Goal: Task Accomplishment & Management: Manage account settings

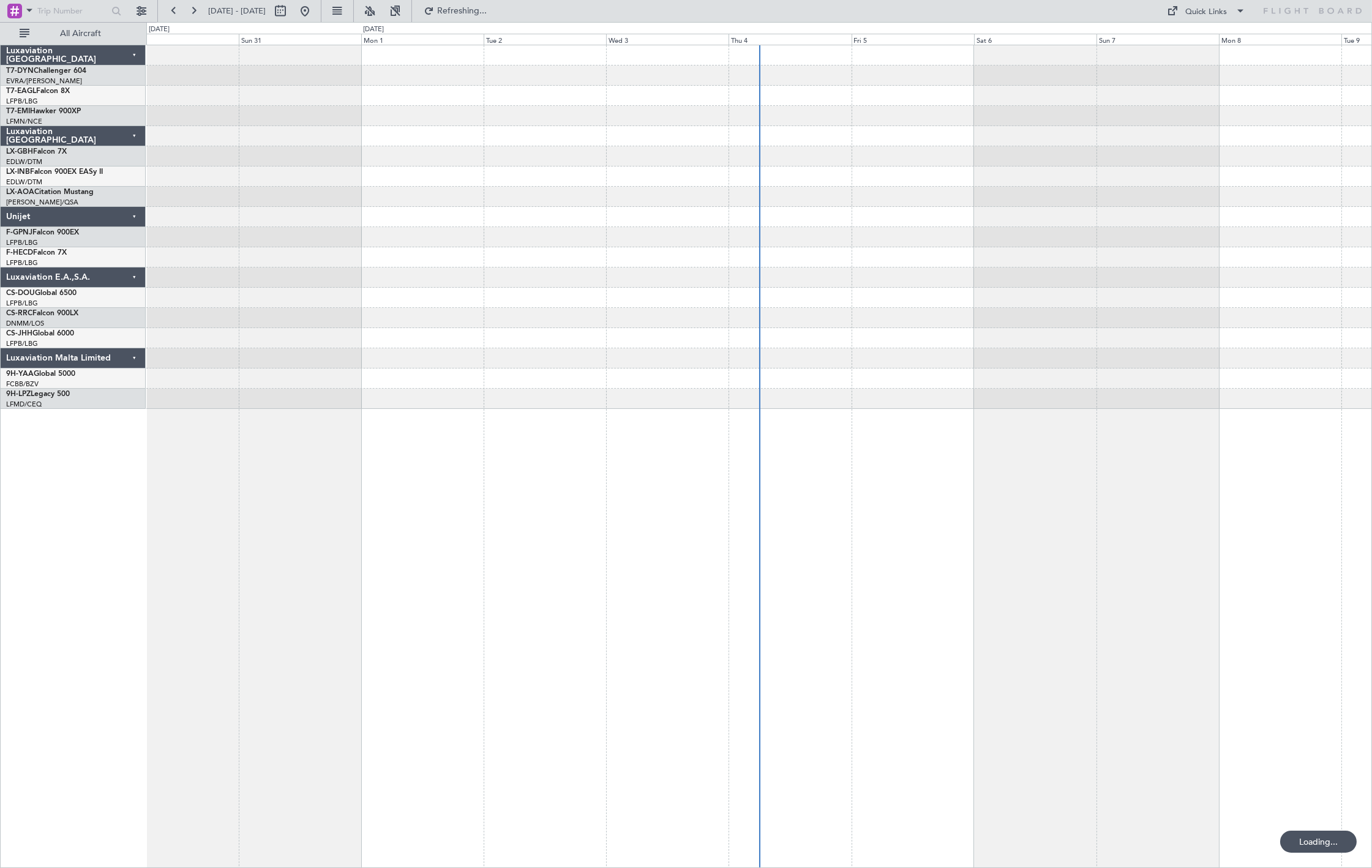
click at [67, 46] on div "Luxaviation [GEOGRAPHIC_DATA]" at bounding box center [73, 55] width 145 height 20
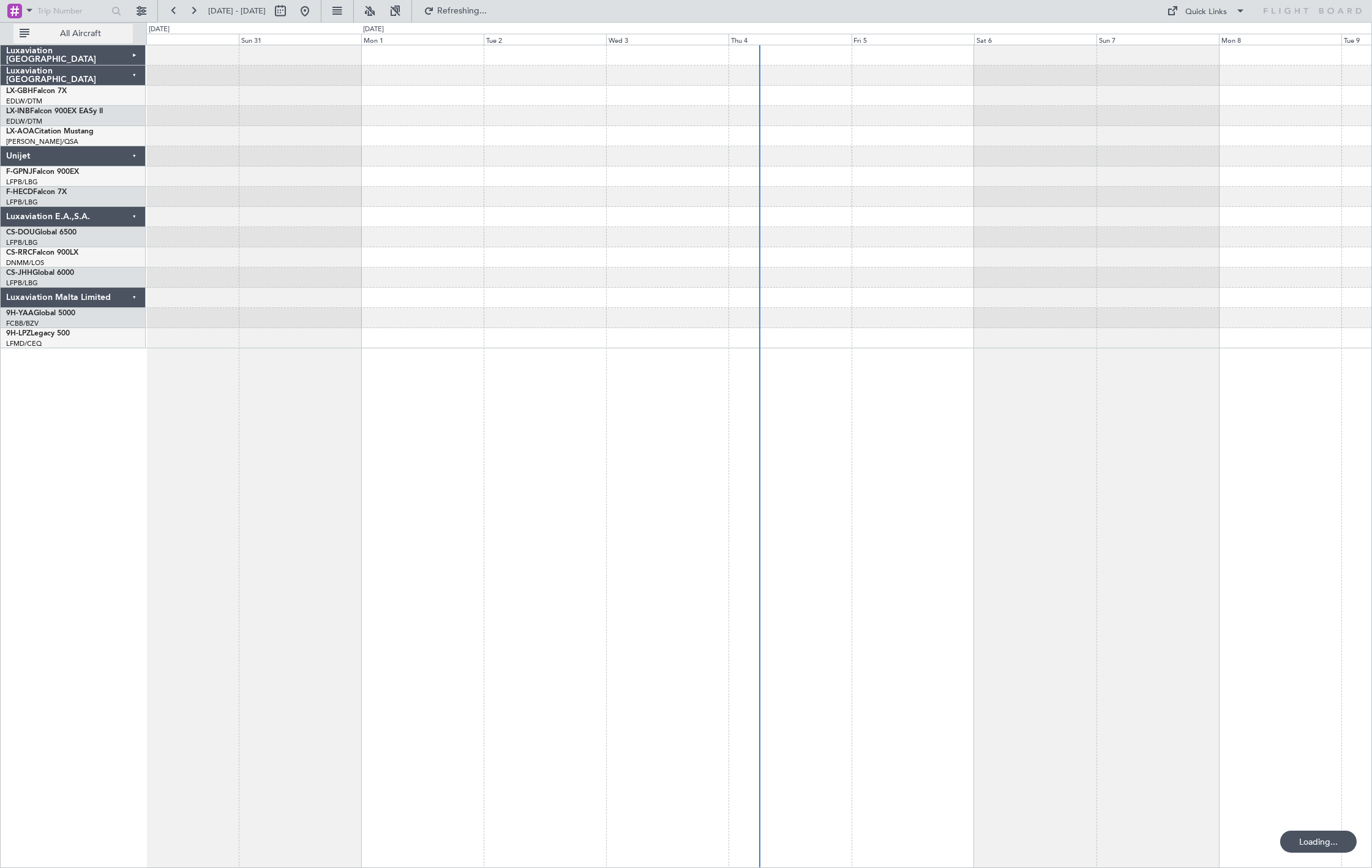
click at [69, 39] on button "All Aircraft" at bounding box center [73, 34] width 120 height 20
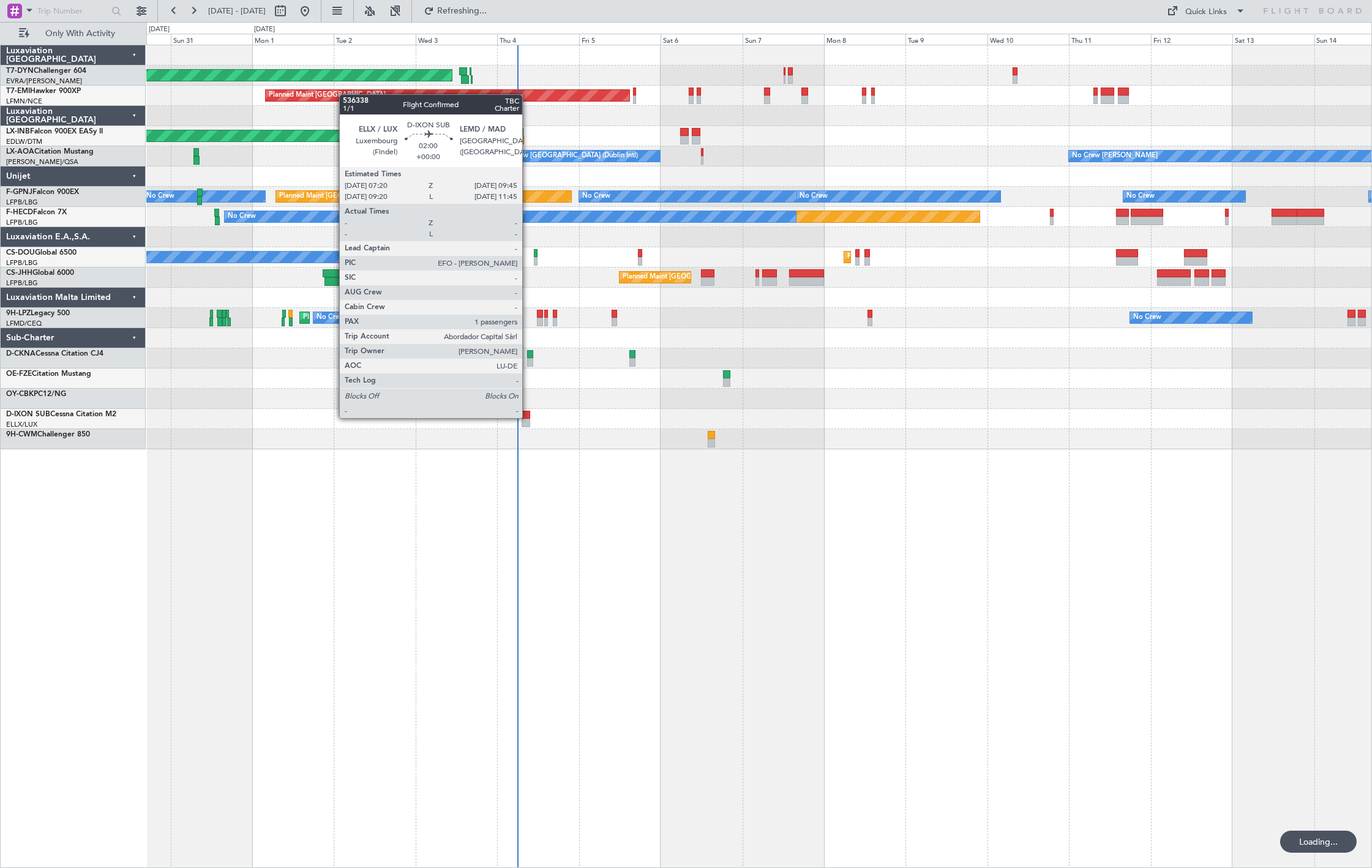
click at [529, 417] on div at bounding box center [525, 415] width 8 height 8
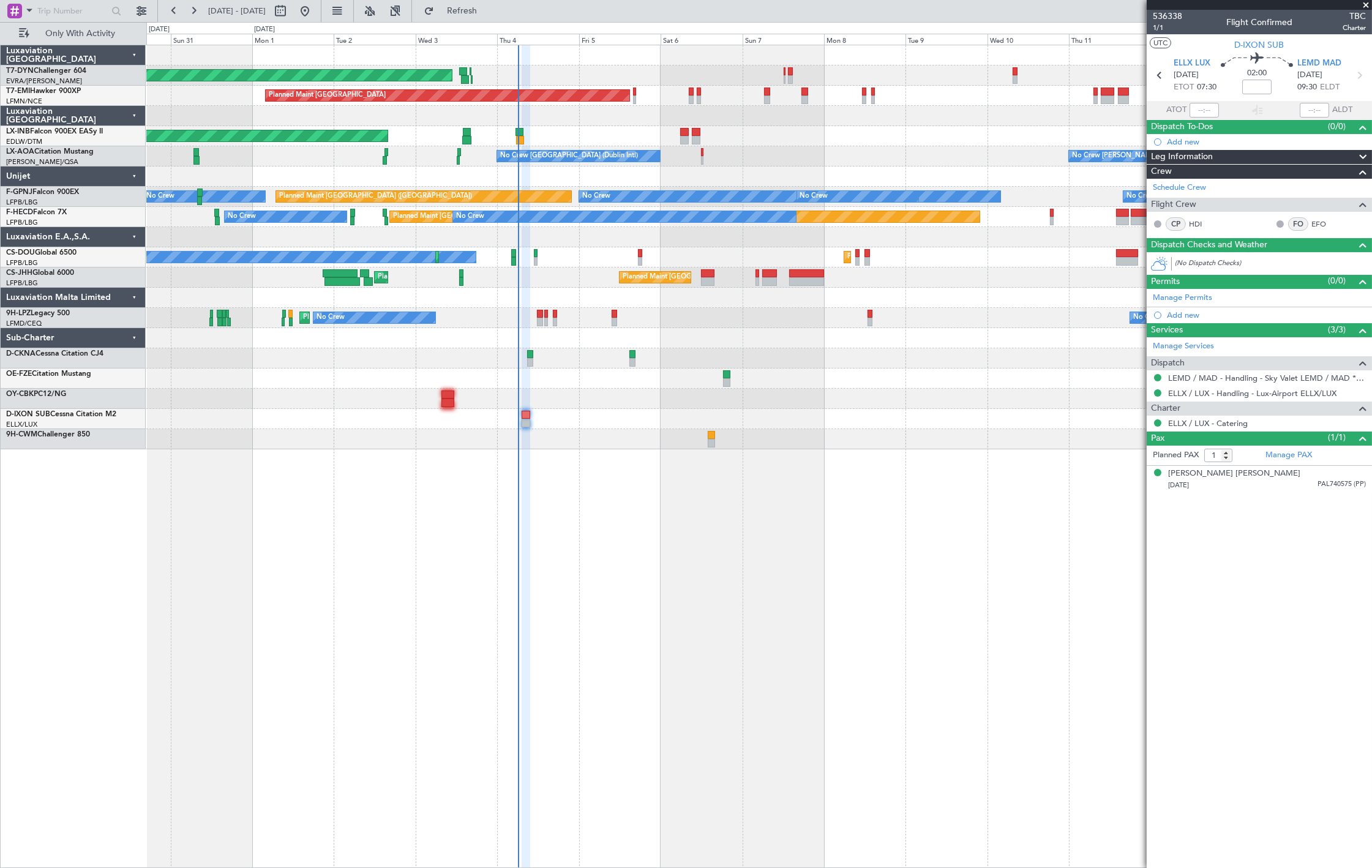
click at [442, 329] on div "AOG Maint Riga (Riga Intl) Planned Maint Zurich Unplanned Maint Dubai (Al Makto…" at bounding box center [759, 247] width 1225 height 404
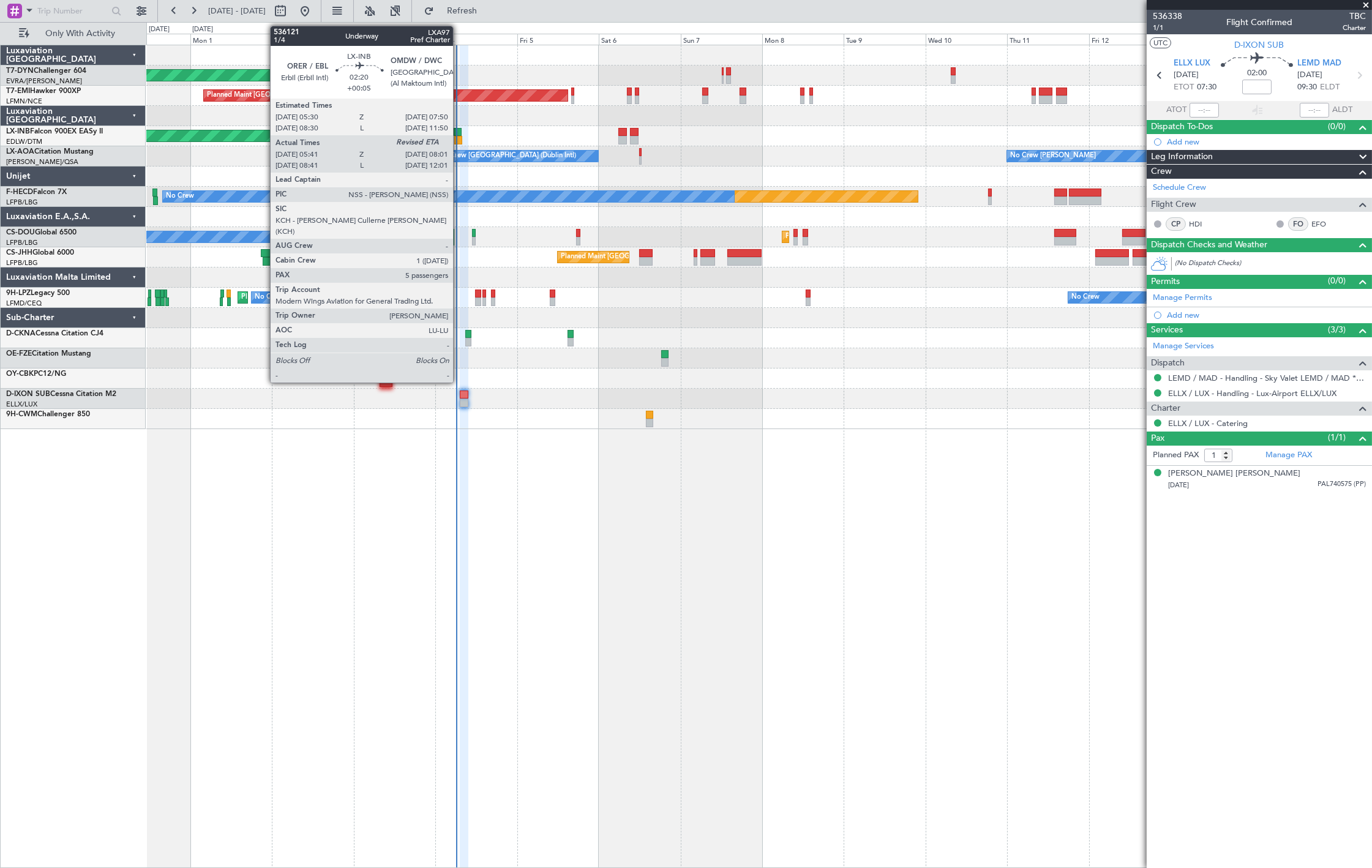
click at [459, 132] on div at bounding box center [457, 132] width 8 height 8
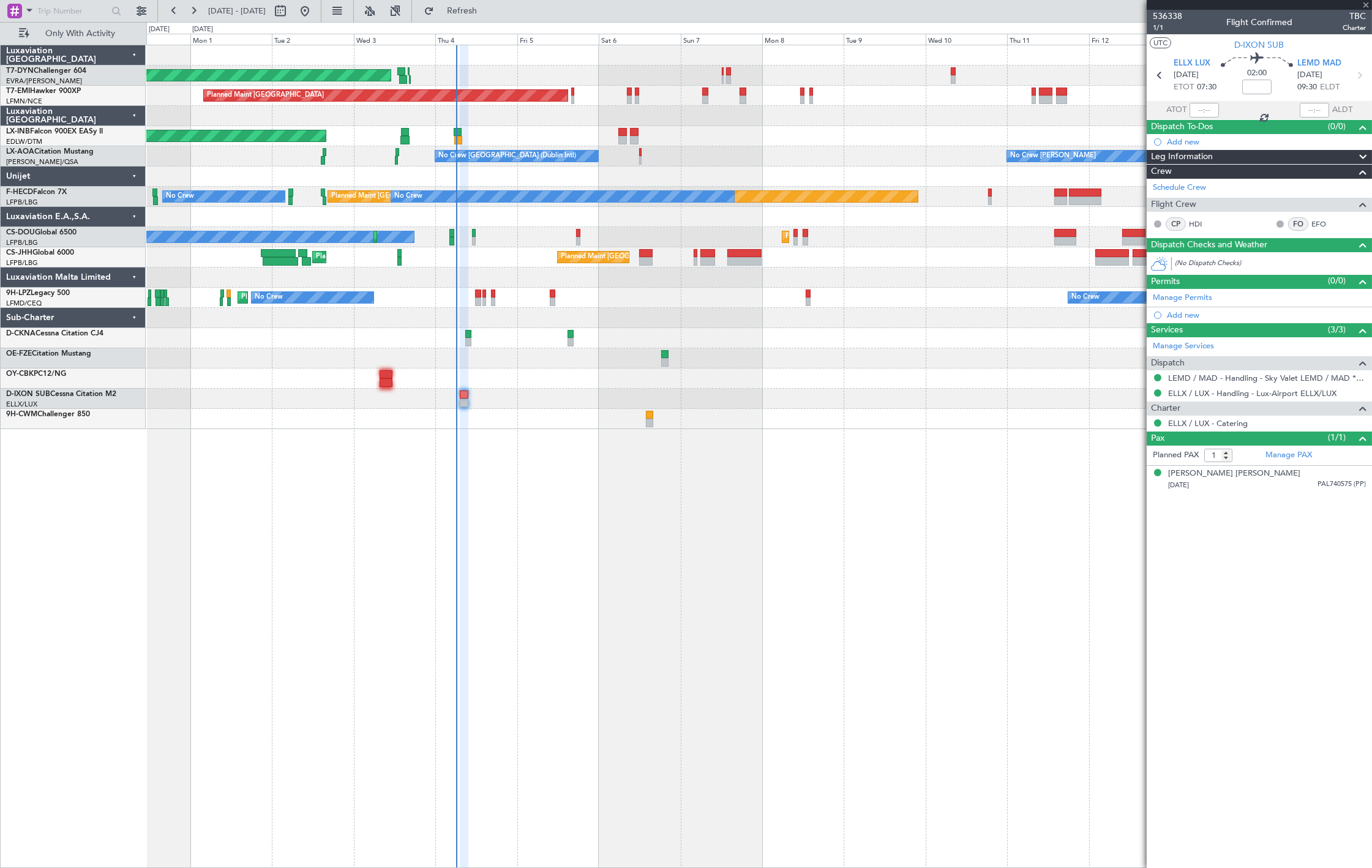
type input "+00:05"
type input "05:41"
type input "5"
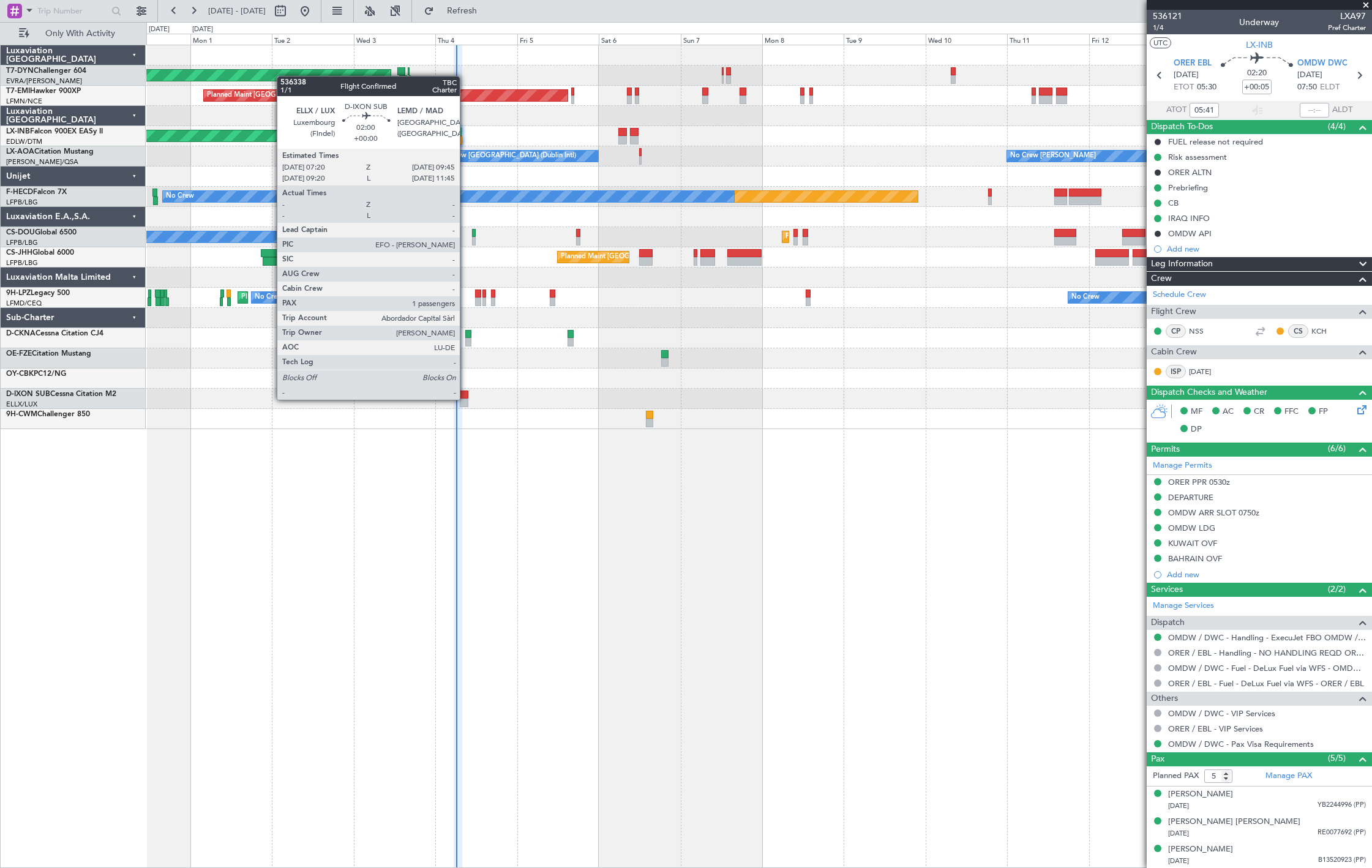
click at [466, 398] on div at bounding box center [464, 402] width 8 height 8
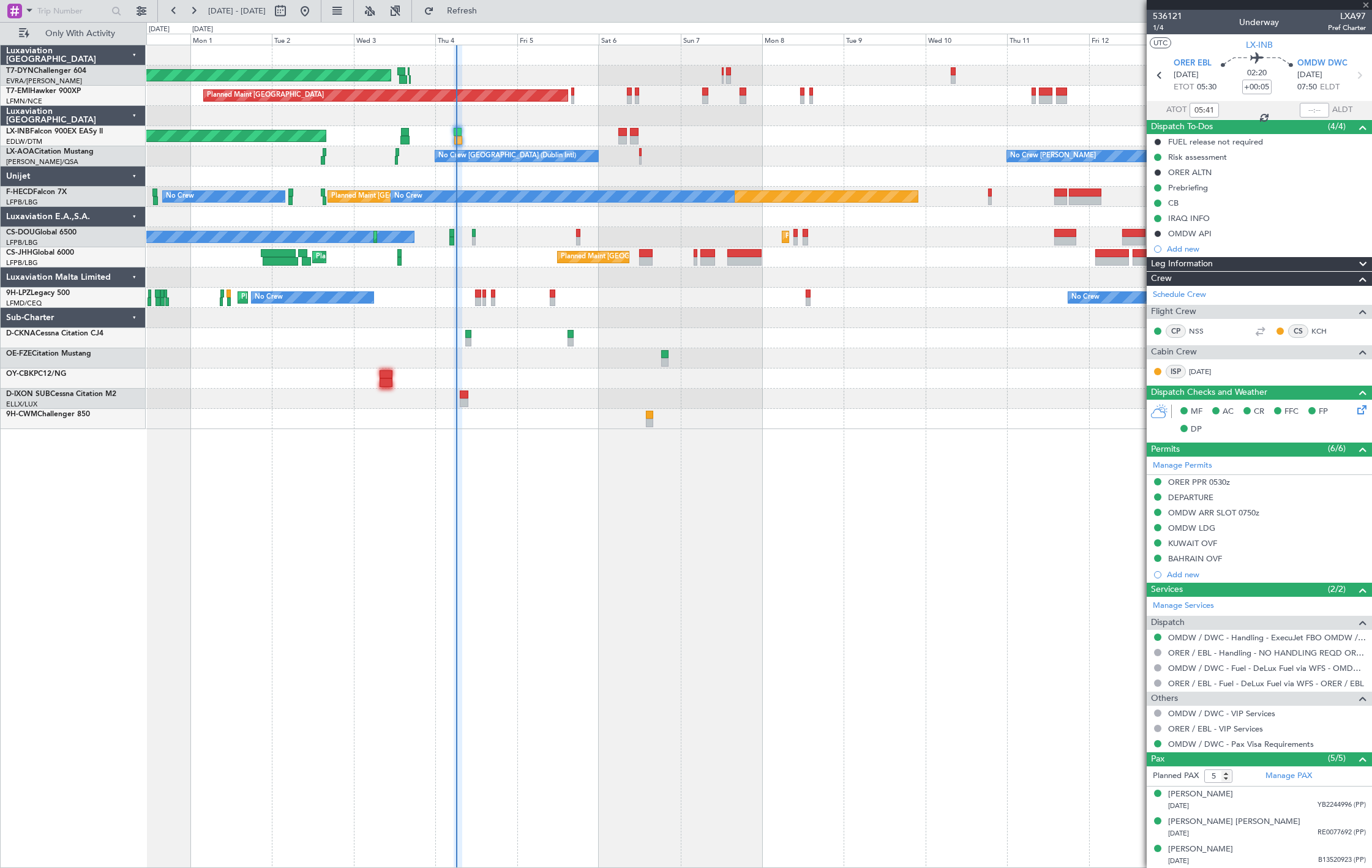
type input "1"
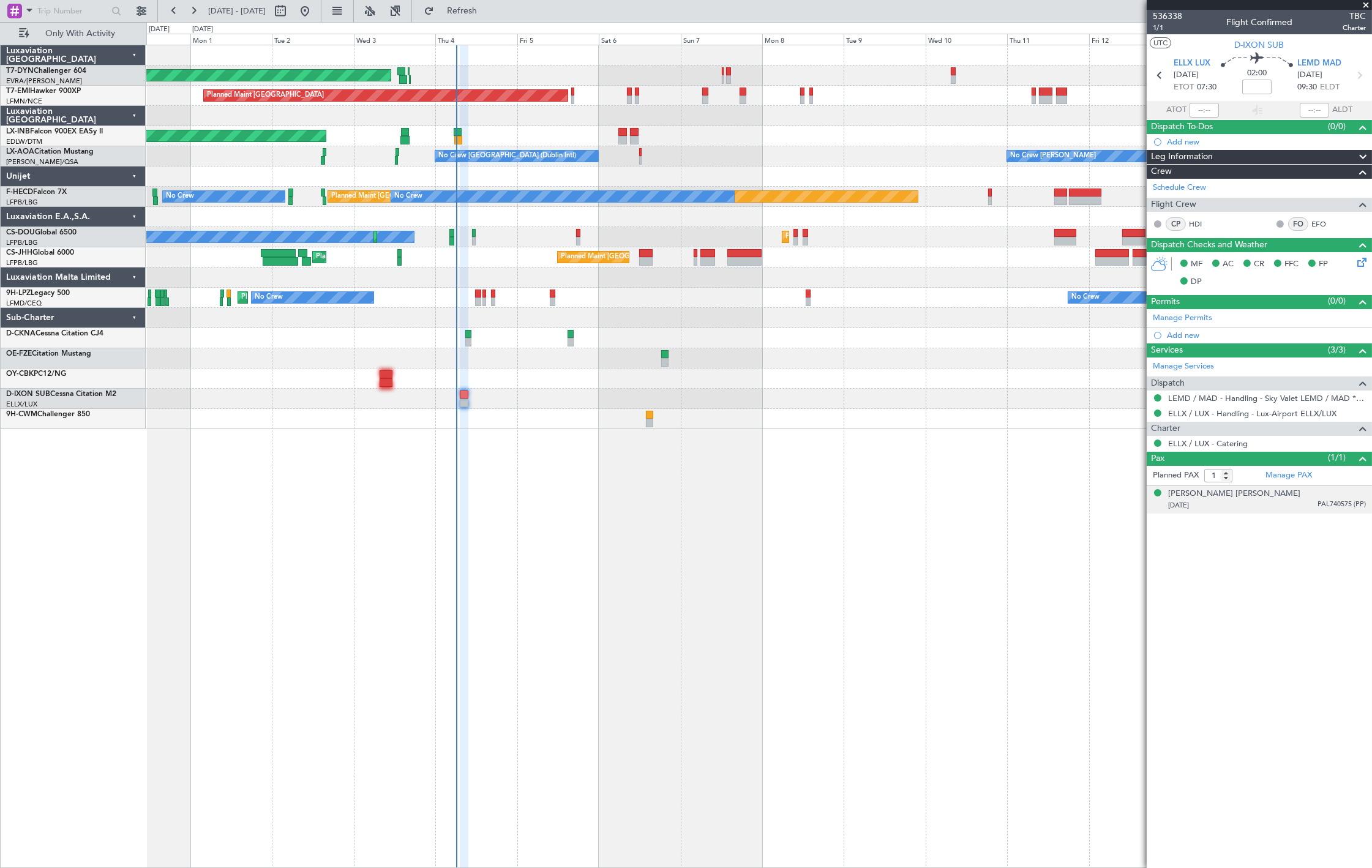
click at [1281, 497] on div "Rosimeire Vieira Zatta 21/09/1978 PAL740575 (PP)" at bounding box center [1267, 500] width 198 height 24
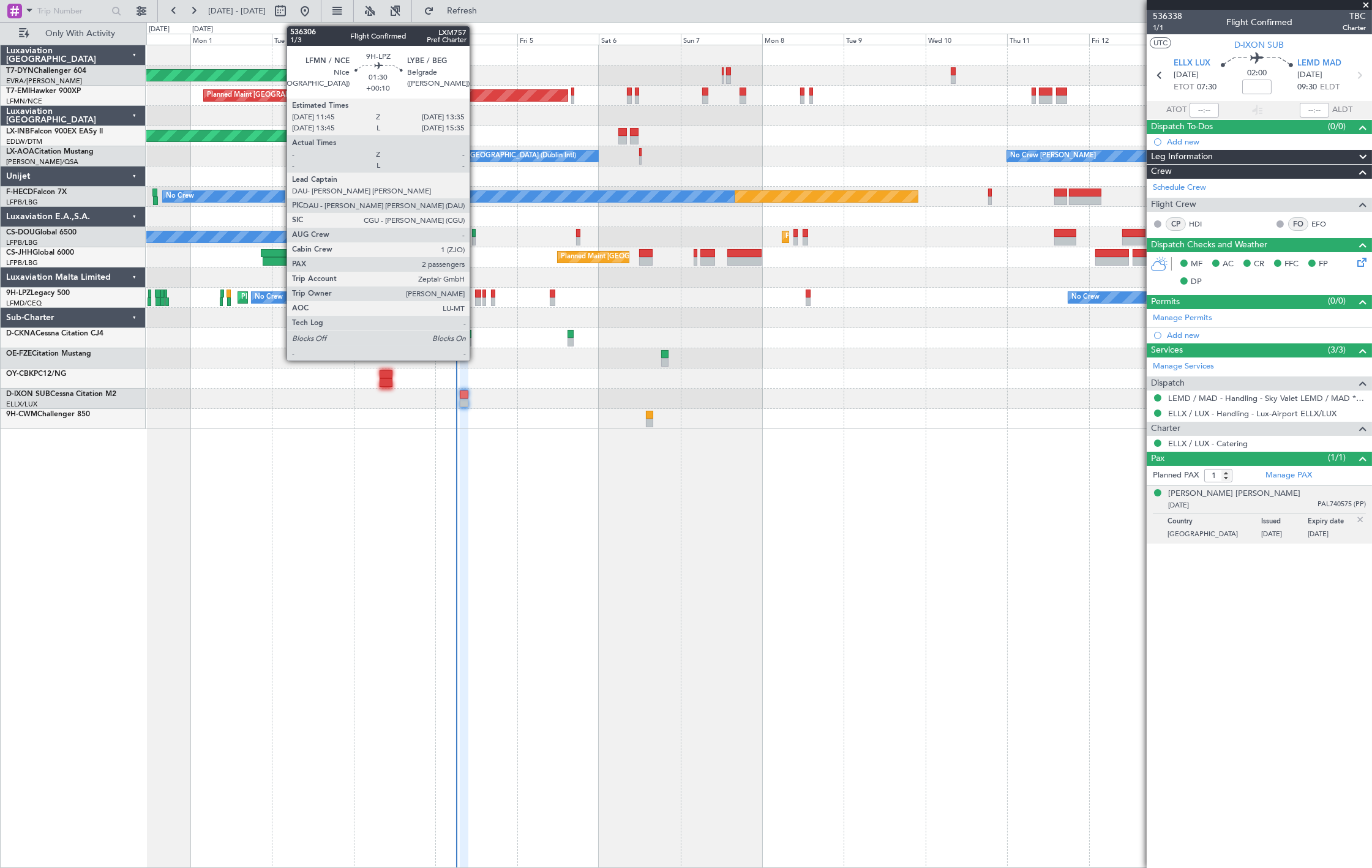
click at [476, 301] on div at bounding box center [478, 301] width 7 height 8
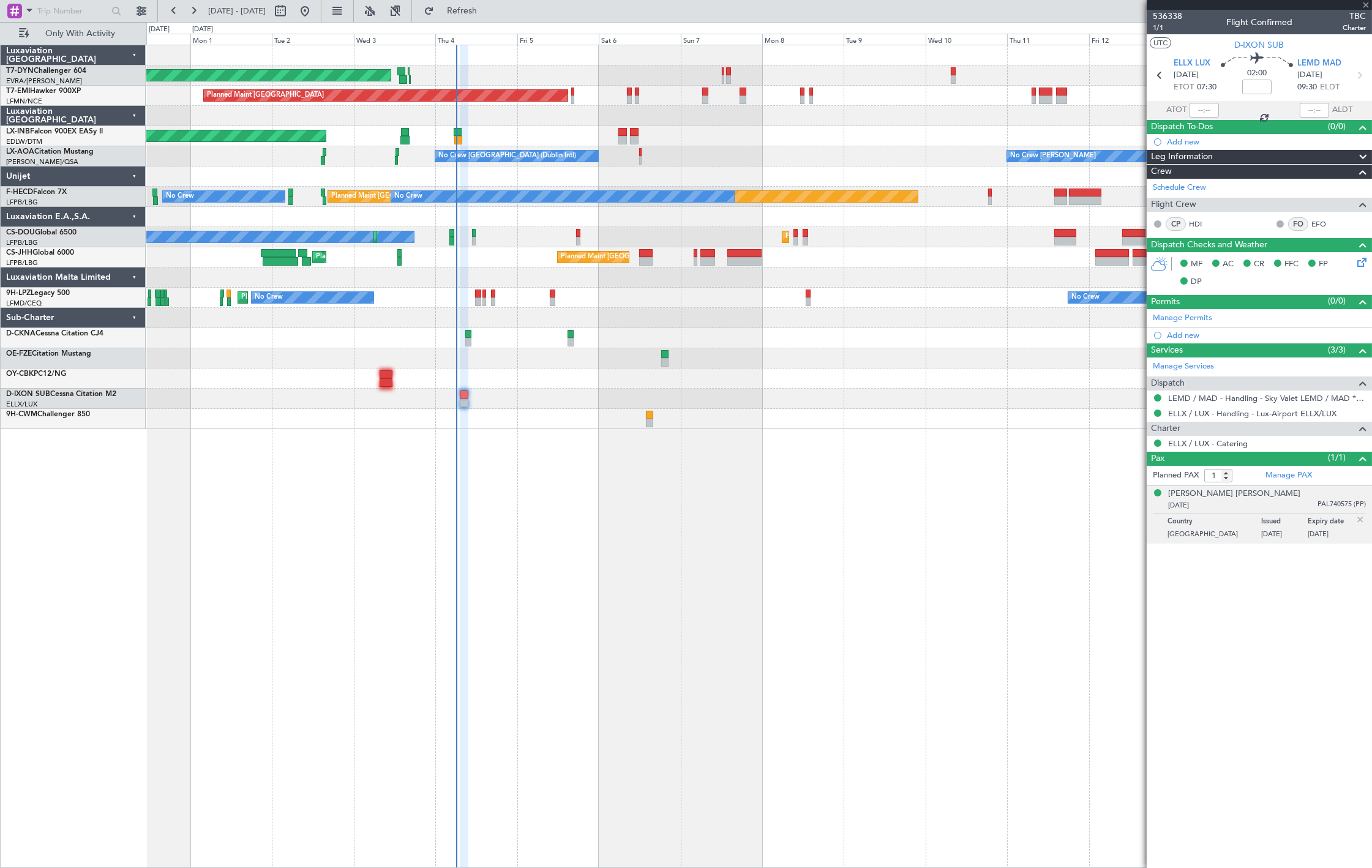
type input "+00:10"
type input "2"
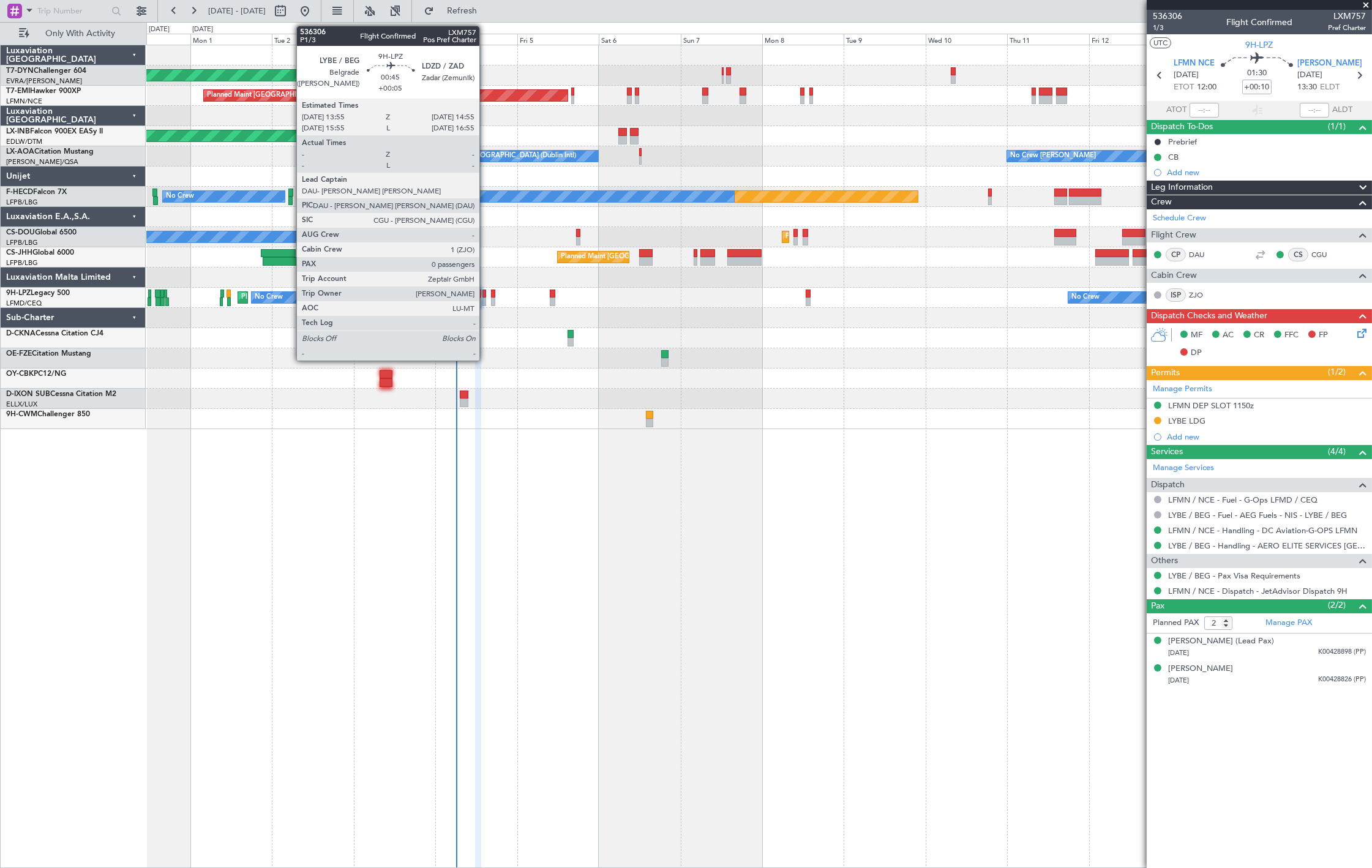
click at [483, 303] on div at bounding box center [484, 301] width 4 height 8
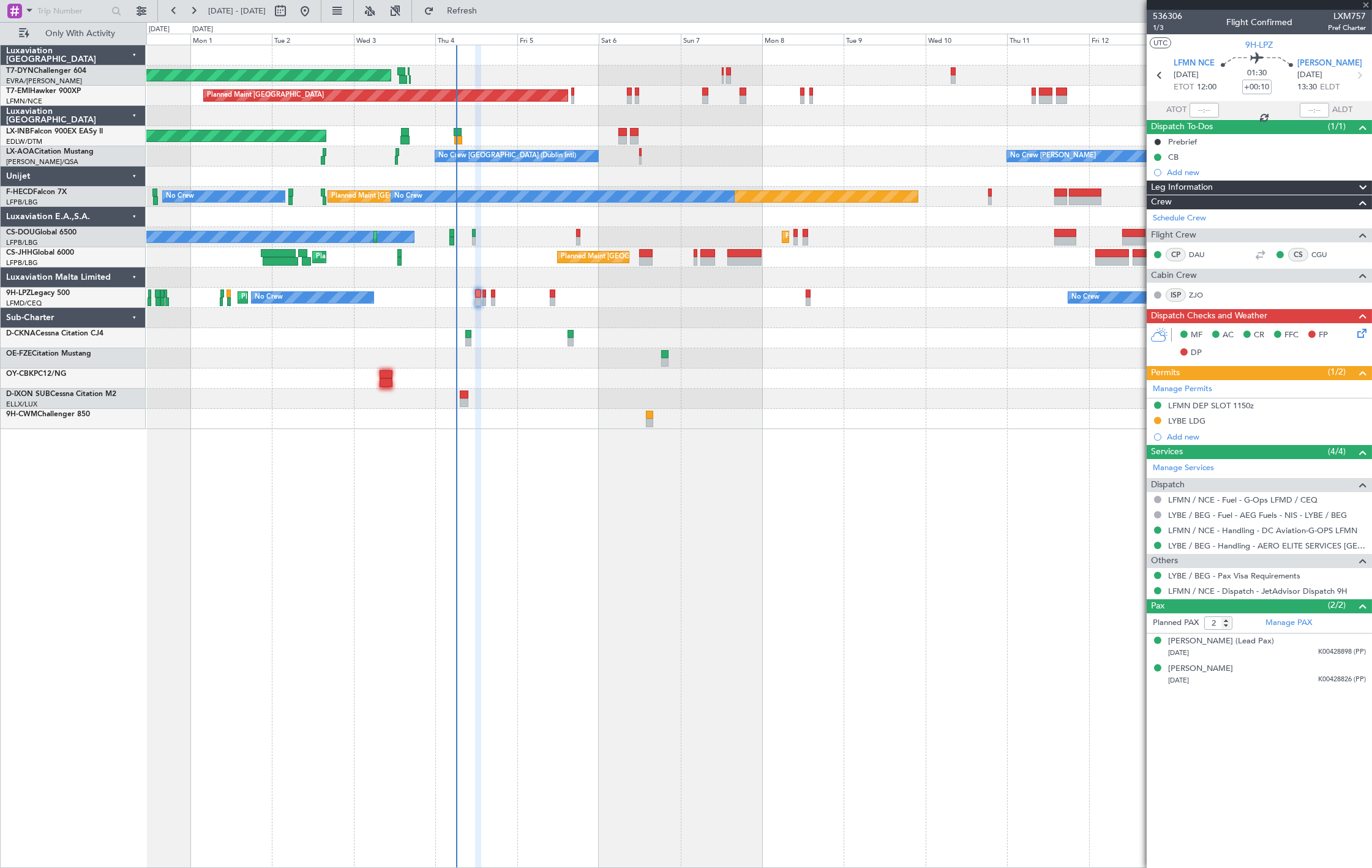
type input "+00:05"
type input "0"
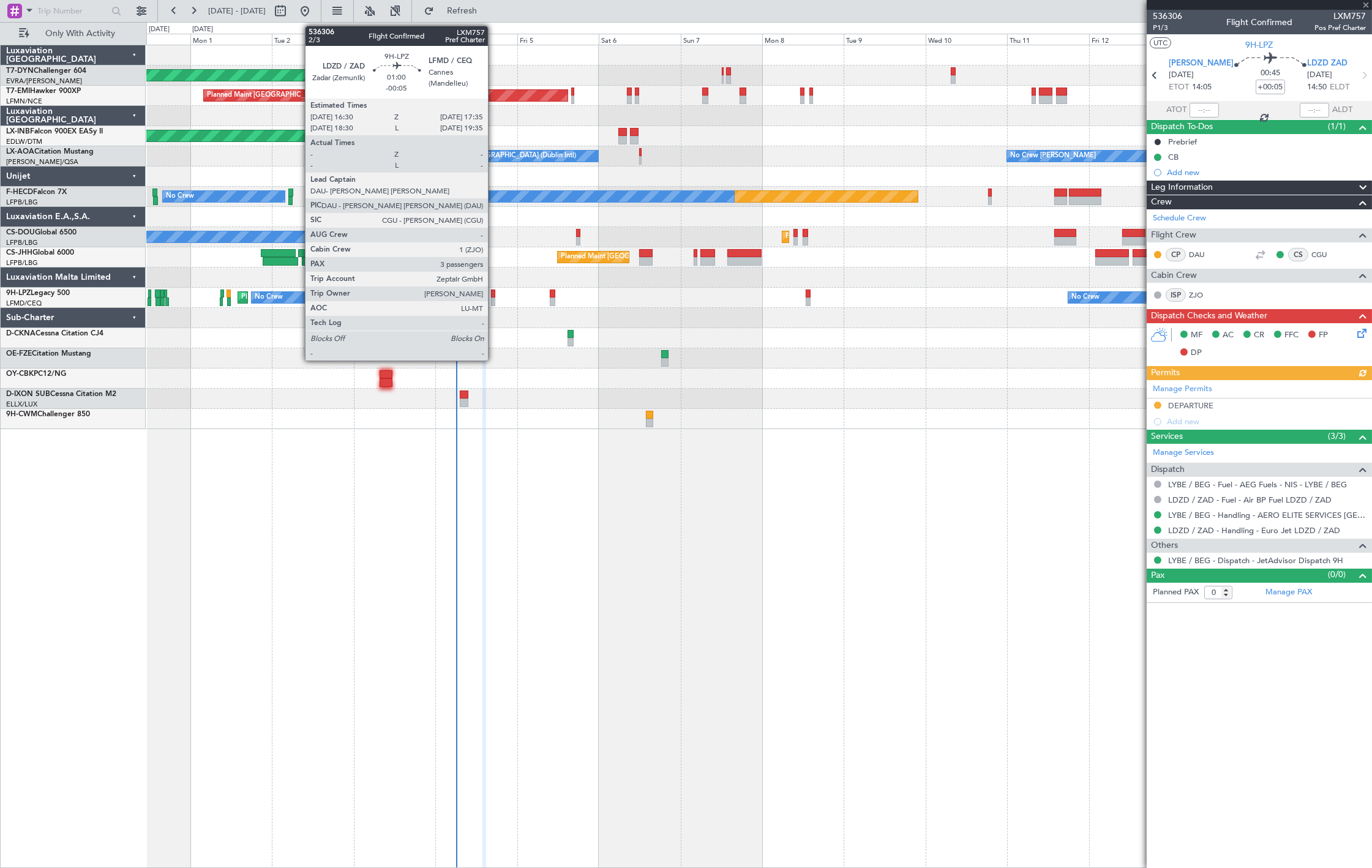
click at [494, 301] on div at bounding box center [493, 301] width 5 height 8
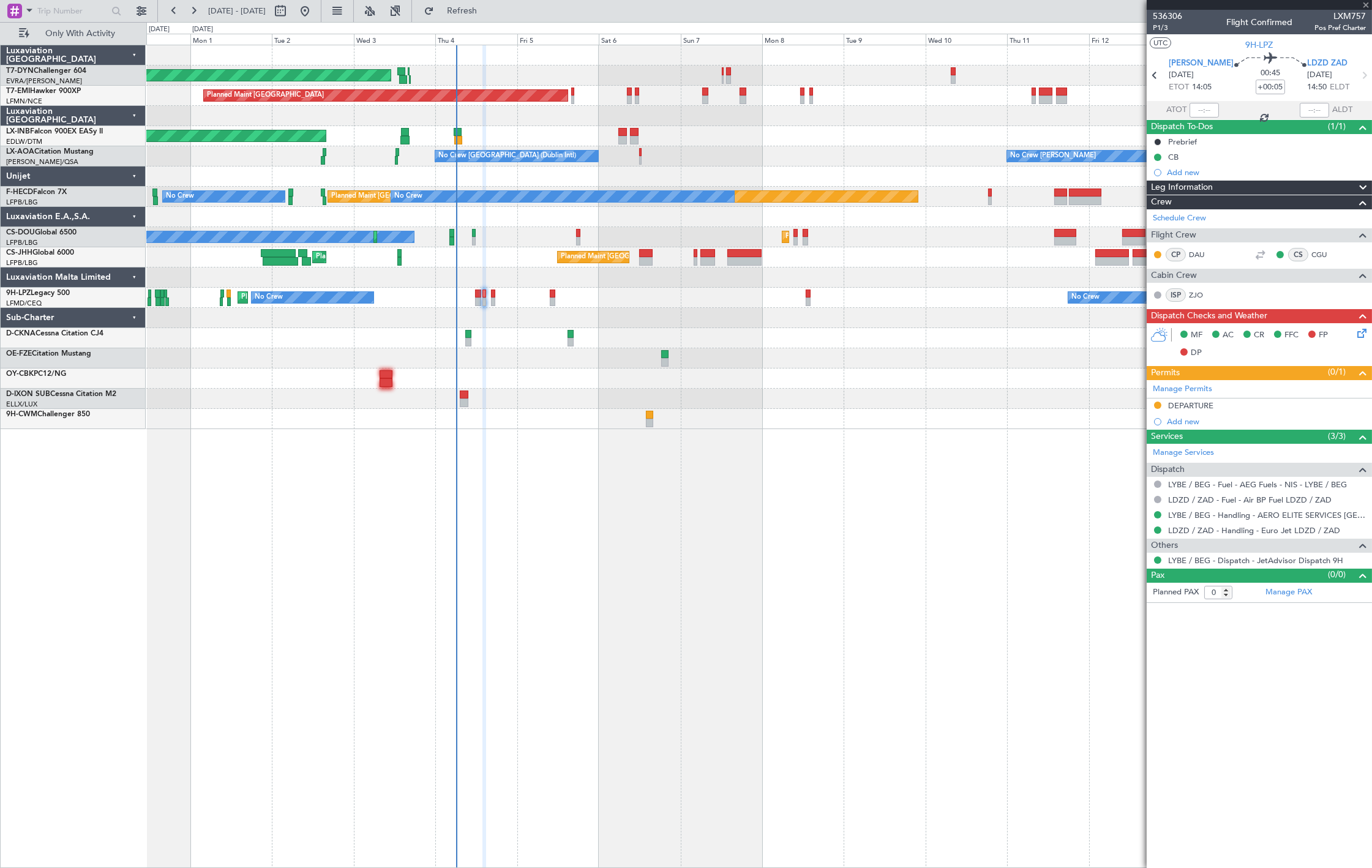
type input "-00:05"
type input "3"
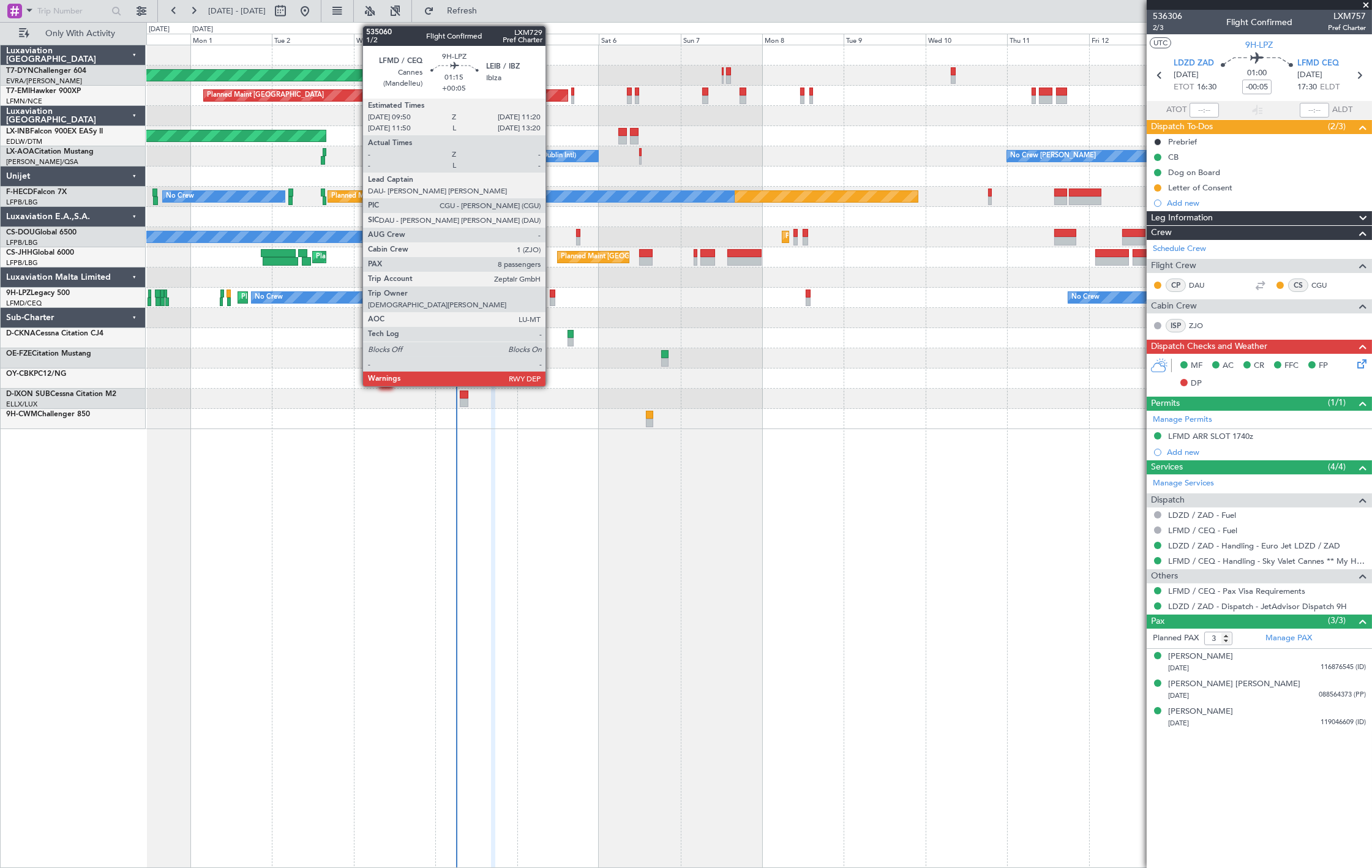
click at [551, 302] on div at bounding box center [552, 301] width 5 height 8
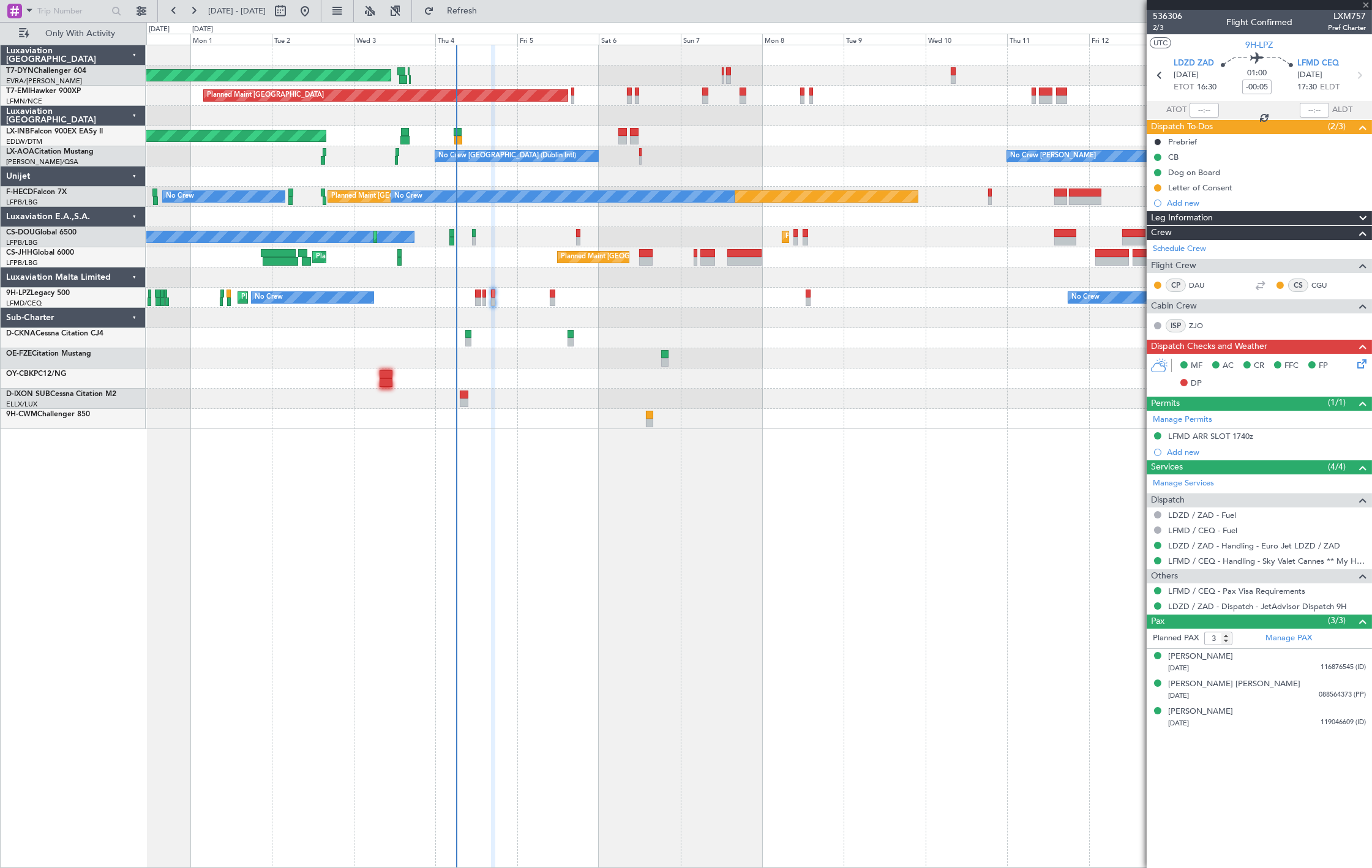
type input "+00:05"
type input "8"
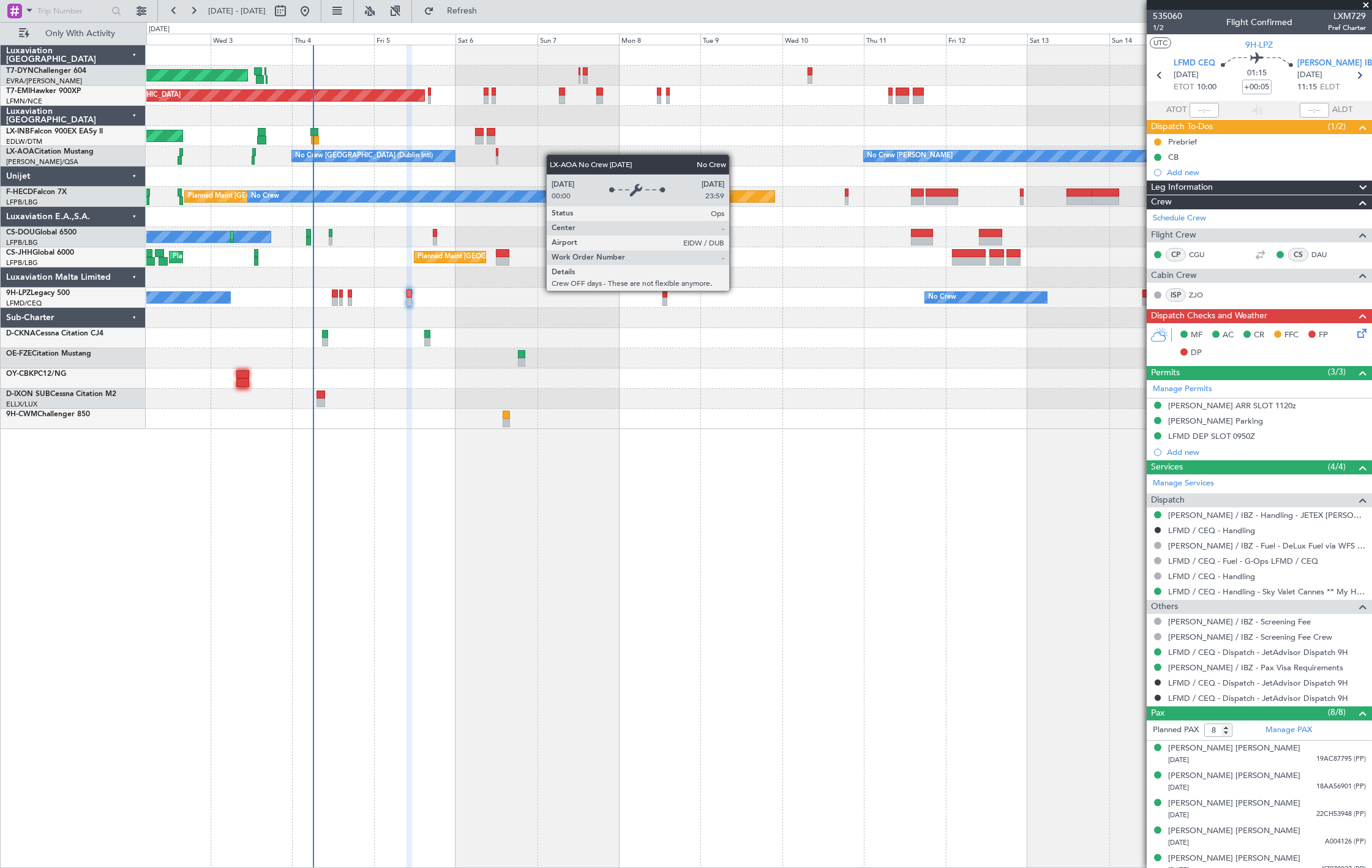
click at [429, 155] on div "AOG Maint Riga (Riga Intl) Planned Maint Zurich Unplanned Maint Dubai (Al Makto…" at bounding box center [759, 236] width 1225 height 383
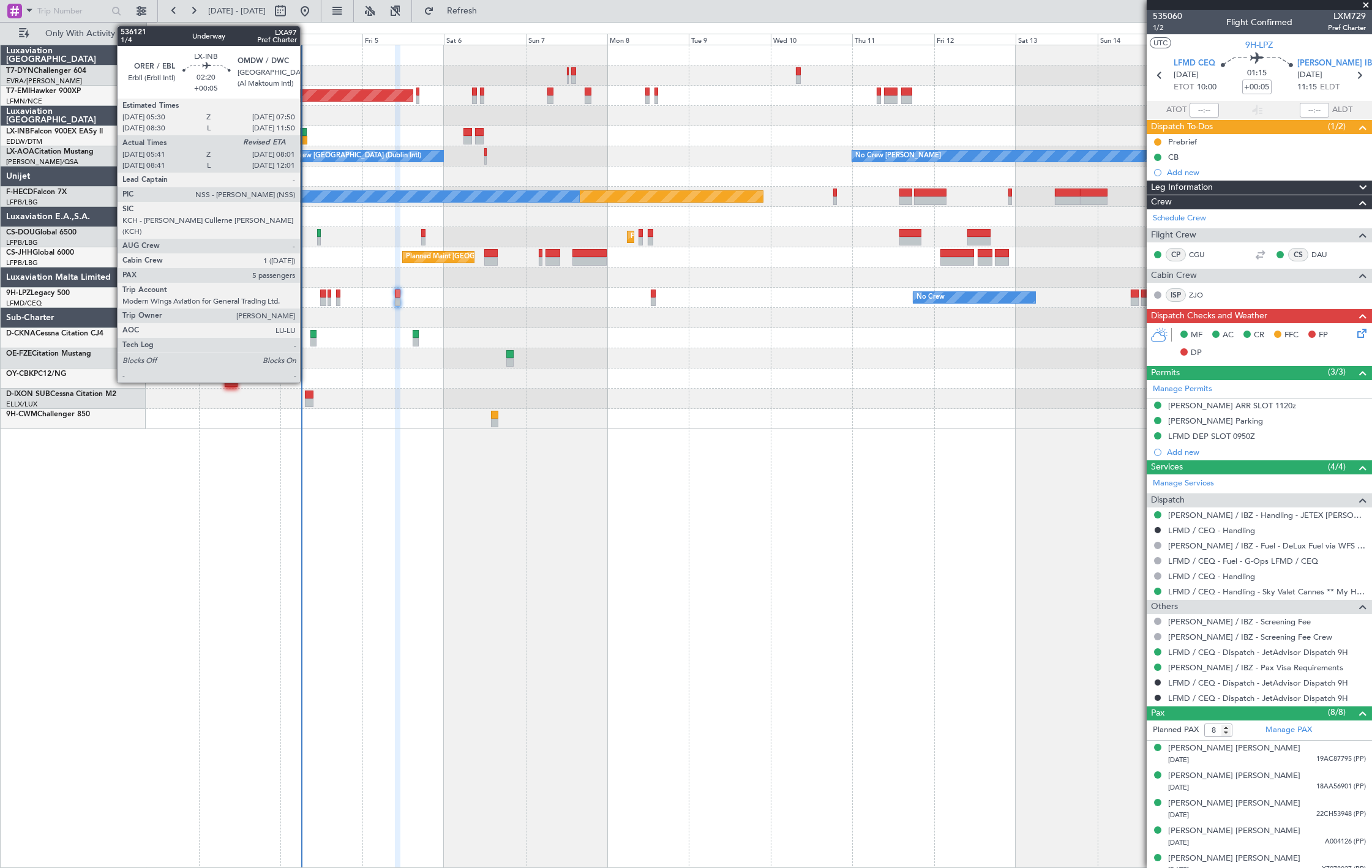
click at [306, 131] on div at bounding box center [302, 132] width 8 height 8
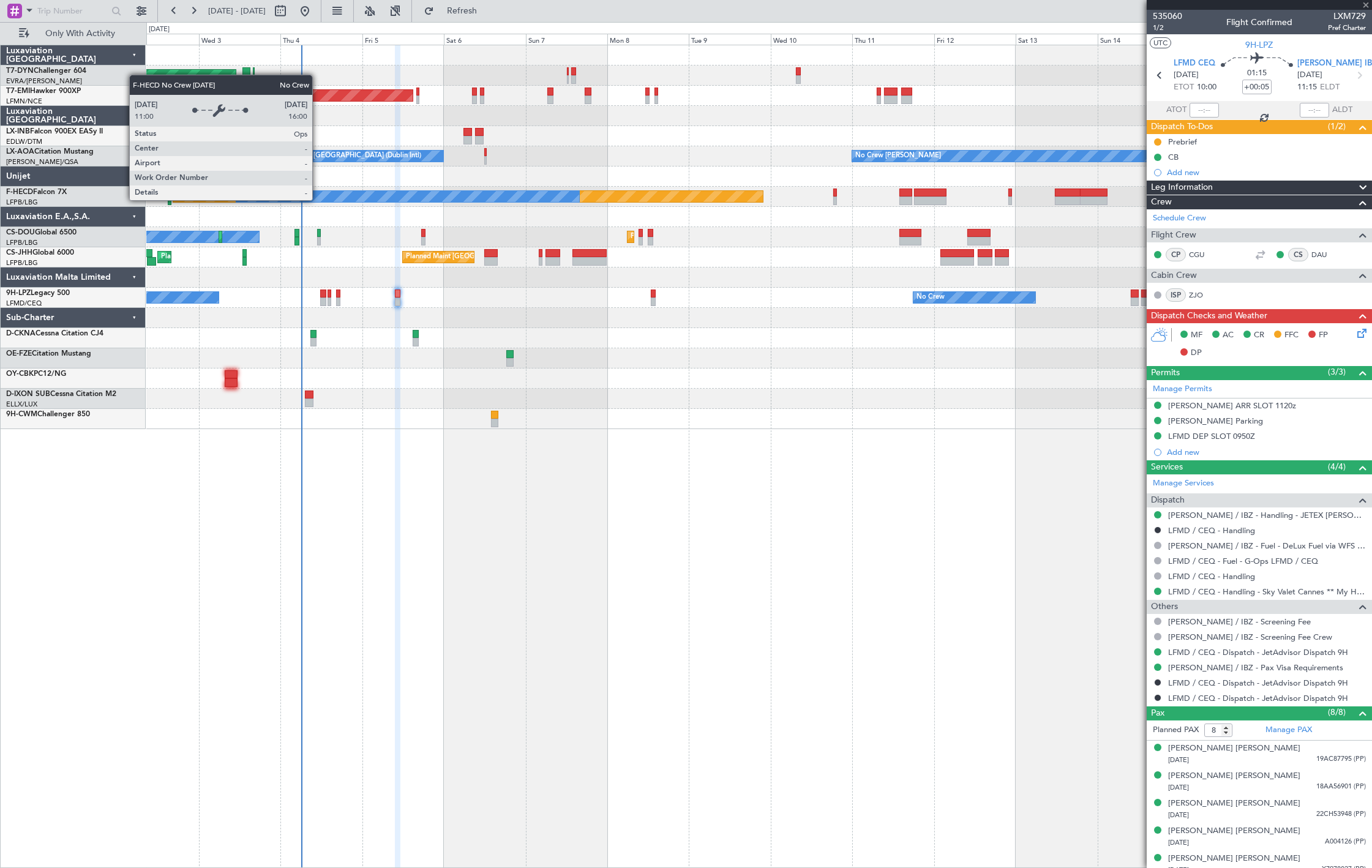
type input "05:41"
type input "5"
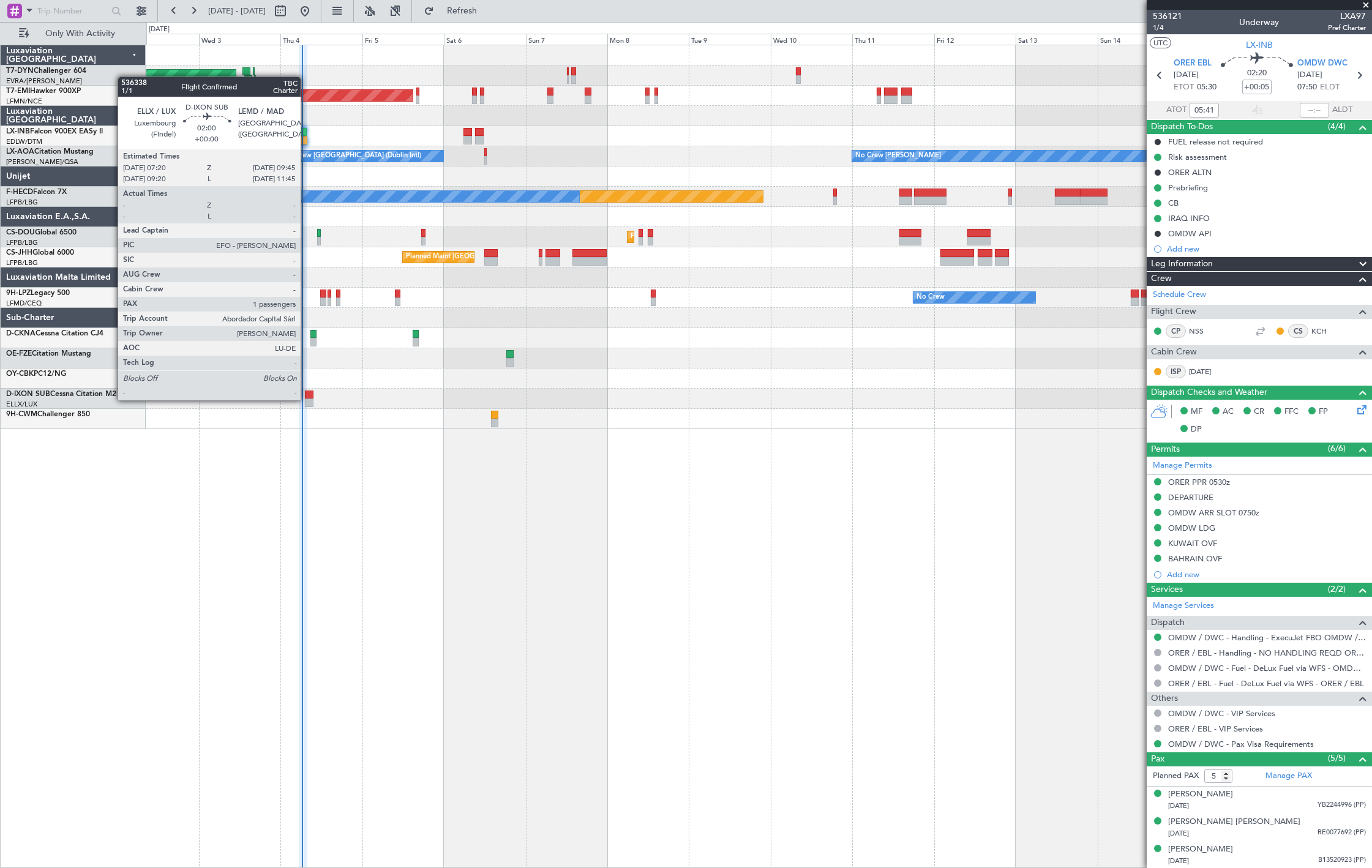
click at [306, 399] on div at bounding box center [309, 402] width 8 height 8
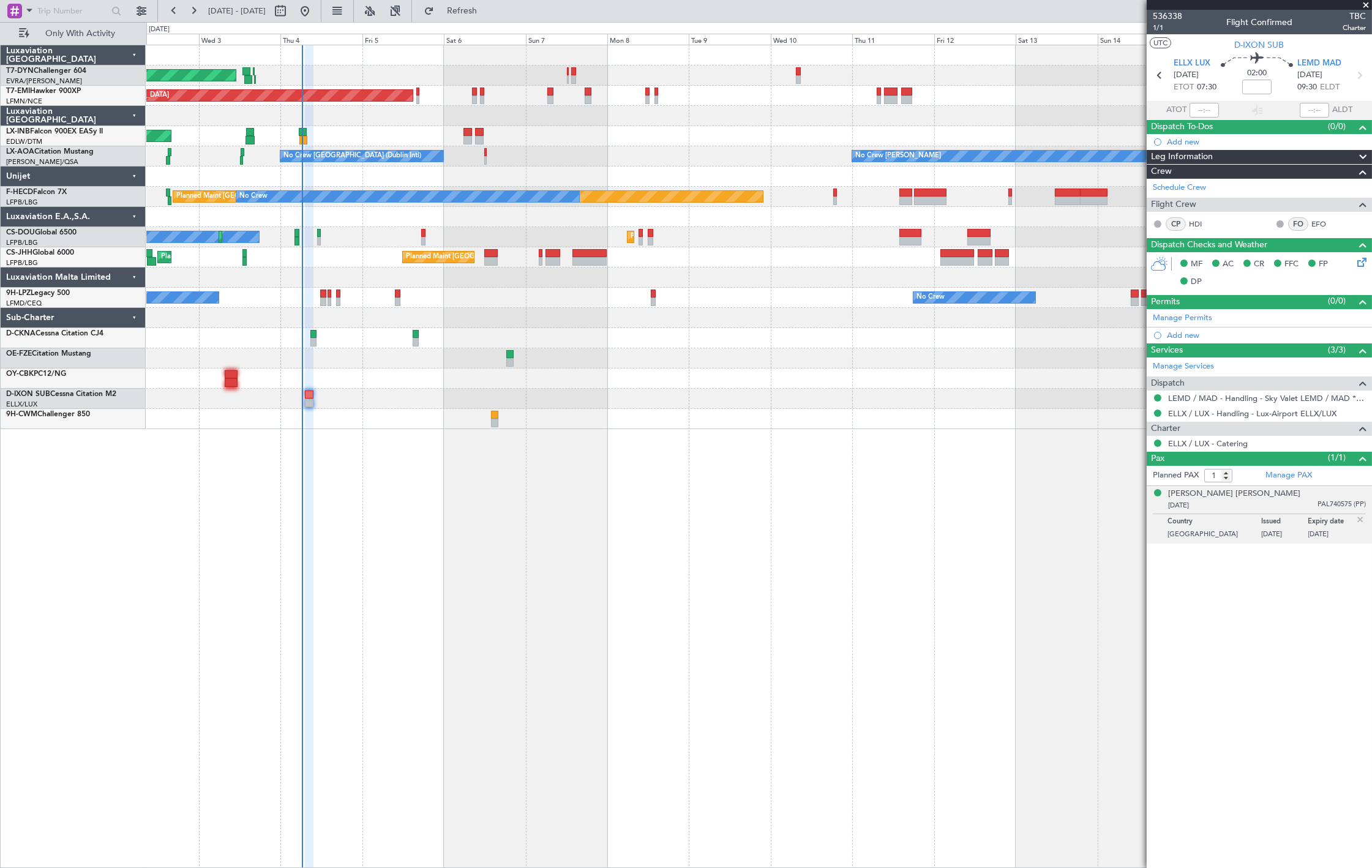
click at [1321, 493] on div "Rosimeire Vieira Zatta 21/09/1978 PAL740575 (PP)" at bounding box center [1267, 500] width 198 height 24
click at [1240, 515] on div "Country Spain Issued 26/01/2021 Expiry date 26/01/2031" at bounding box center [1259, 527] width 213 height 28
click at [1241, 509] on div "21/09/1978 PAL740575 (PP)" at bounding box center [1267, 506] width 198 height 12
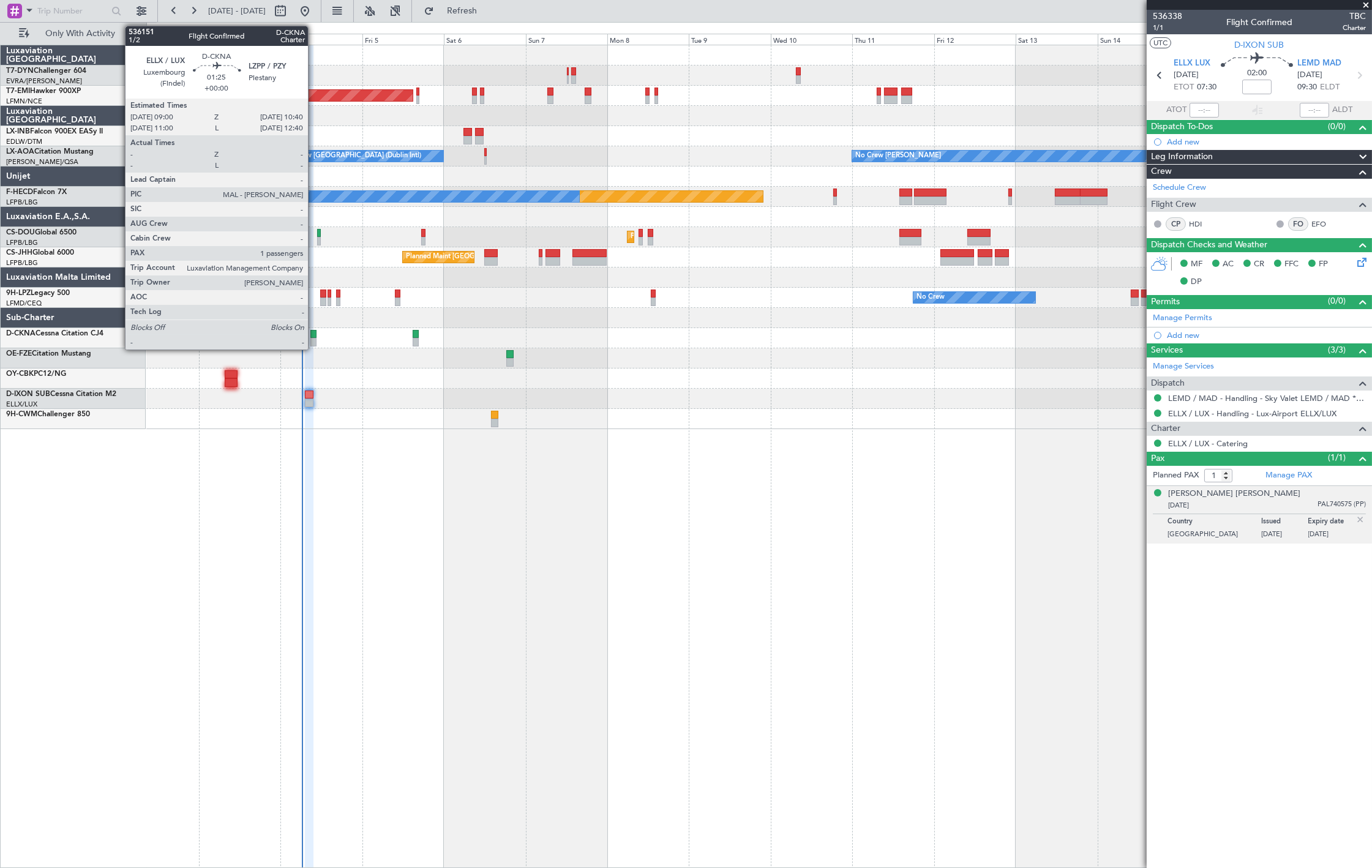
click at [314, 338] on div at bounding box center [313, 342] width 6 height 8
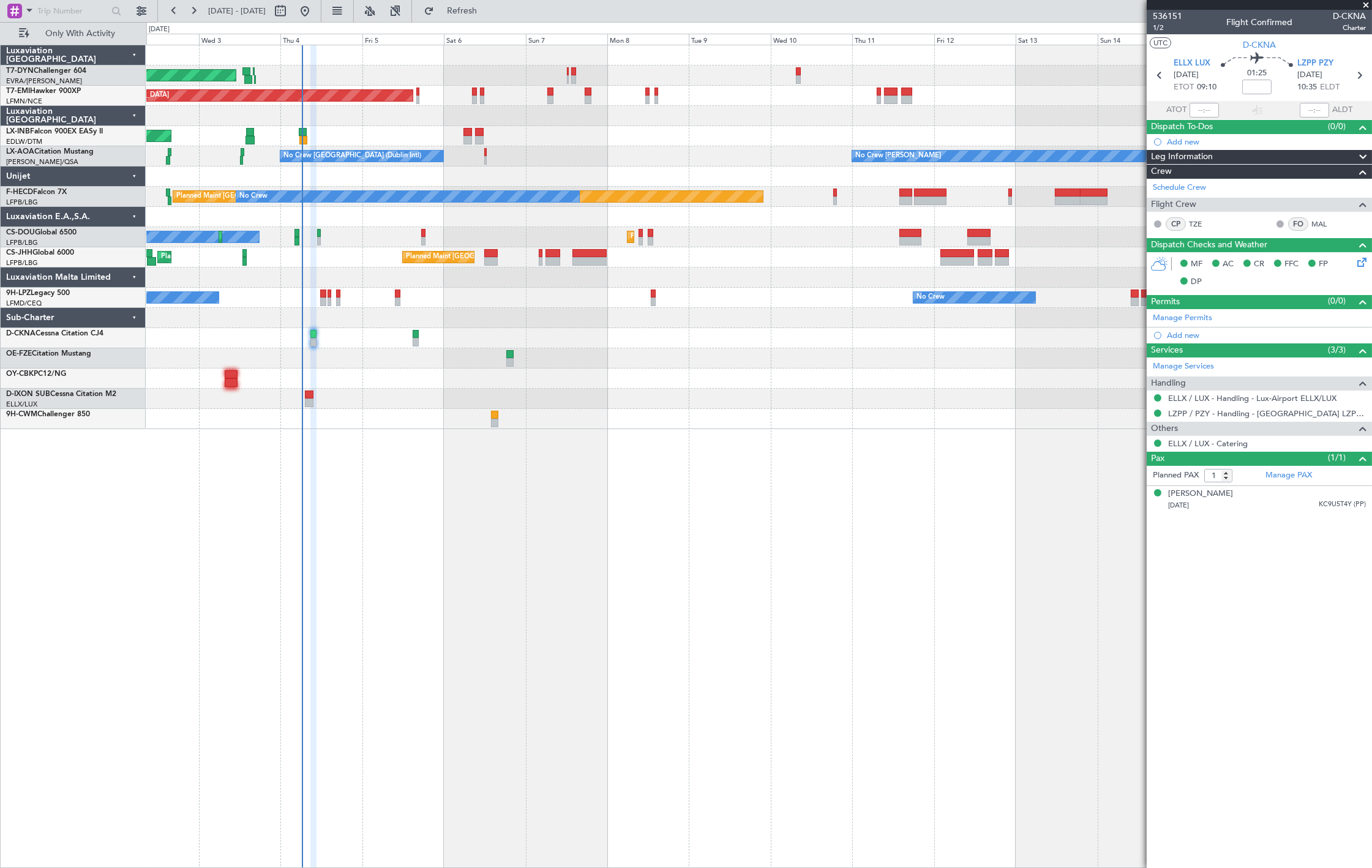
click at [498, 411] on div at bounding box center [759, 419] width 1225 height 20
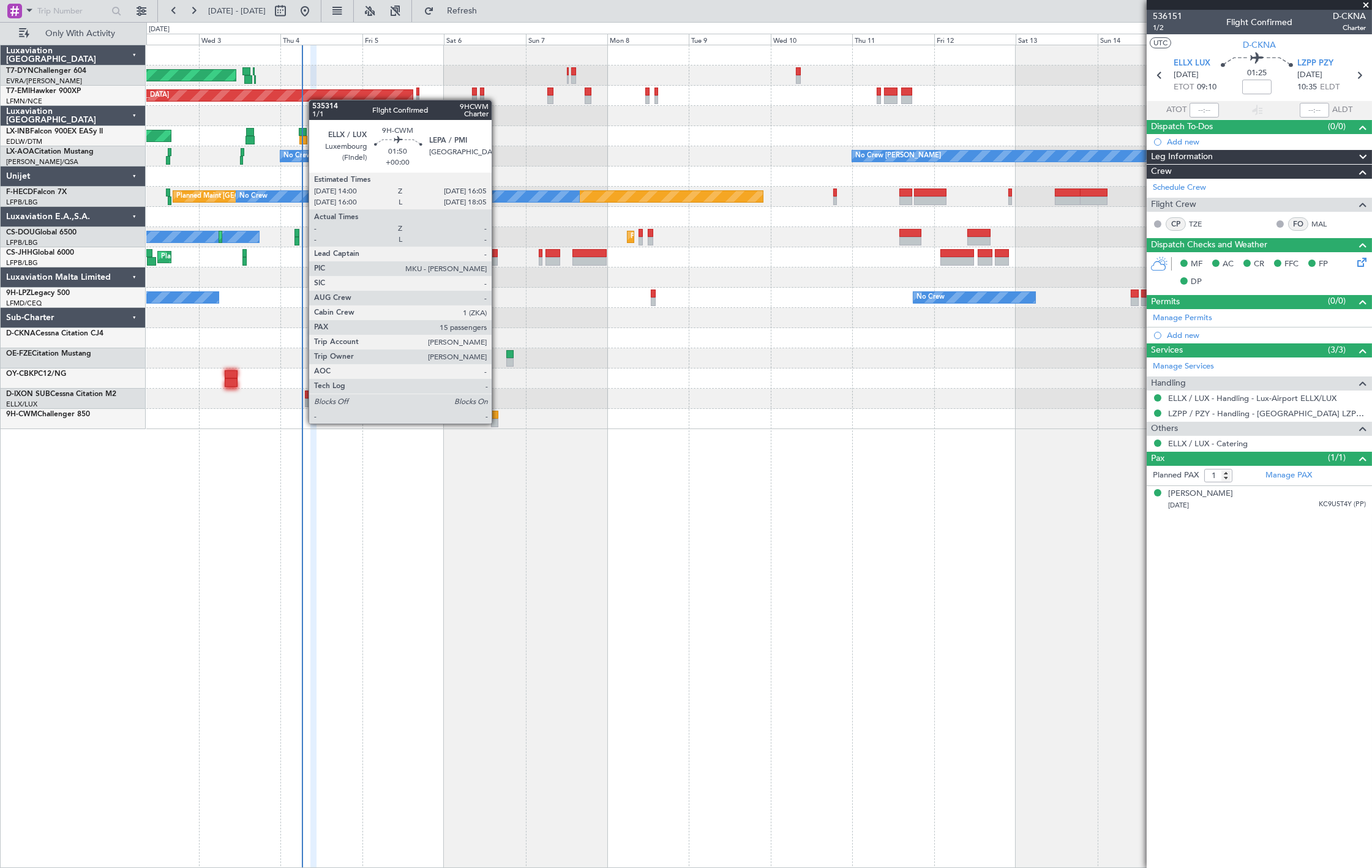
click at [497, 424] on div at bounding box center [494, 423] width 7 height 8
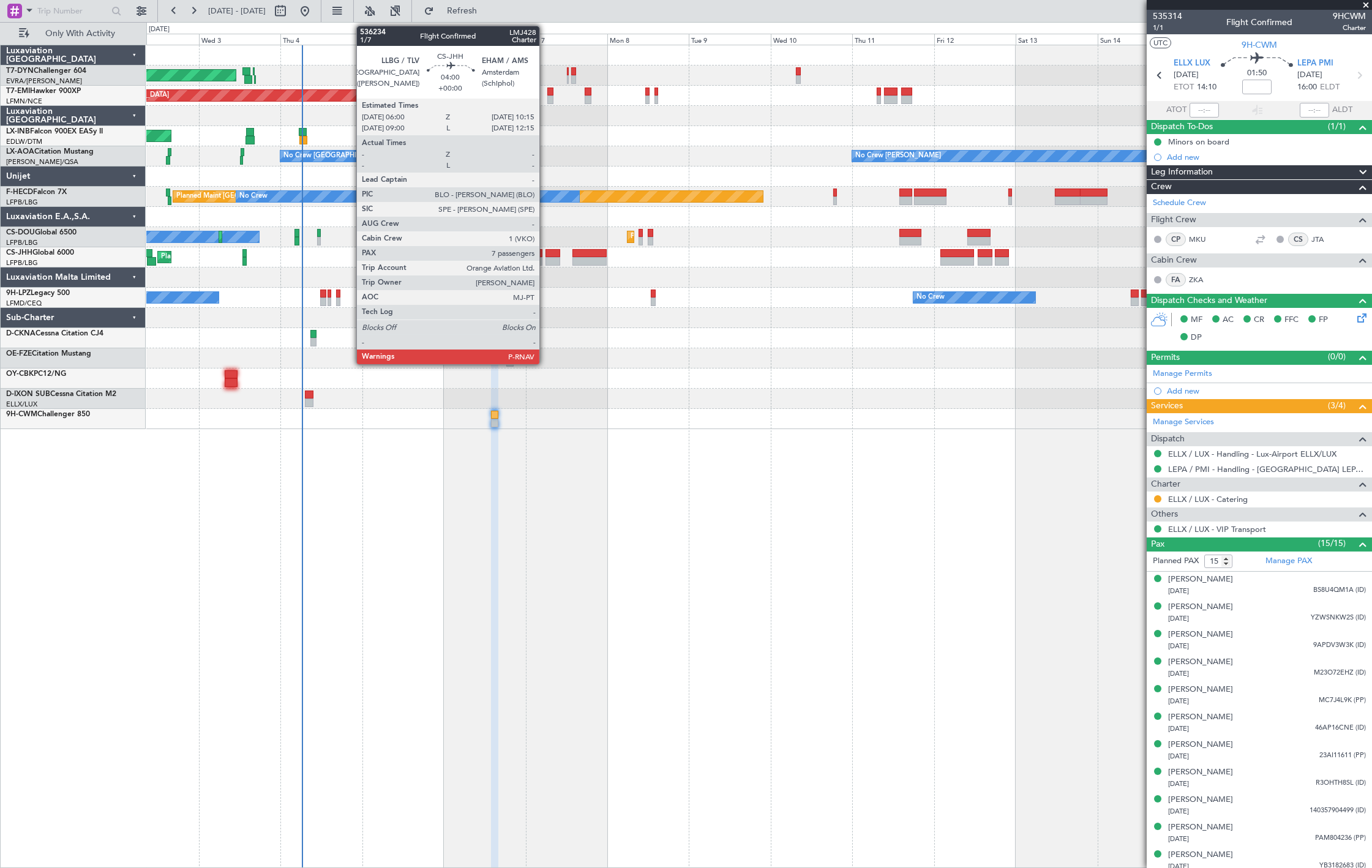
click at [546, 257] on div at bounding box center [553, 261] width 14 height 8
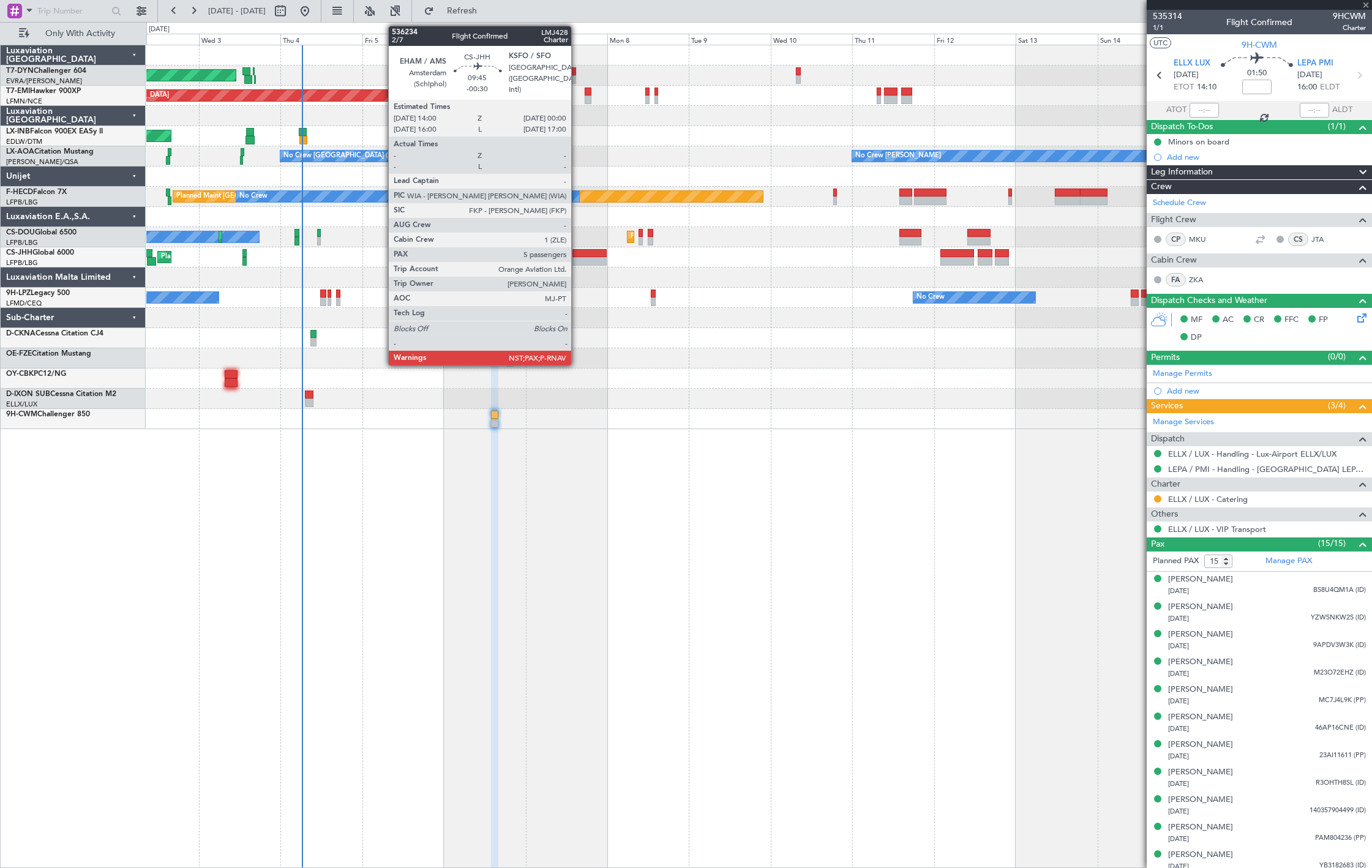
type input "7"
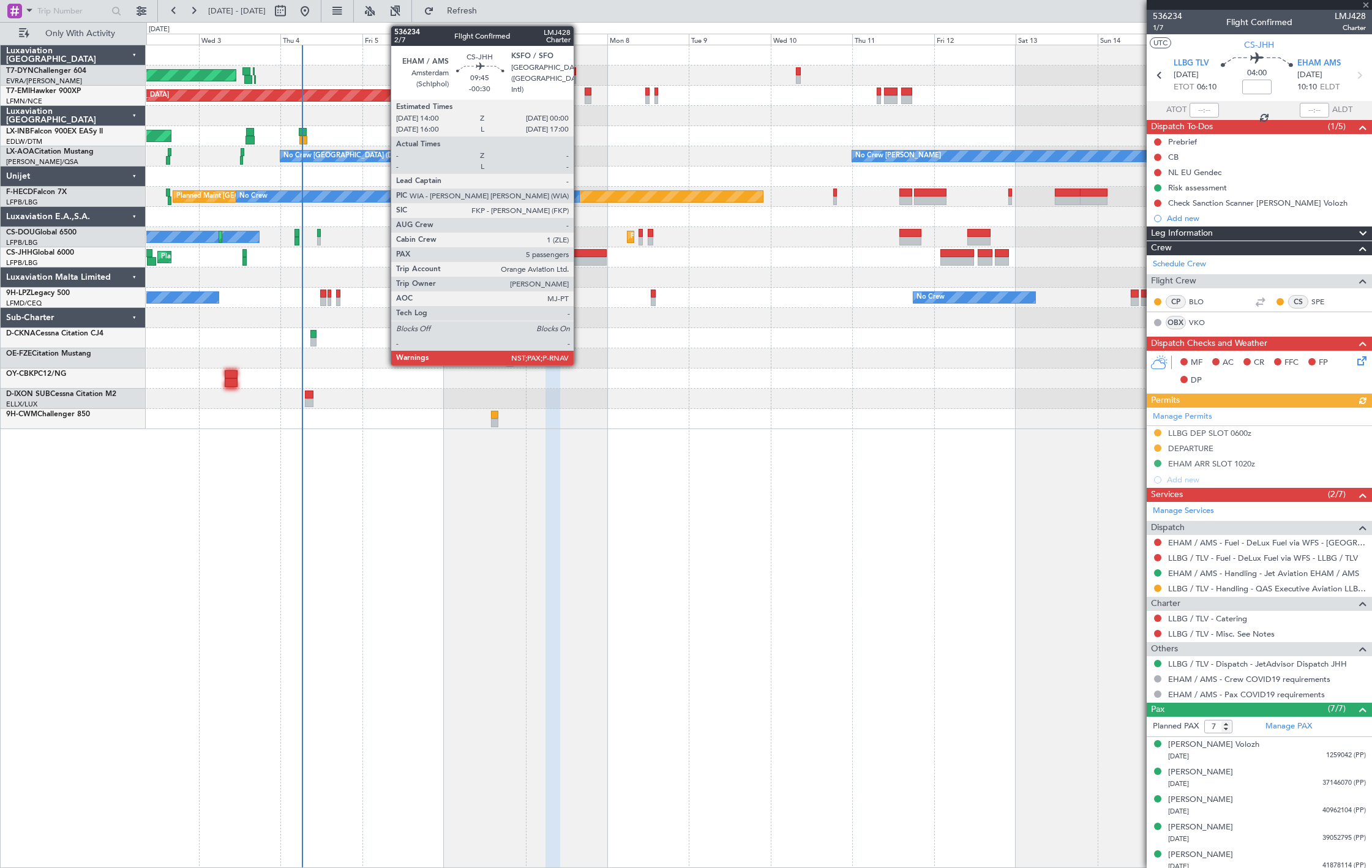
click at [580, 259] on div at bounding box center [589, 261] width 34 height 8
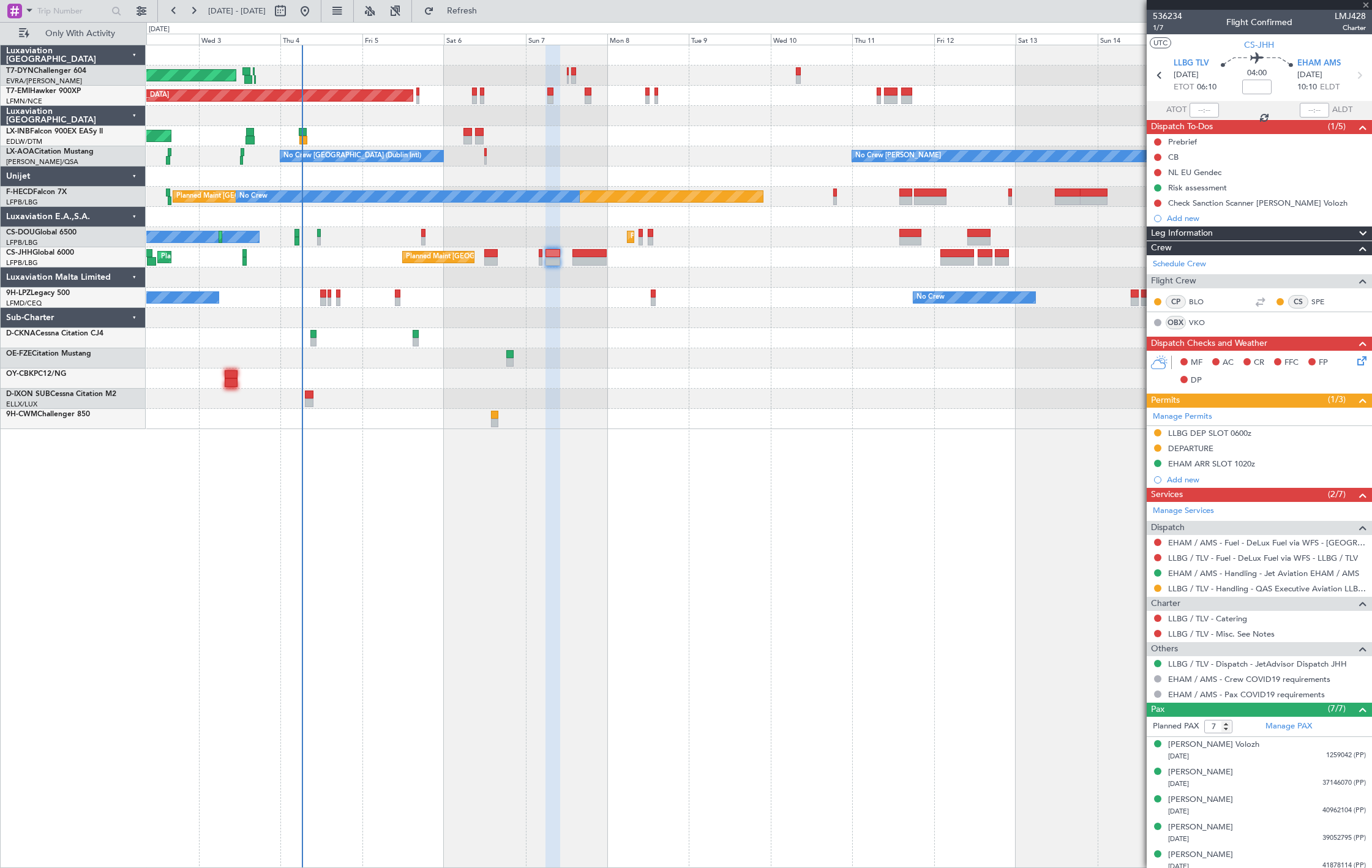
type input "-00:30"
type input "5"
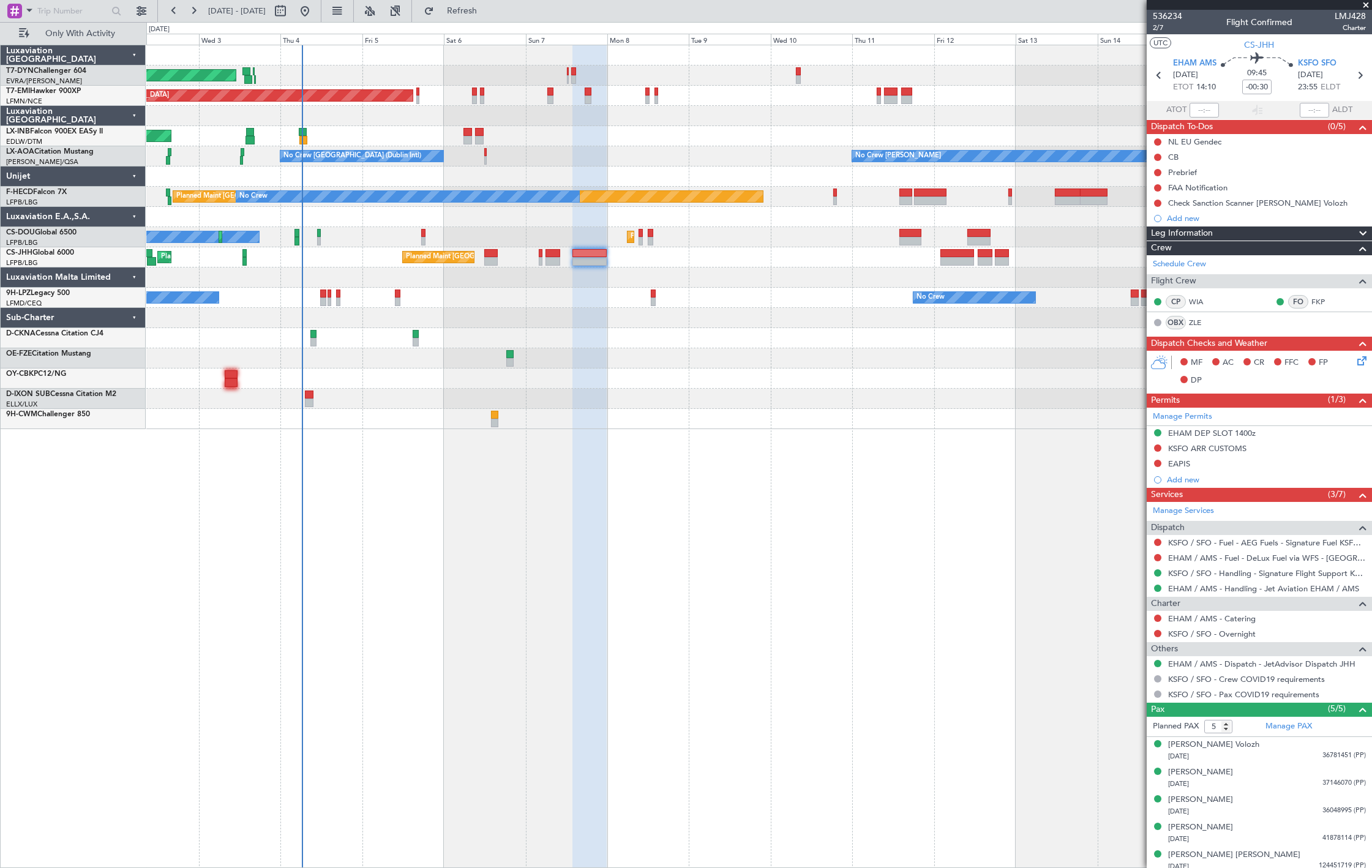
click at [546, 398] on div at bounding box center [759, 398] width 1225 height 20
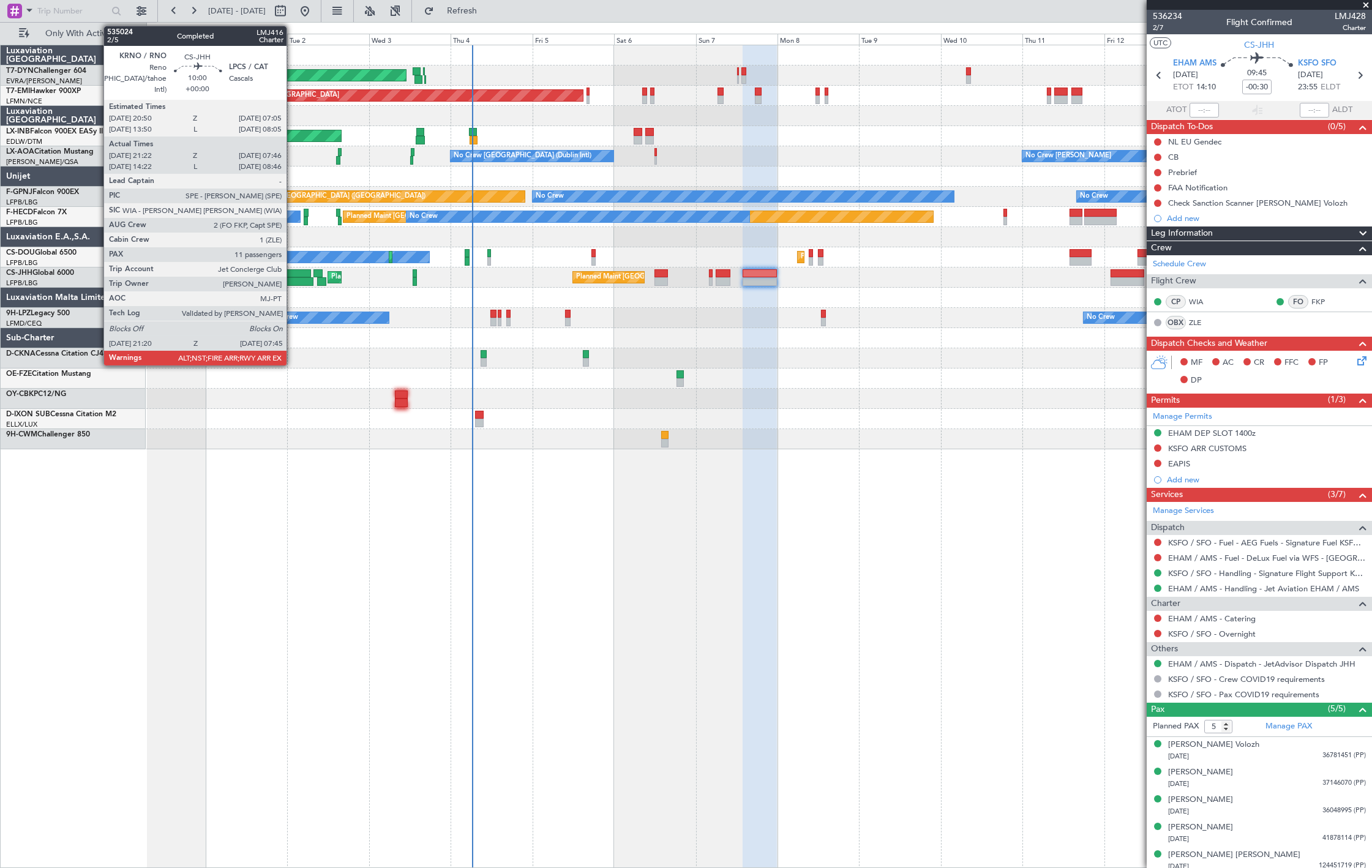
click at [289, 287] on div "AOG Maint Riga (Riga Intl) Planned Maint Zurich Unplanned Maint Dubai (Al Makto…" at bounding box center [759, 247] width 1225 height 404
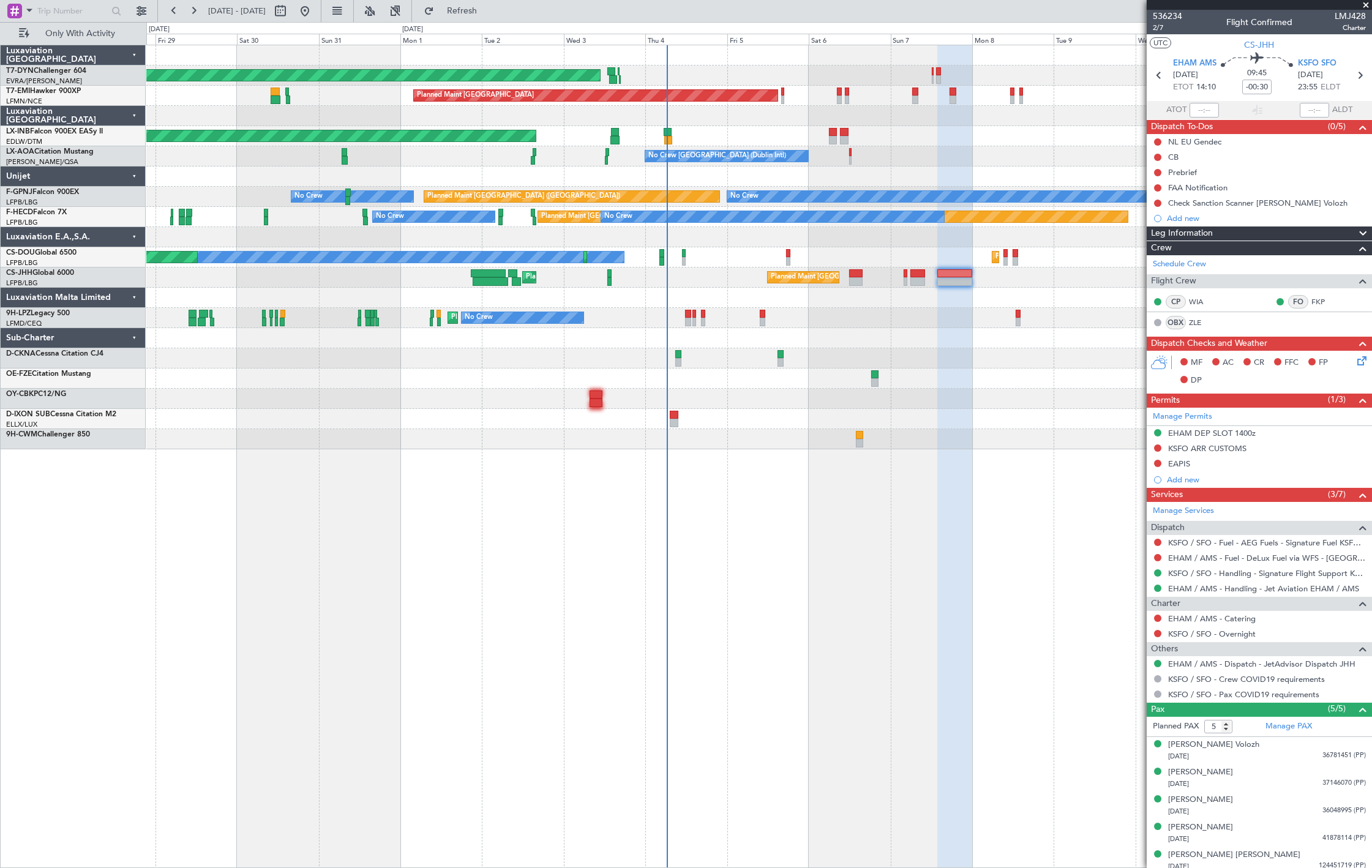
click at [480, 344] on div "AOG Maint Riga (Riga Intl) Planned Maint Zurich Unplanned Maint Dubai (Al Makto…" at bounding box center [759, 247] width 1225 height 404
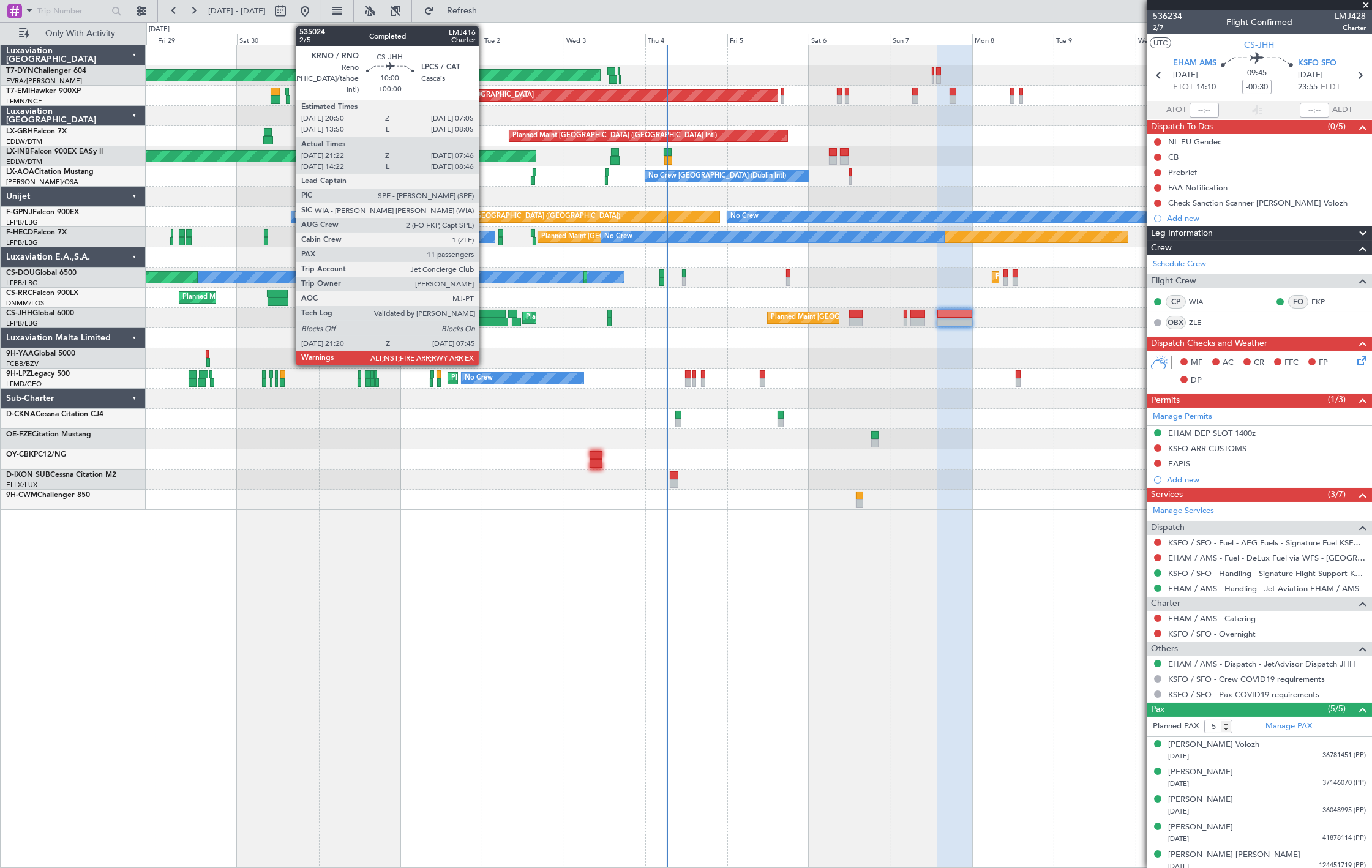
click at [485, 315] on div at bounding box center [488, 313] width 35 height 8
type input "21:32"
type input "07:41"
type input "11"
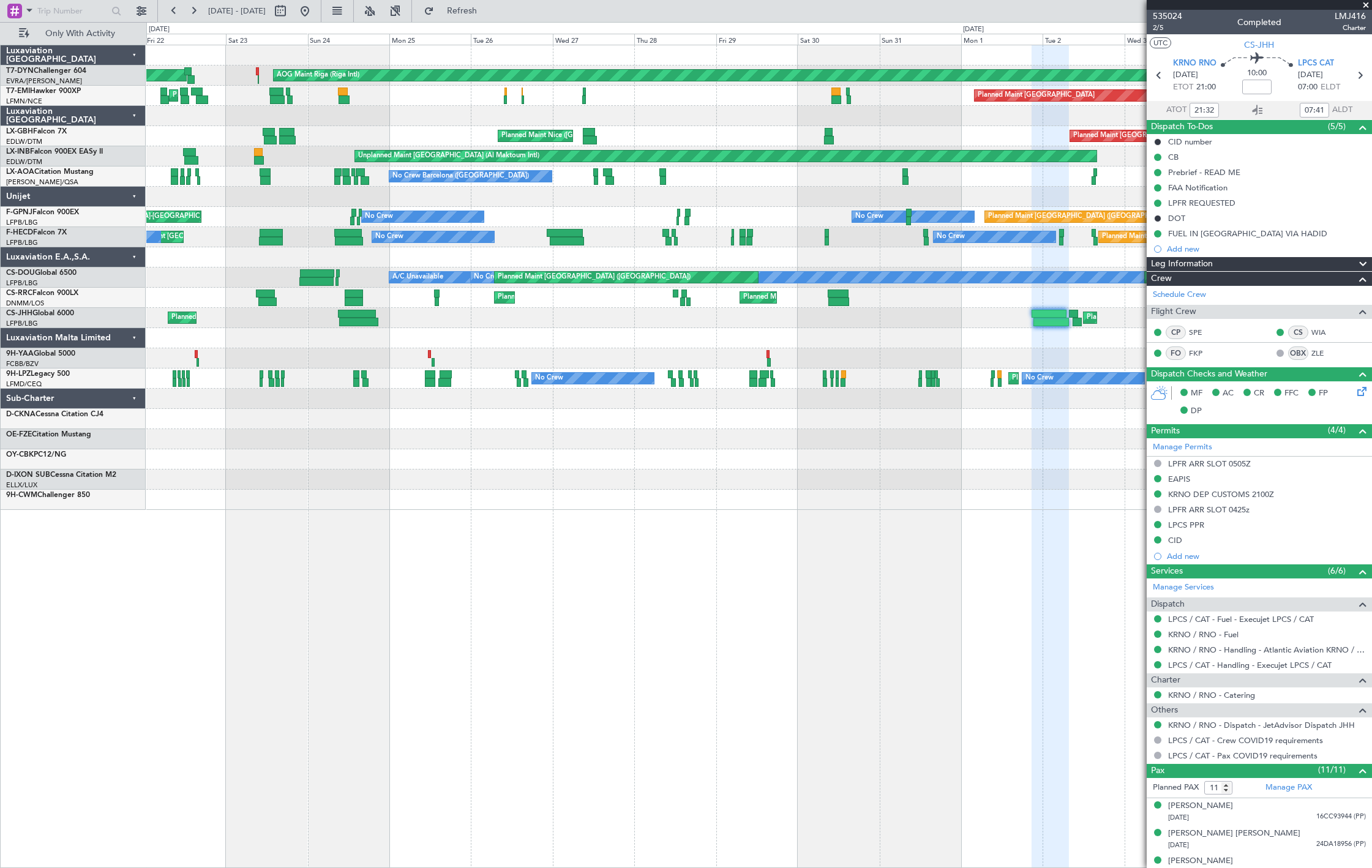
click at [433, 349] on div "AOG Maint Riga (Riga Intl) Planned Maint Basel-Mulhouse Planned Maint Zurich Pl…" at bounding box center [759, 277] width 1225 height 464
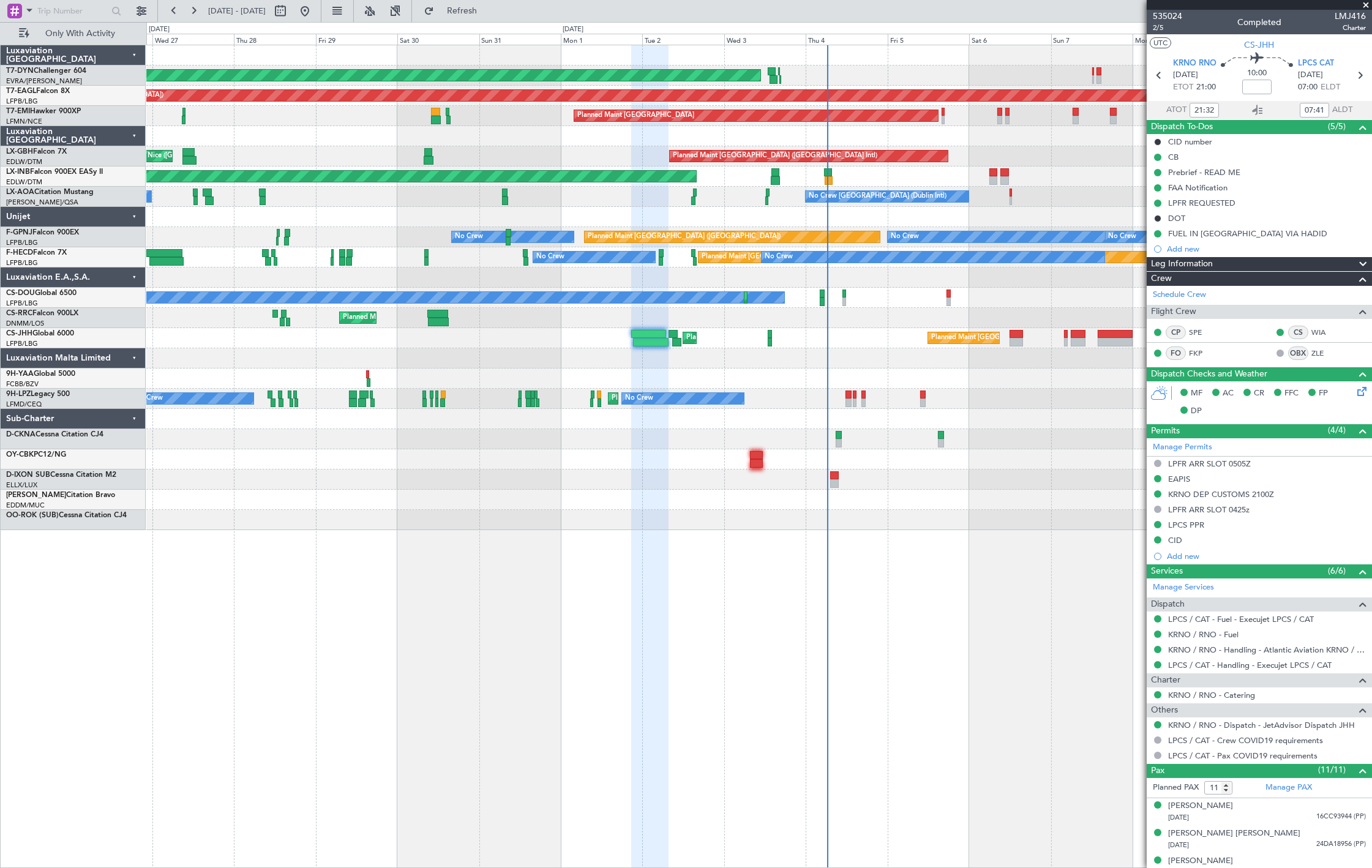
click at [273, 330] on div "Planned Maint Paris (Le Bourget) Planned Maint London (Luton)" at bounding box center [759, 338] width 1225 height 20
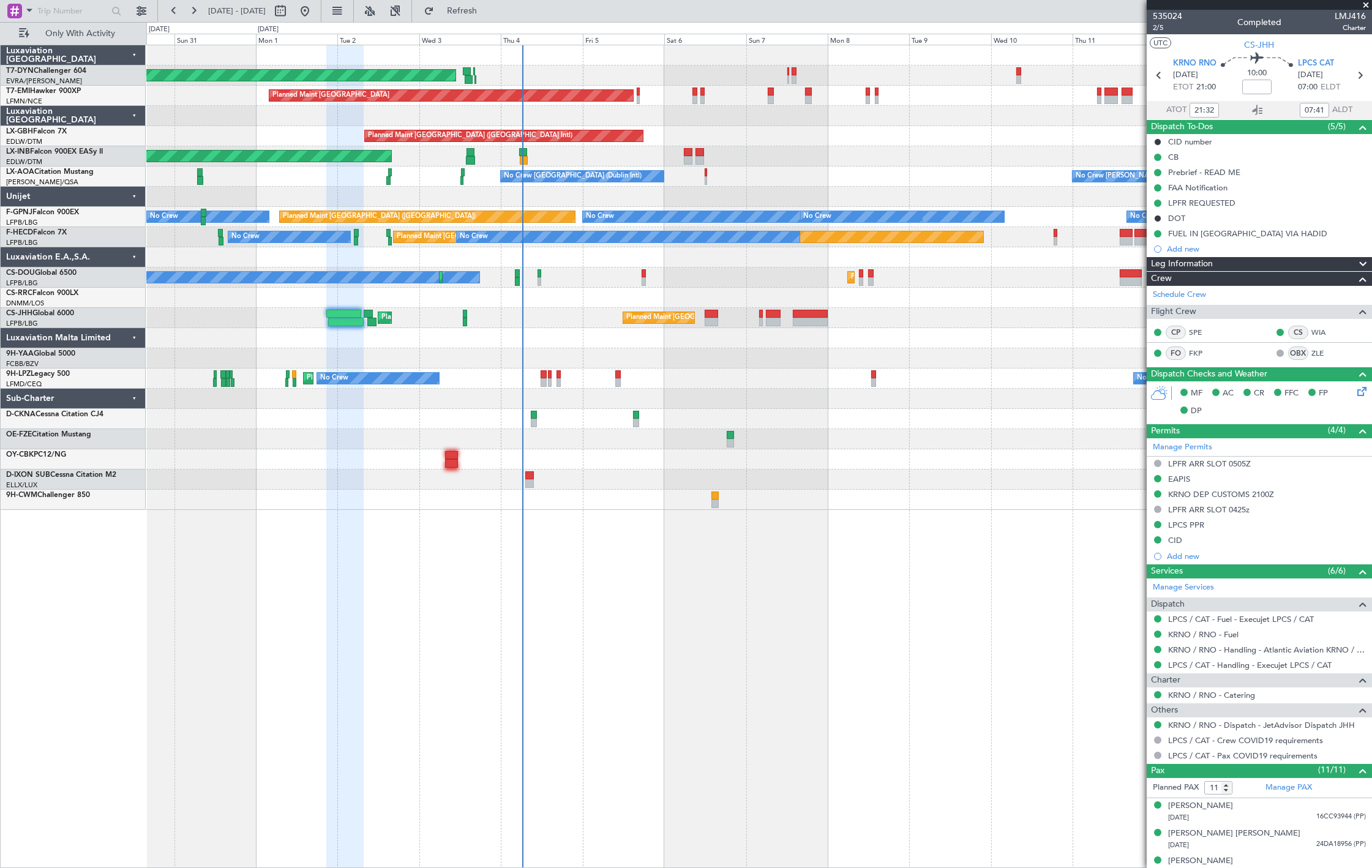
click at [423, 327] on div "AOG Maint Riga (Riga Intl) Planned Maint Zurich Planned Maint Dubai (Dubai Intl…" at bounding box center [759, 277] width 1225 height 464
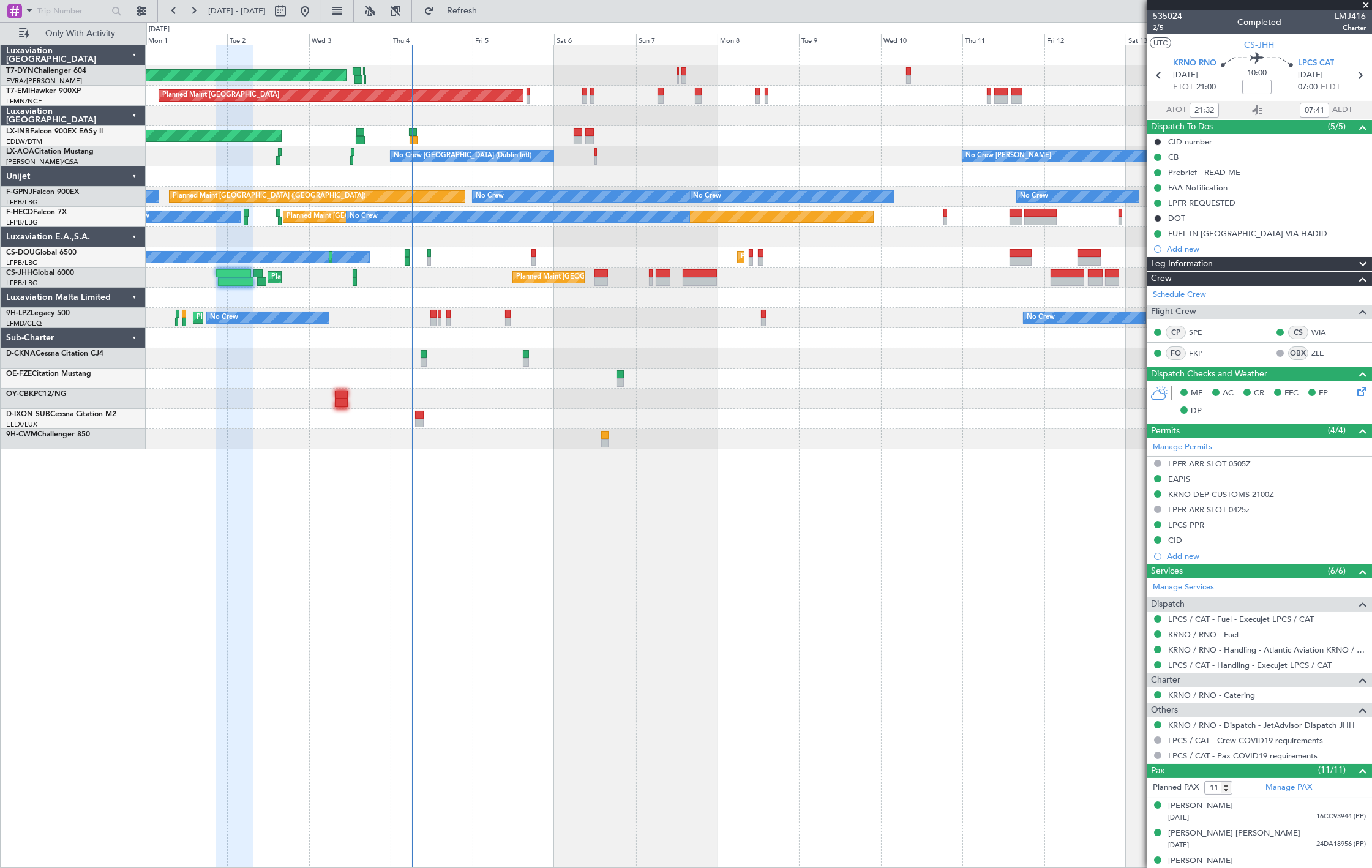
click at [338, 485] on div "AOG Maint Riga (Riga Intl) Planned Maint Zurich Unplanned Maint Dubai (Al Makto…" at bounding box center [759, 456] width 1226 height 823
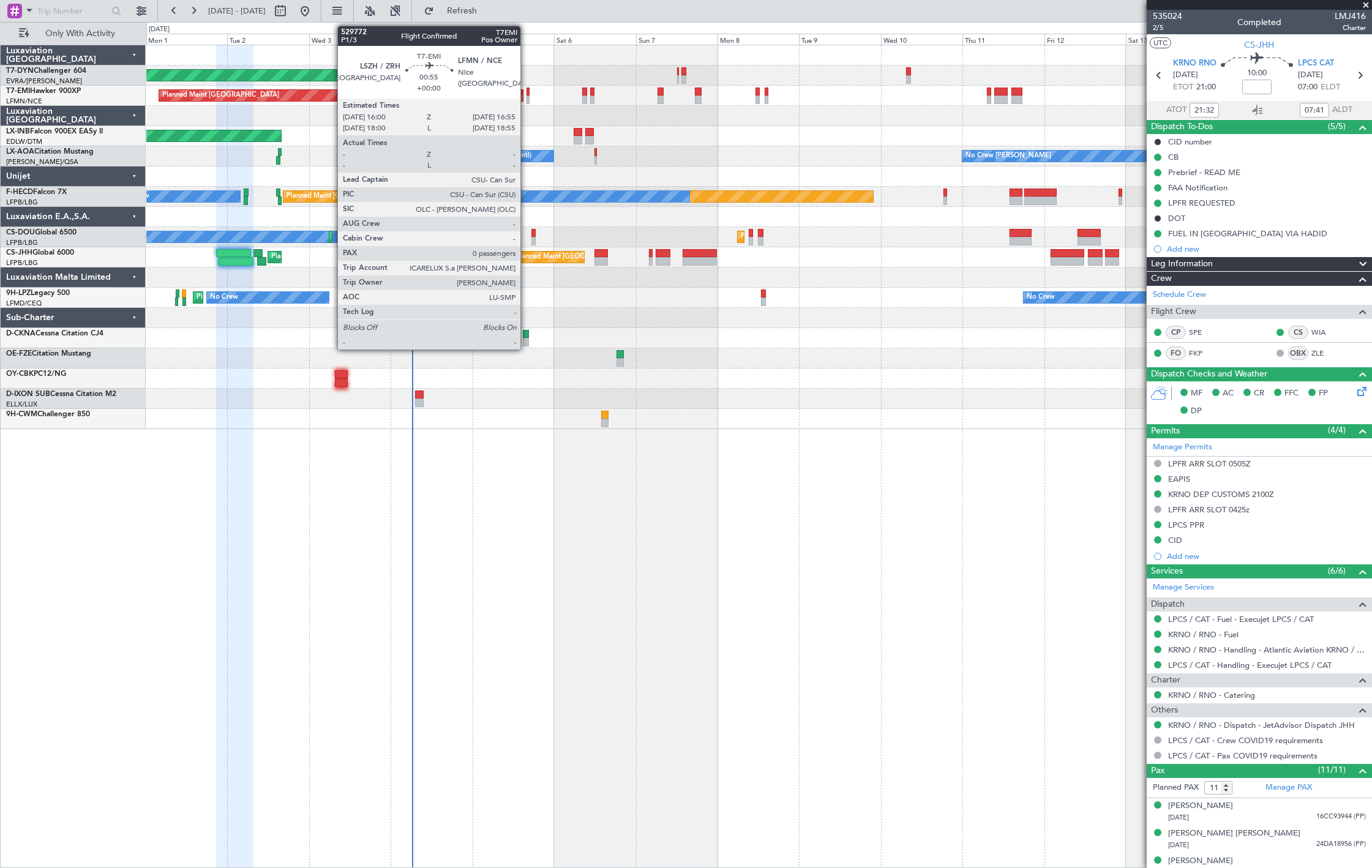
click at [527, 88] on div at bounding box center [529, 91] width 4 height 8
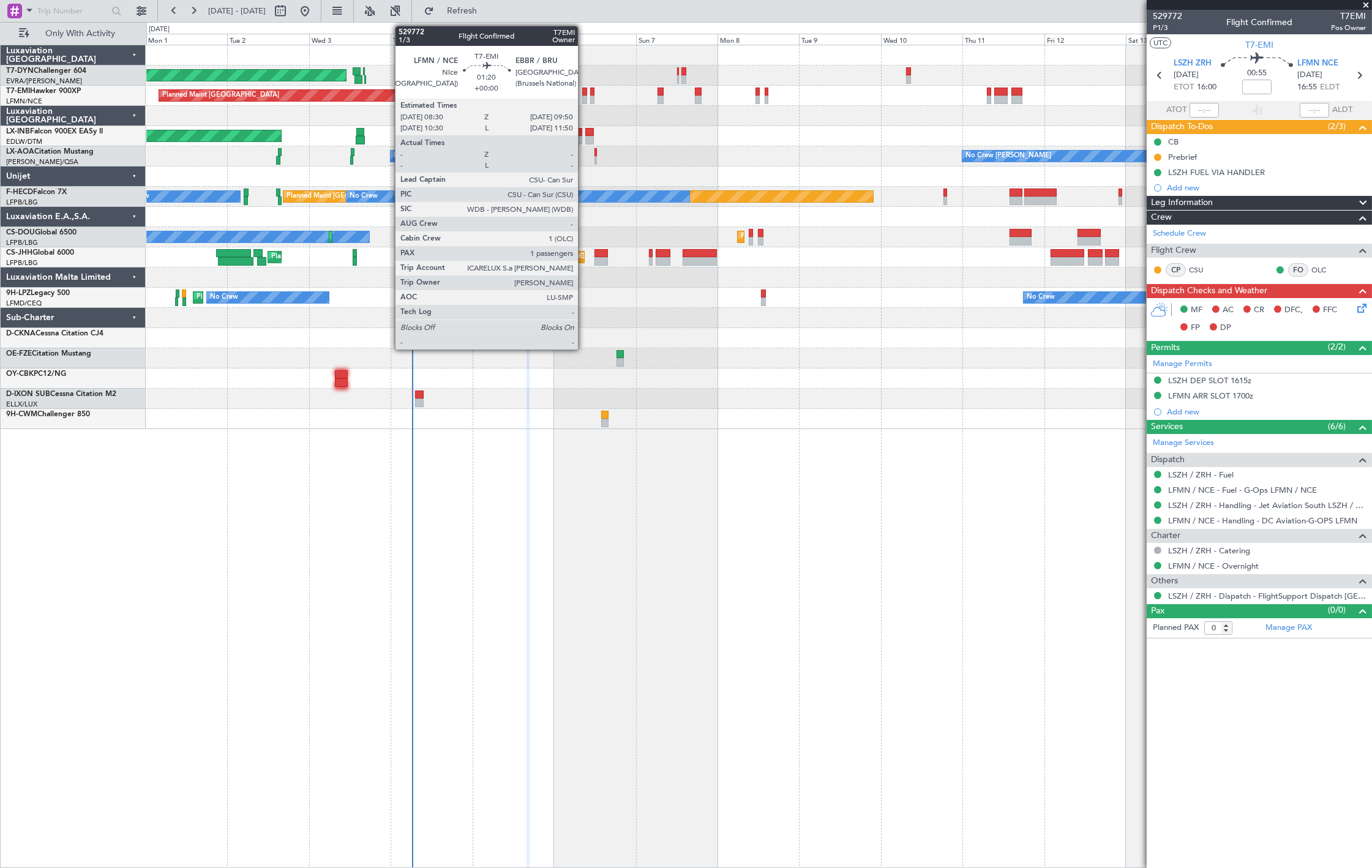
click at [584, 95] on div at bounding box center [584, 99] width 5 height 8
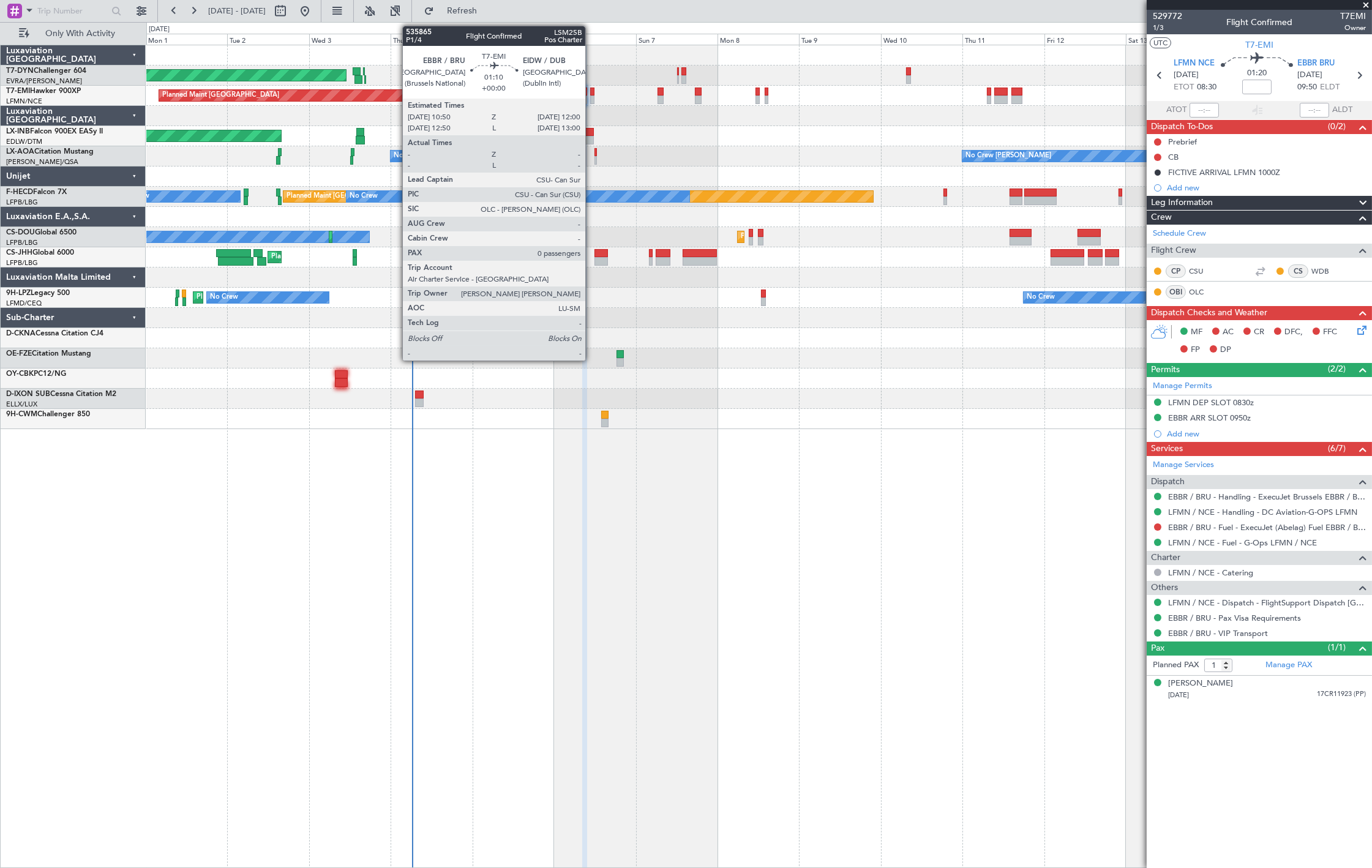
click at [591, 99] on div at bounding box center [592, 99] width 5 height 8
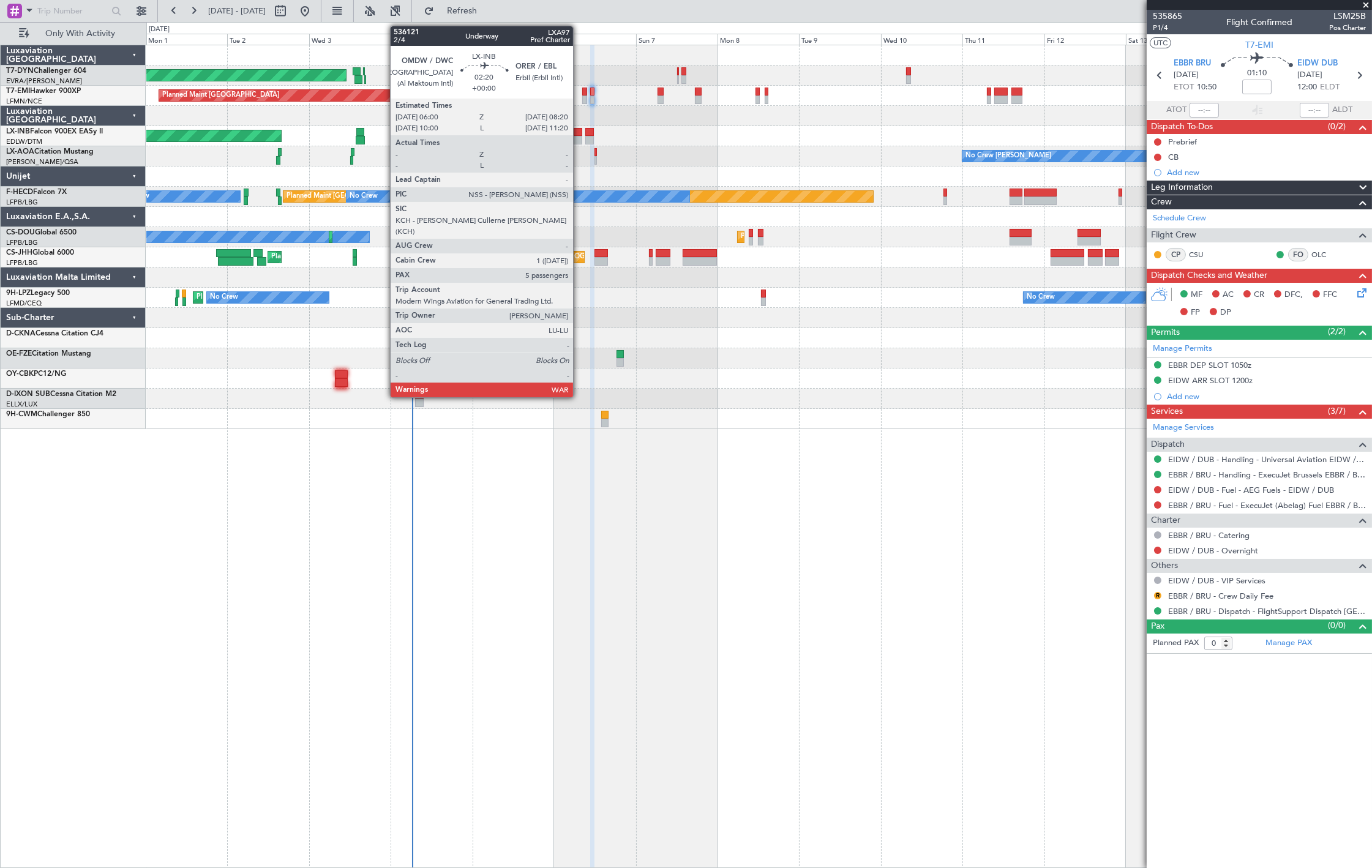
click at [579, 135] on div at bounding box center [578, 132] width 8 height 8
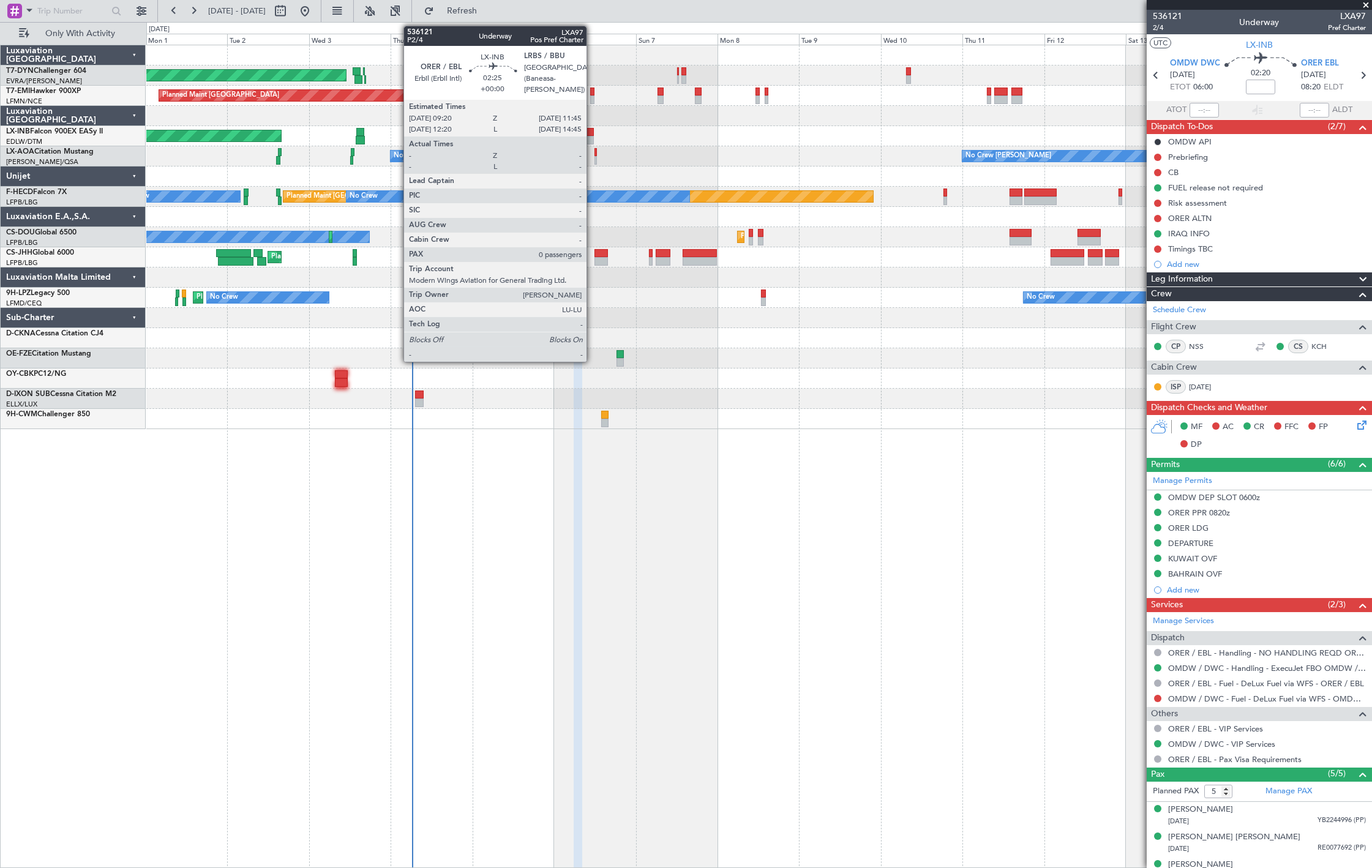
click at [593, 140] on div at bounding box center [589, 140] width 8 height 8
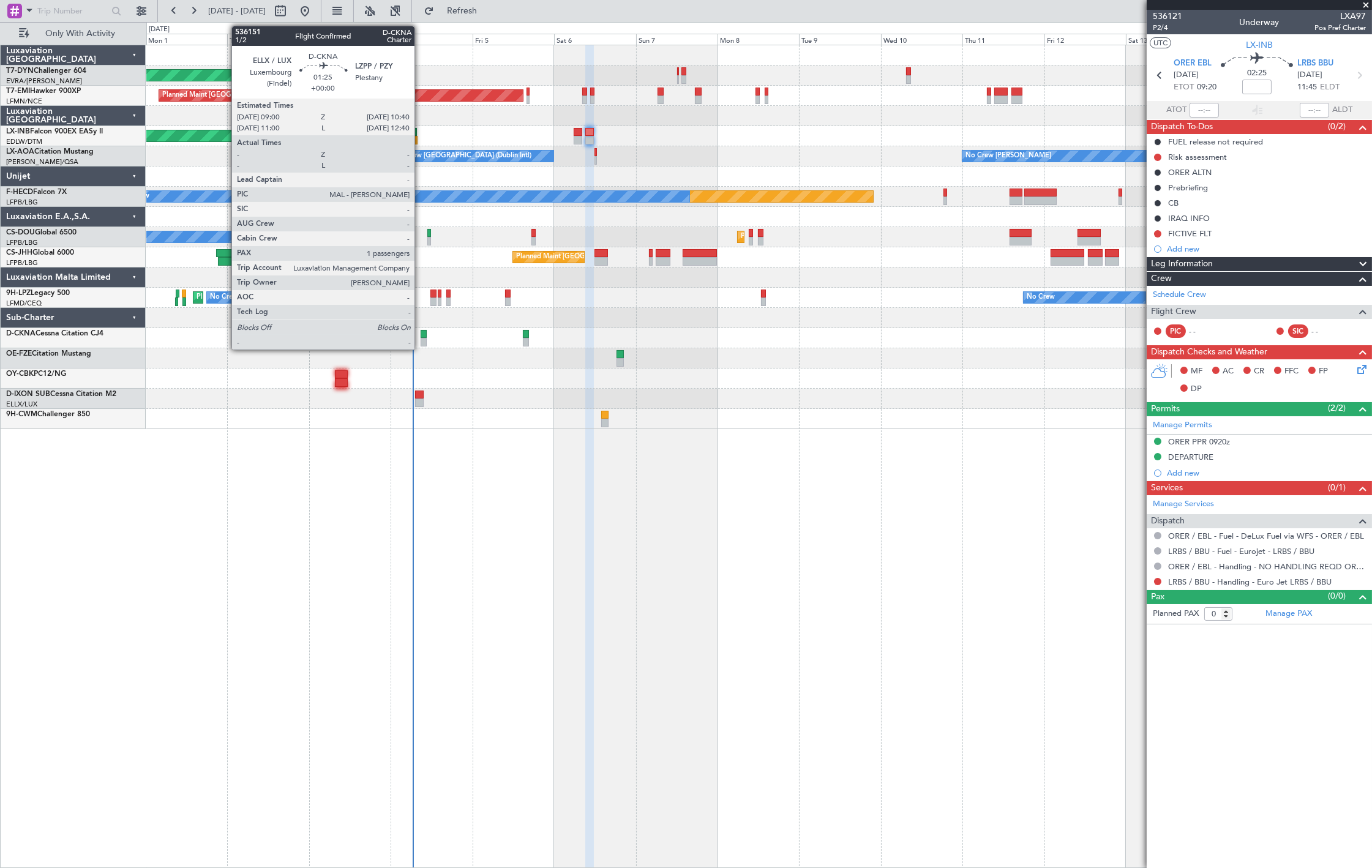
click at [421, 335] on div at bounding box center [423, 334] width 6 height 8
type input "1"
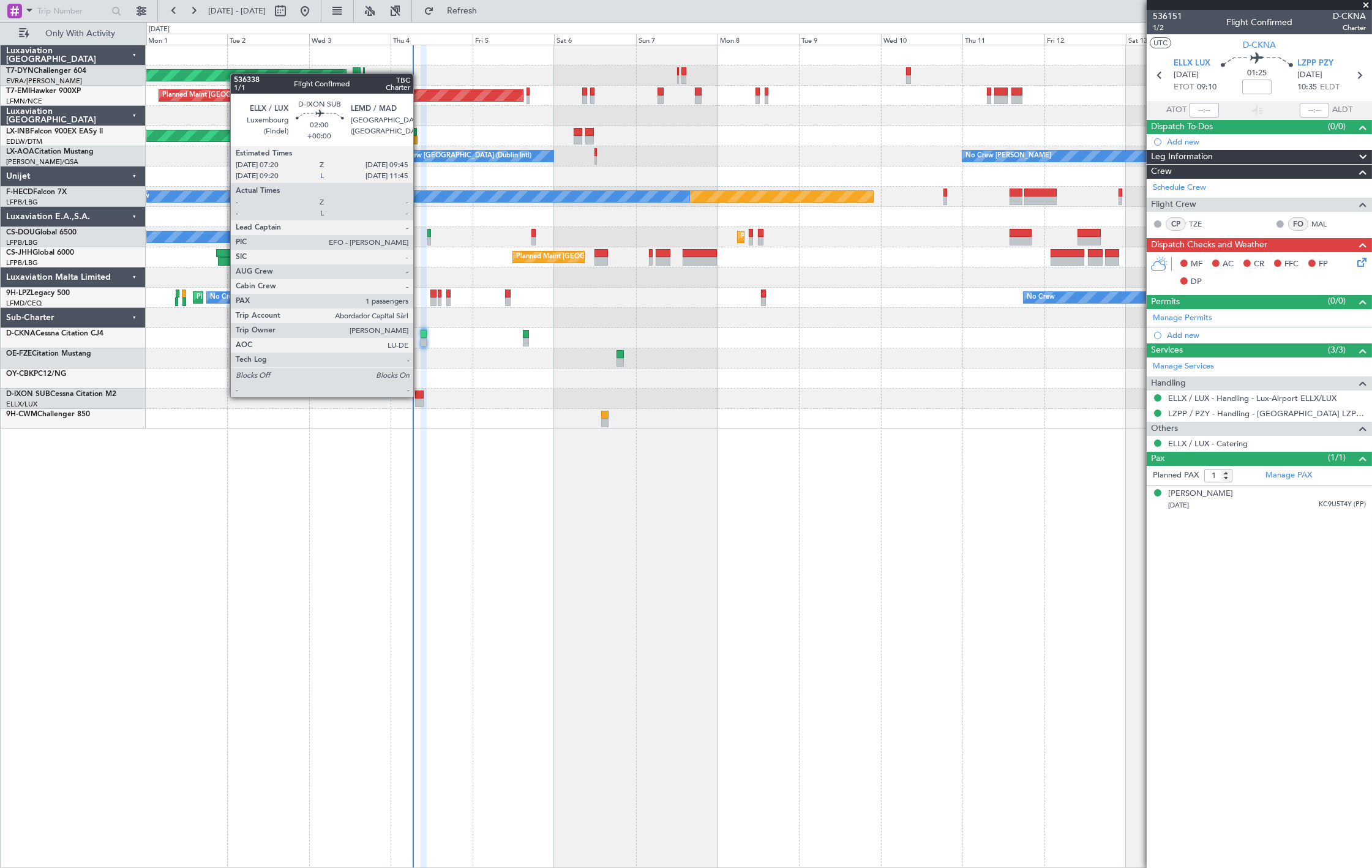
click at [419, 398] on div at bounding box center [759, 398] width 1225 height 20
click at [417, 394] on div at bounding box center [419, 394] width 8 height 8
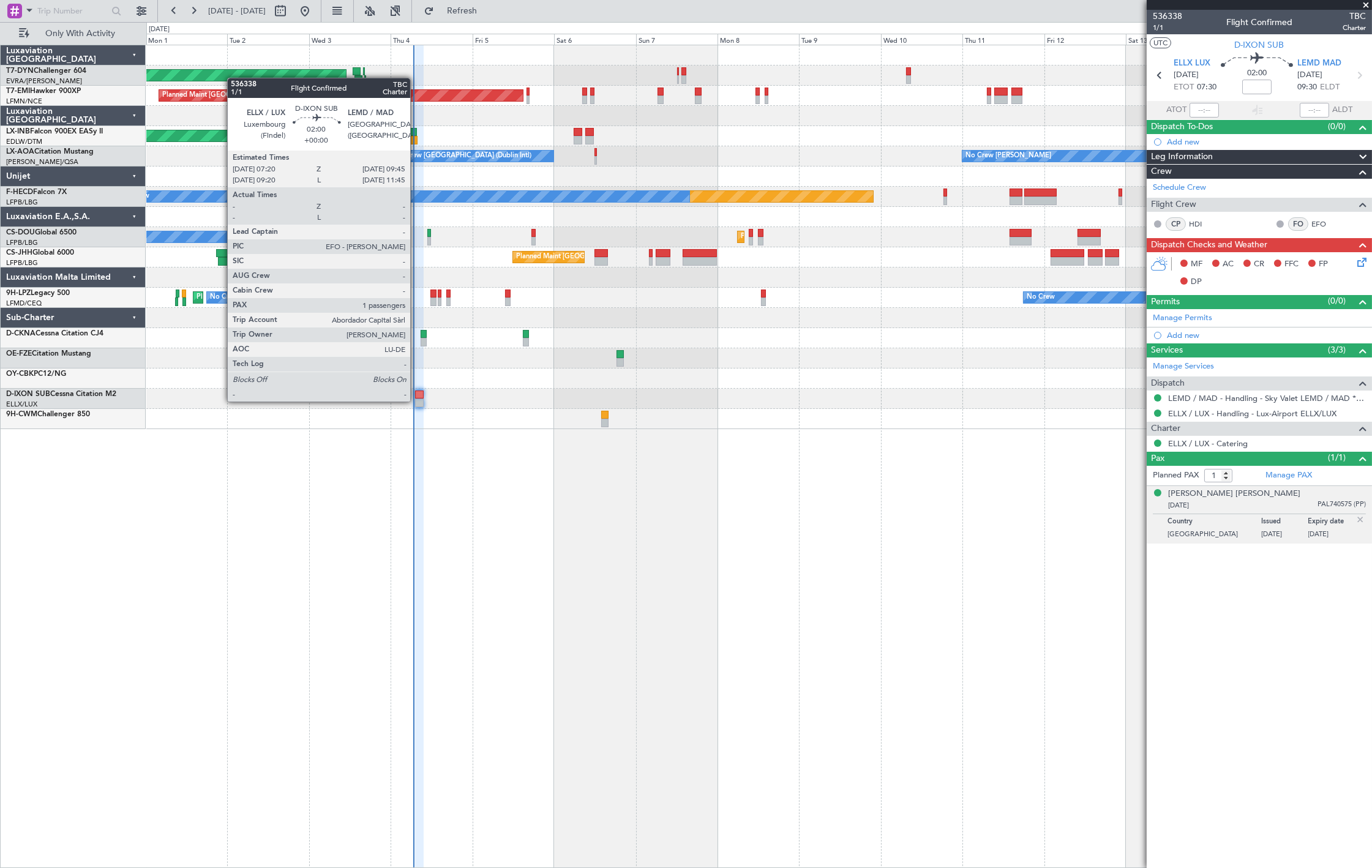
click at [416, 400] on div at bounding box center [419, 402] width 8 height 8
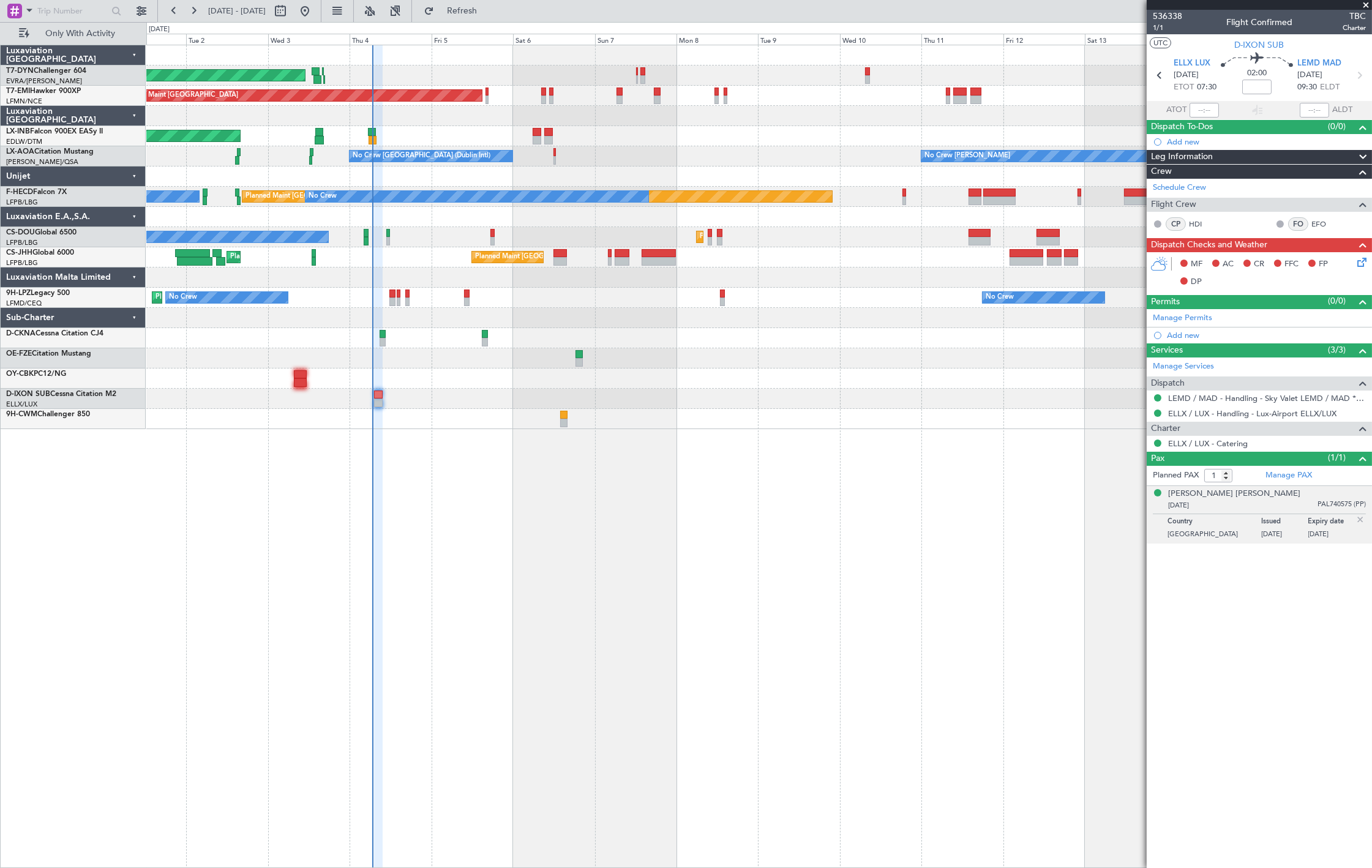
click at [453, 253] on div "AOG Maint Riga (Riga Intl) Planned Maint Zurich Unplanned Maint Dubai (Al Makto…" at bounding box center [759, 236] width 1225 height 383
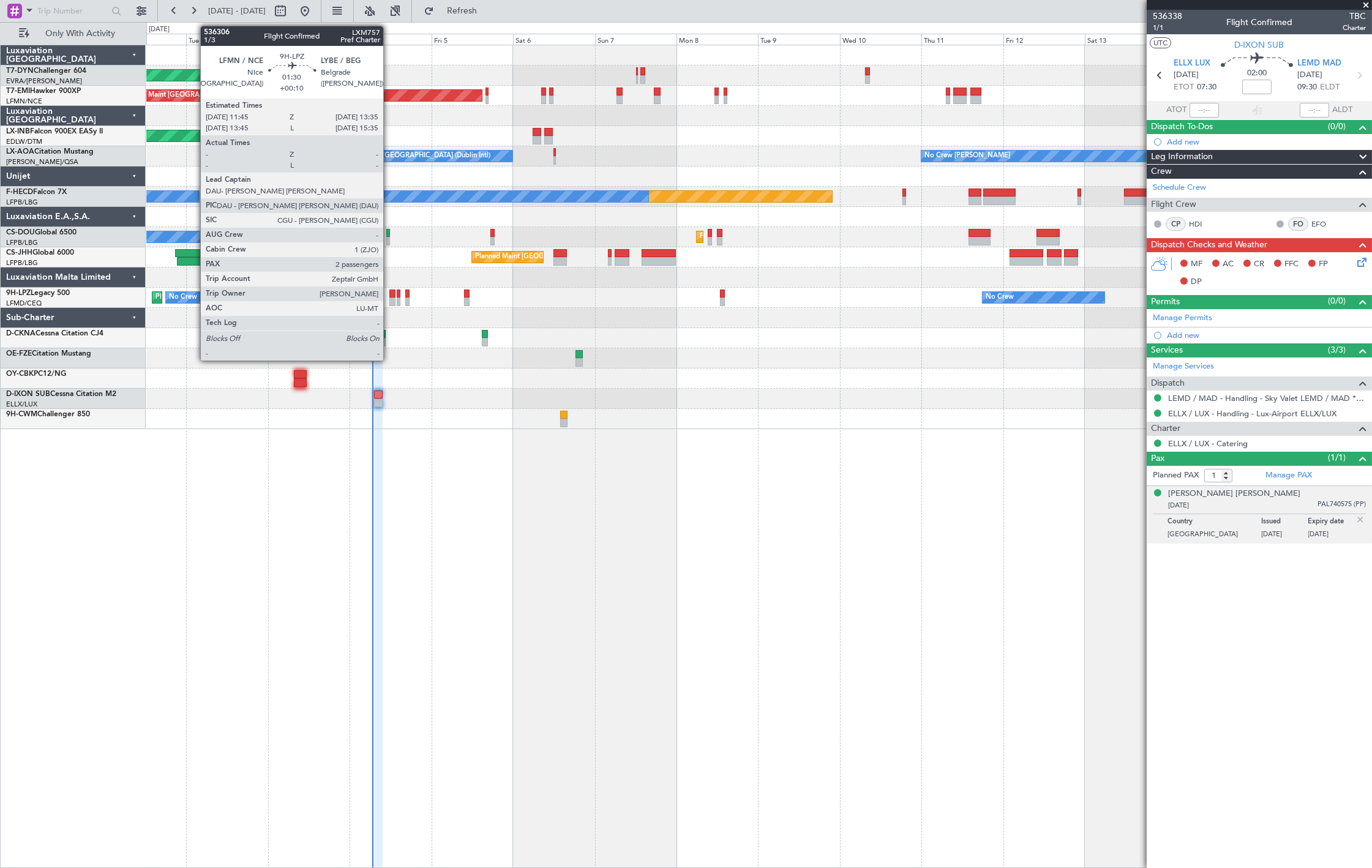
click at [389, 296] on div "Planned Maint Nice (Côte d'Azur Airport) No Crew No Crew" at bounding box center [759, 297] width 1225 height 20
click at [393, 303] on div at bounding box center [393, 301] width 7 height 8
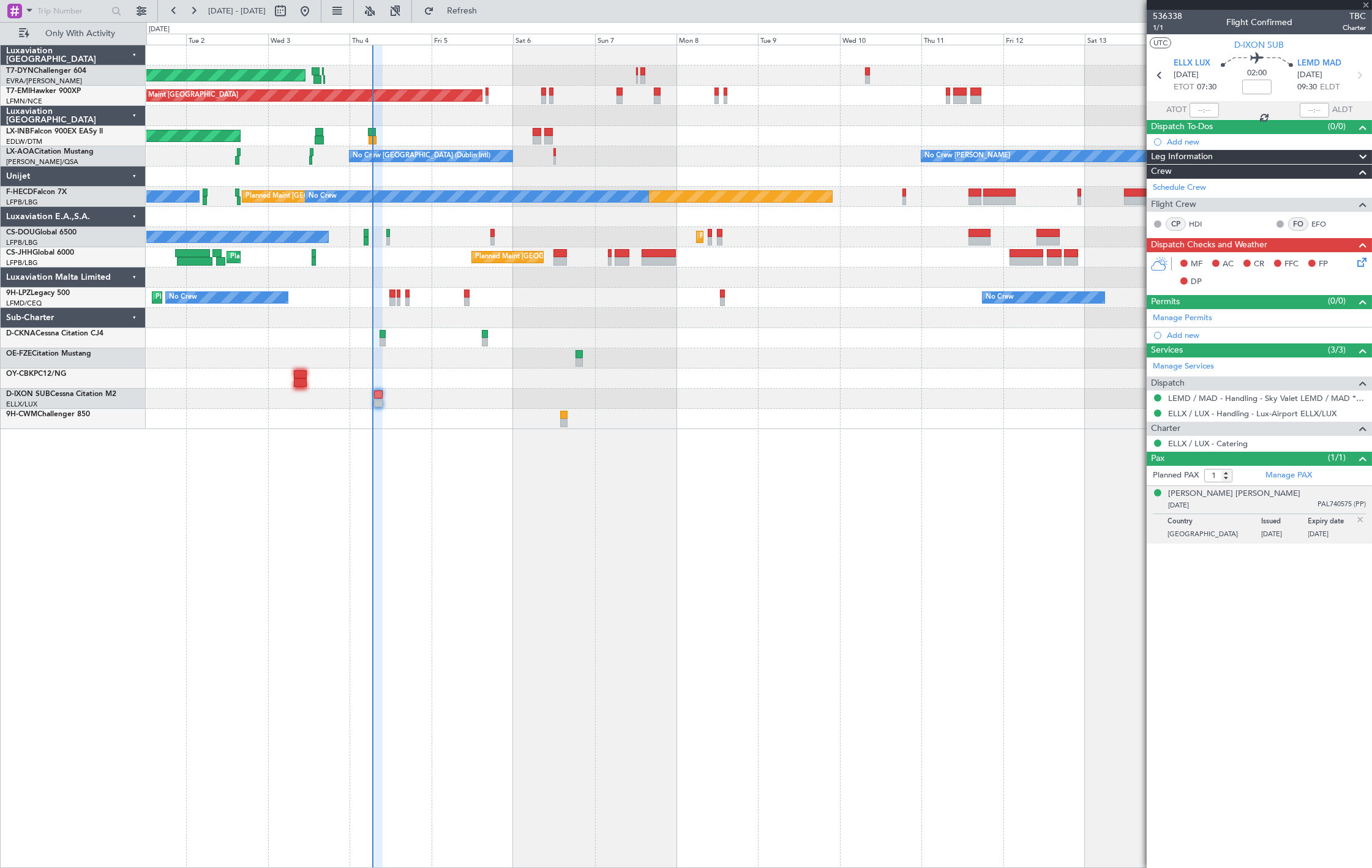
type input "+00:10"
type input "2"
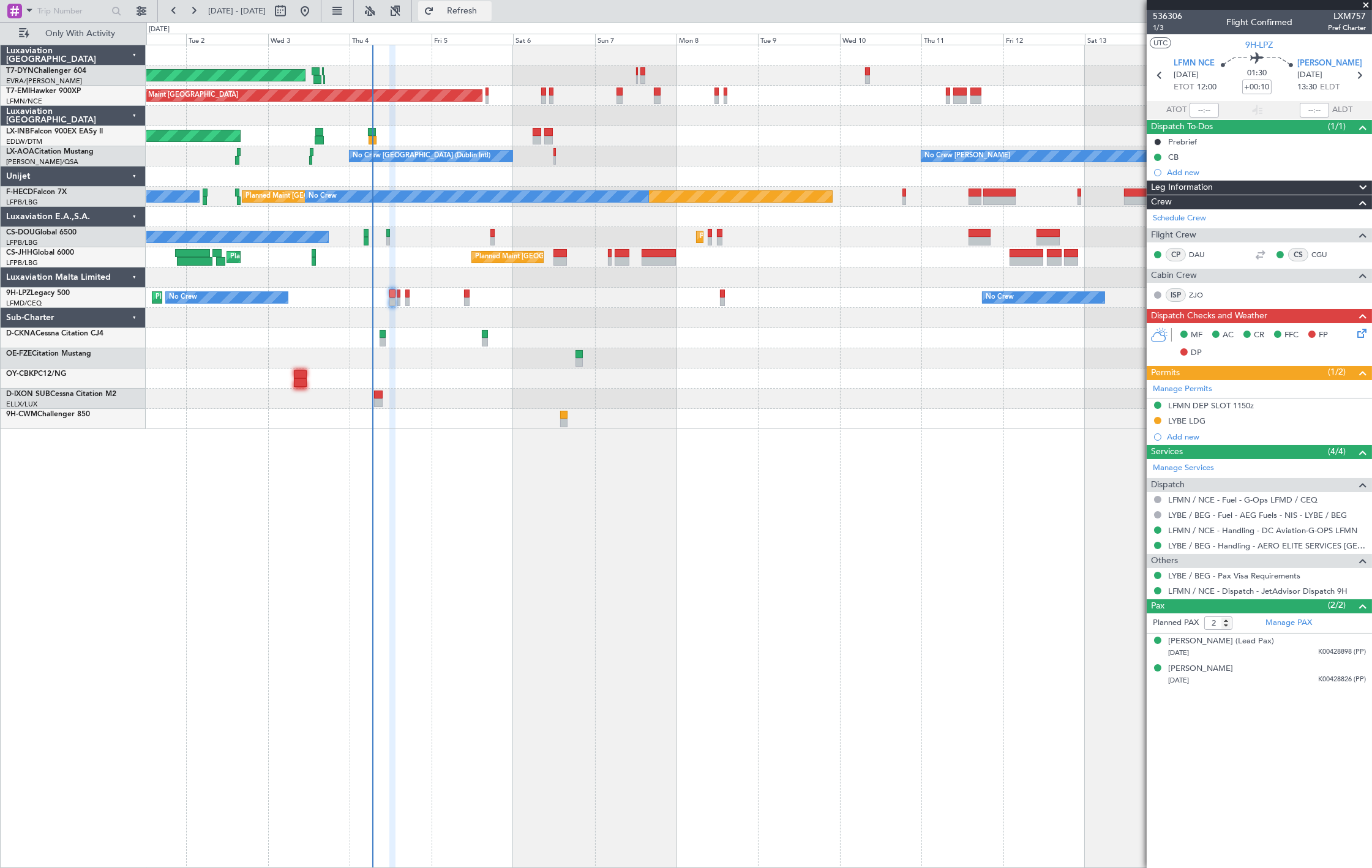
click at [491, 3] on button "Refresh" at bounding box center [455, 11] width 73 height 20
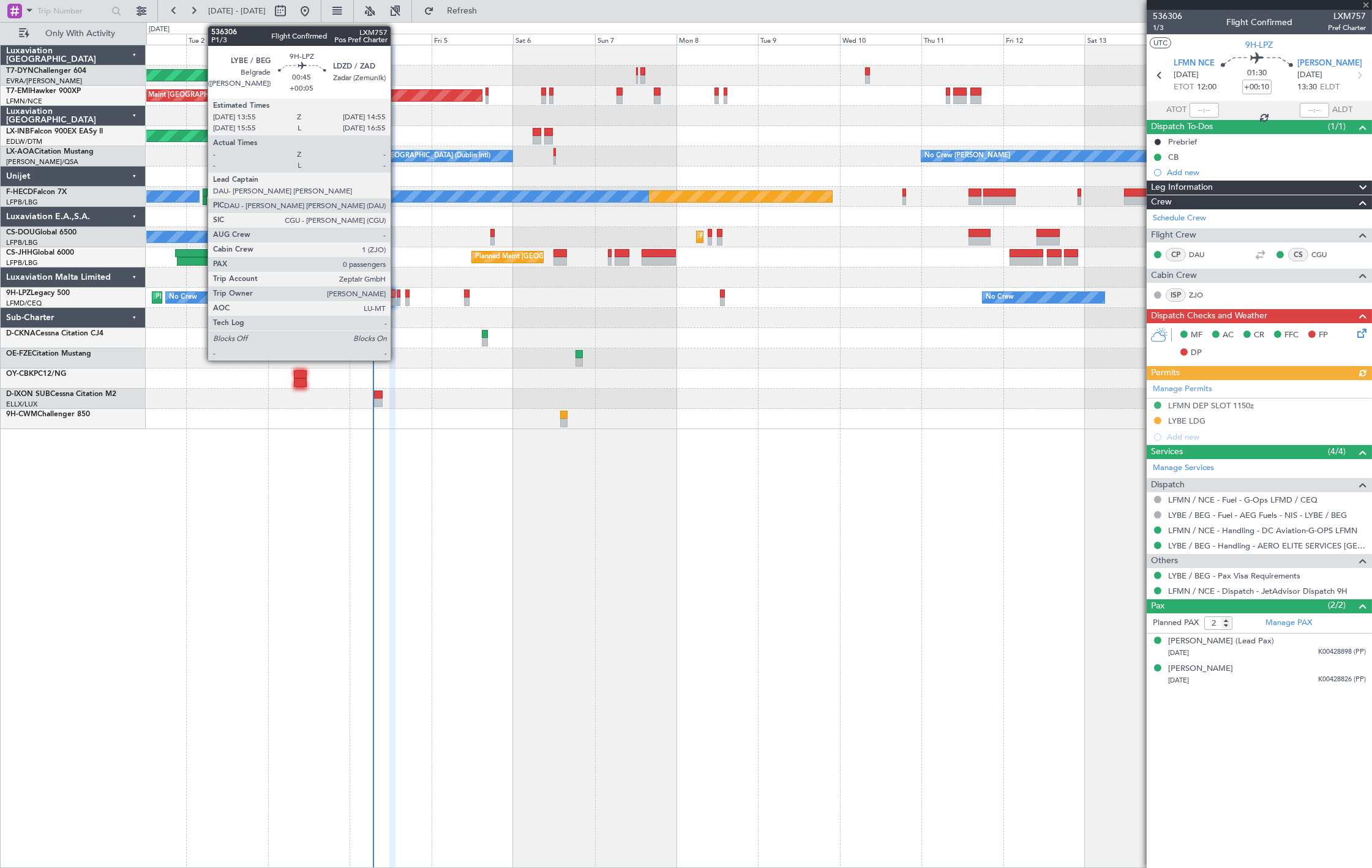
click at [397, 304] on div at bounding box center [399, 301] width 4 height 8
type input "+00:05"
type input "0"
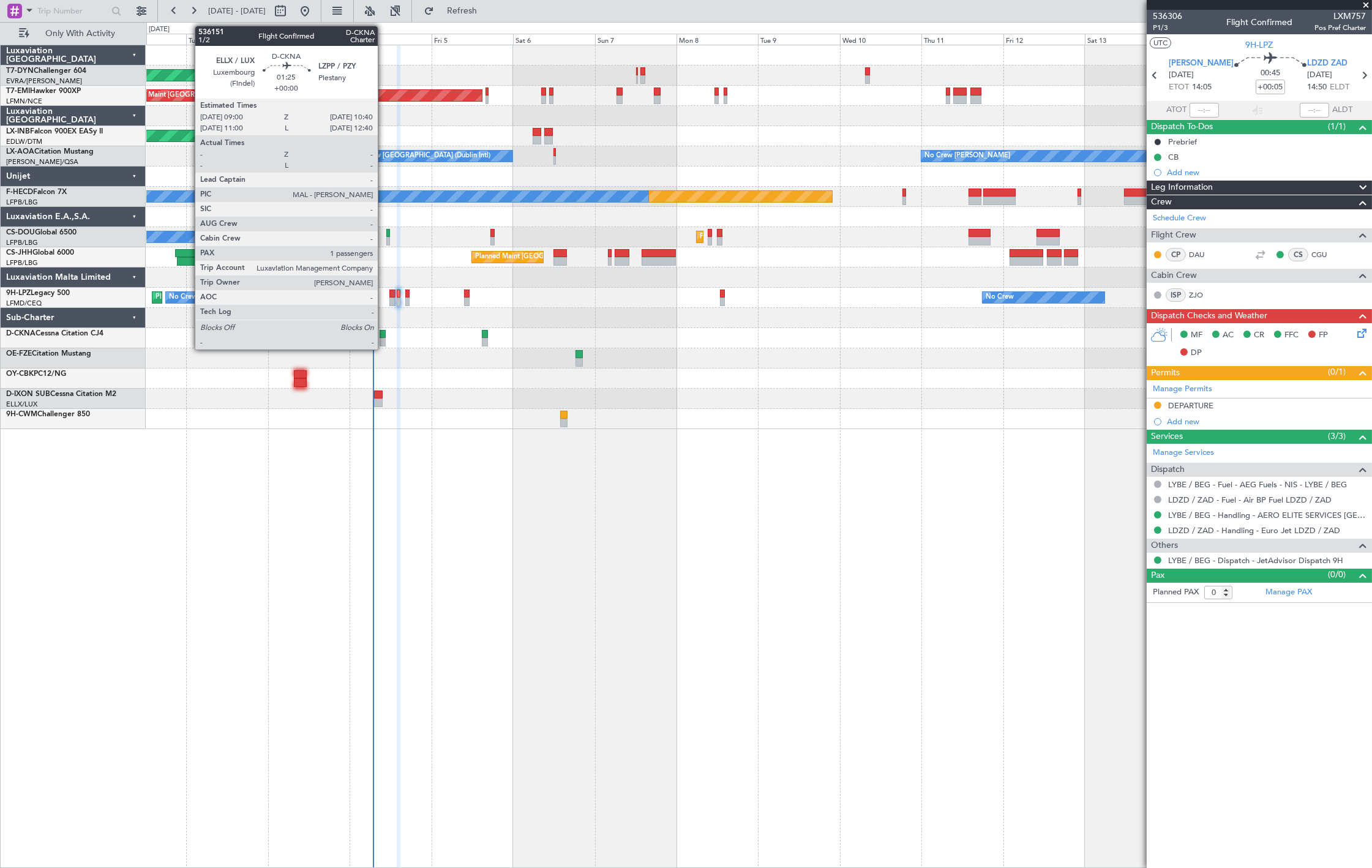
click at [384, 338] on div at bounding box center [382, 342] width 6 height 8
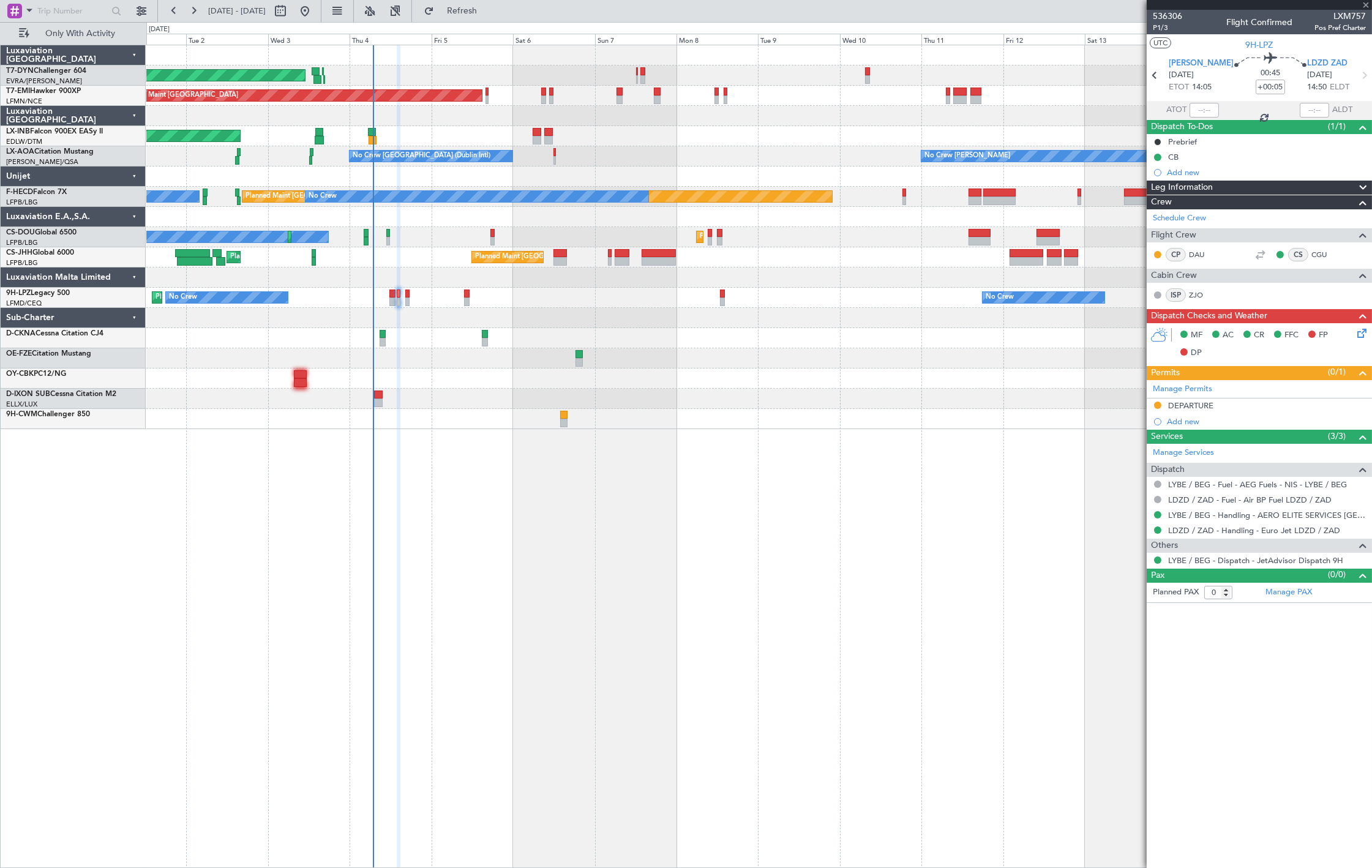
type input "1"
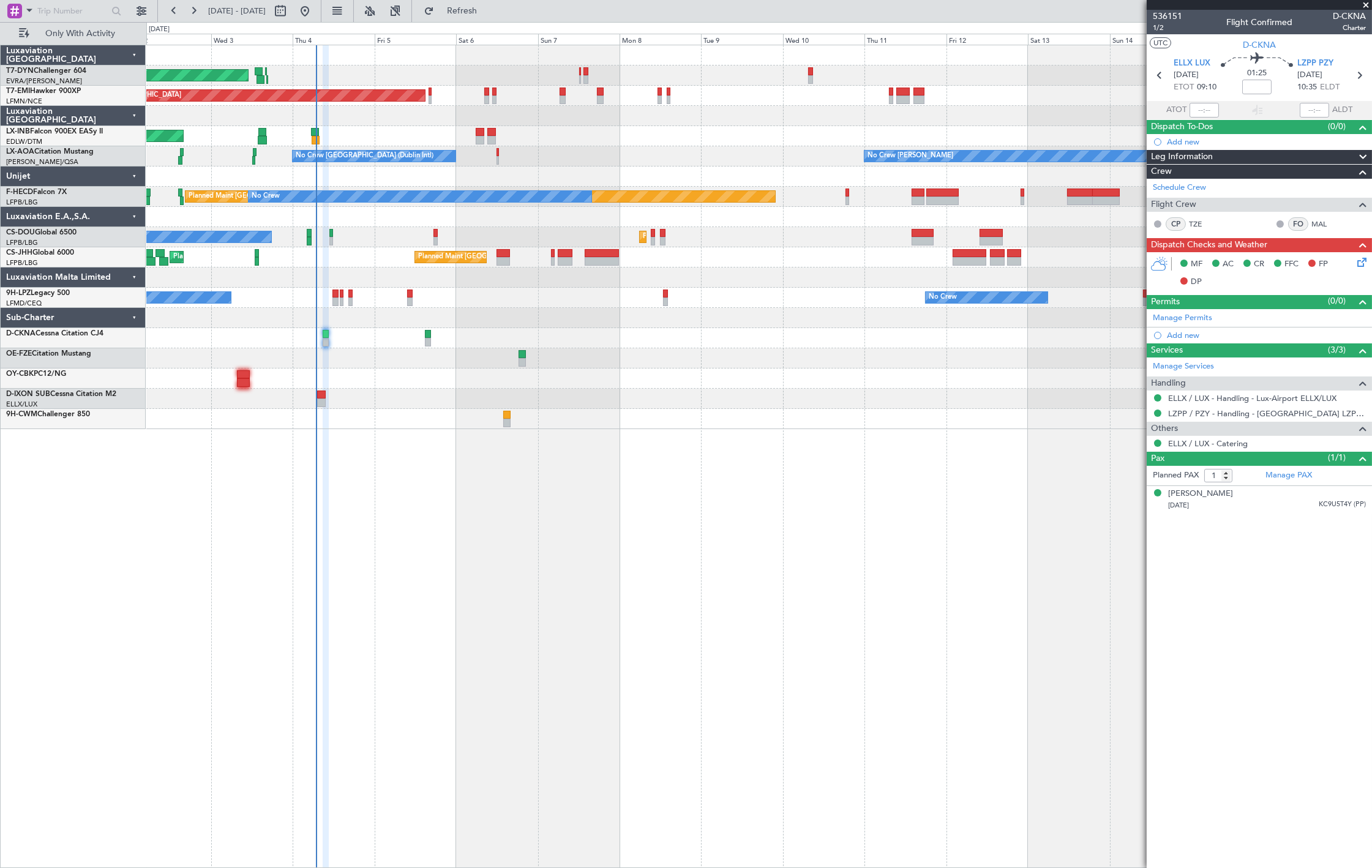
click at [259, 114] on div at bounding box center [759, 116] width 1225 height 20
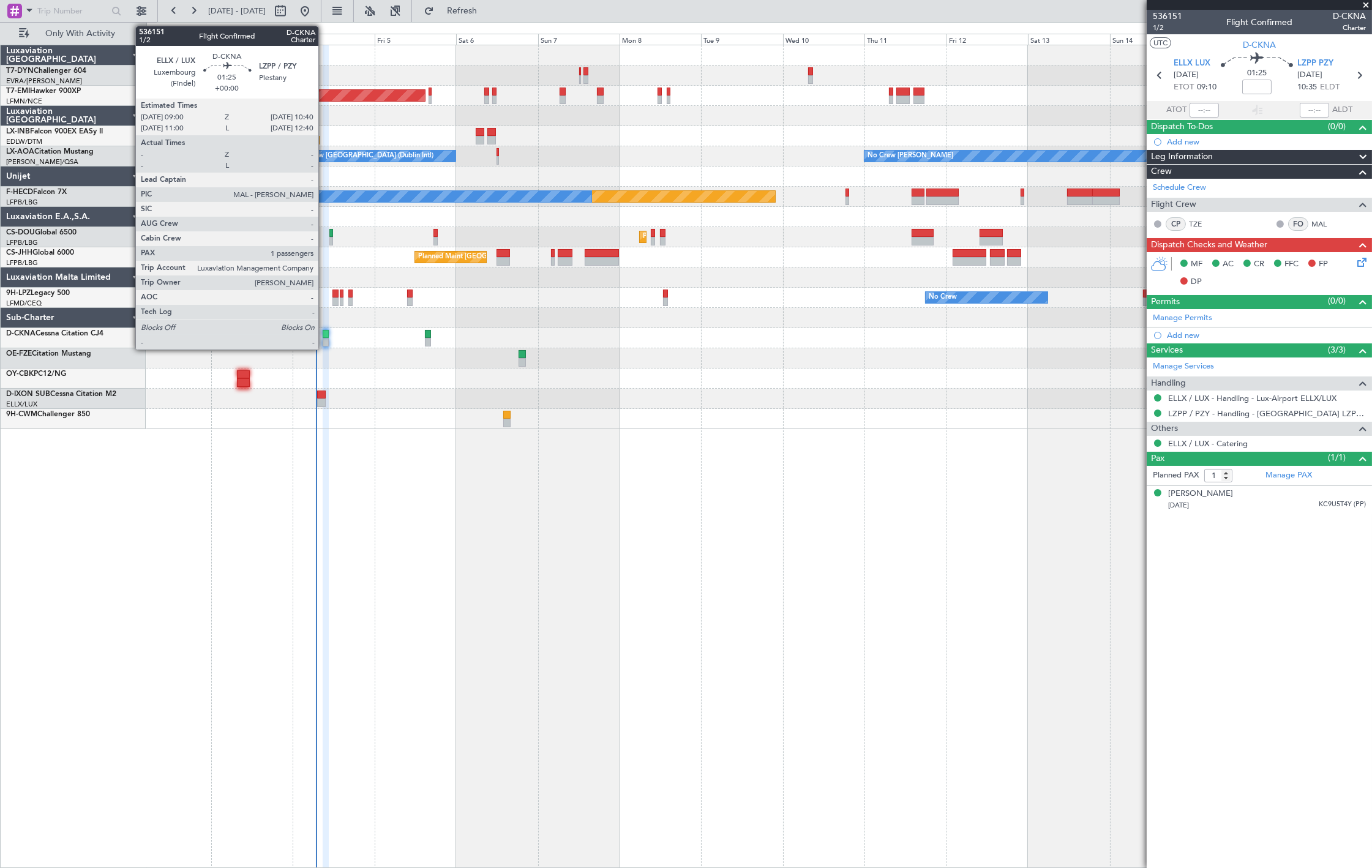
click at [325, 334] on div at bounding box center [325, 334] width 6 height 8
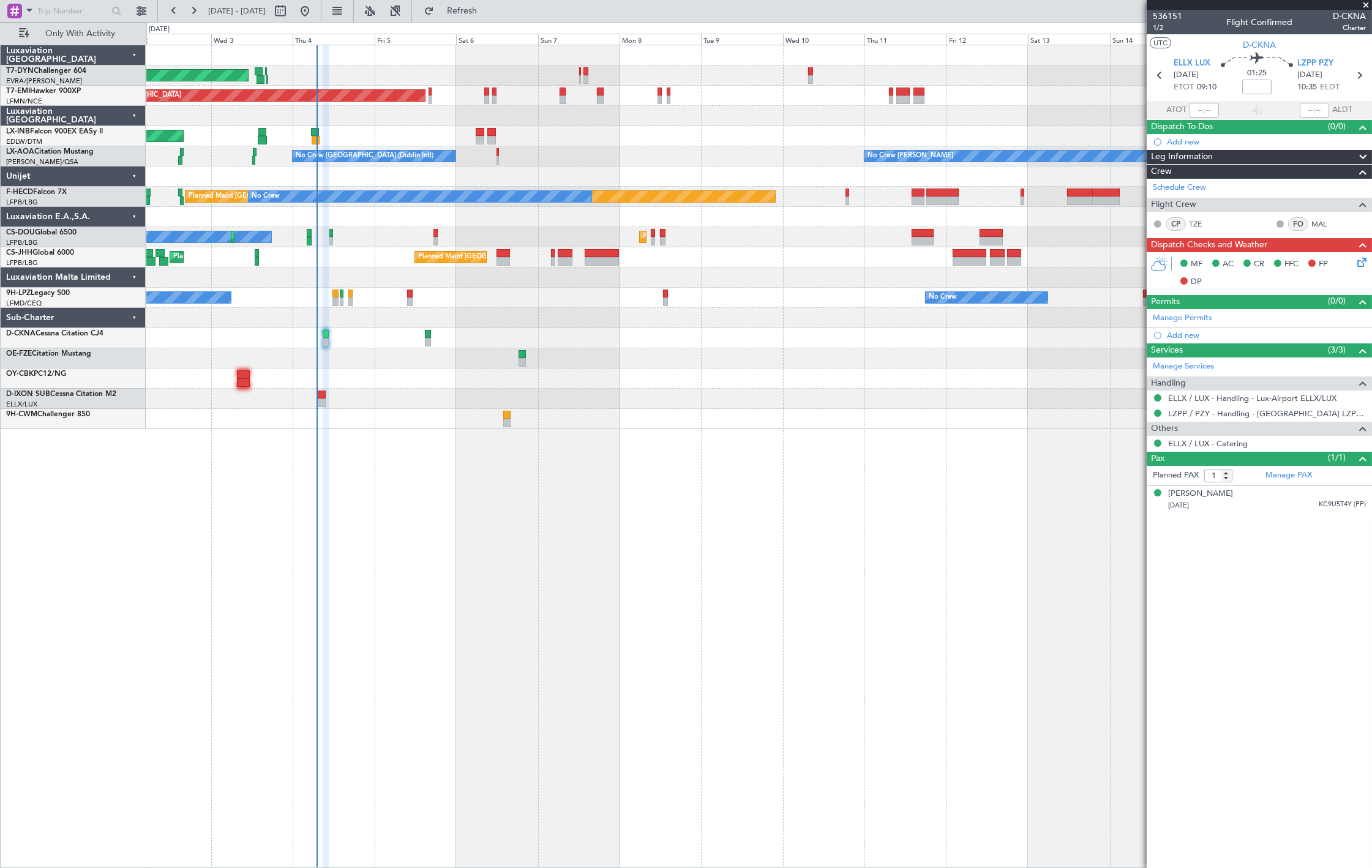
click at [861, 253] on div "Planned Maint Paris (Le Bourget) Planned Maint Paris (Le Bourget) Planned Maint…" at bounding box center [759, 257] width 1225 height 20
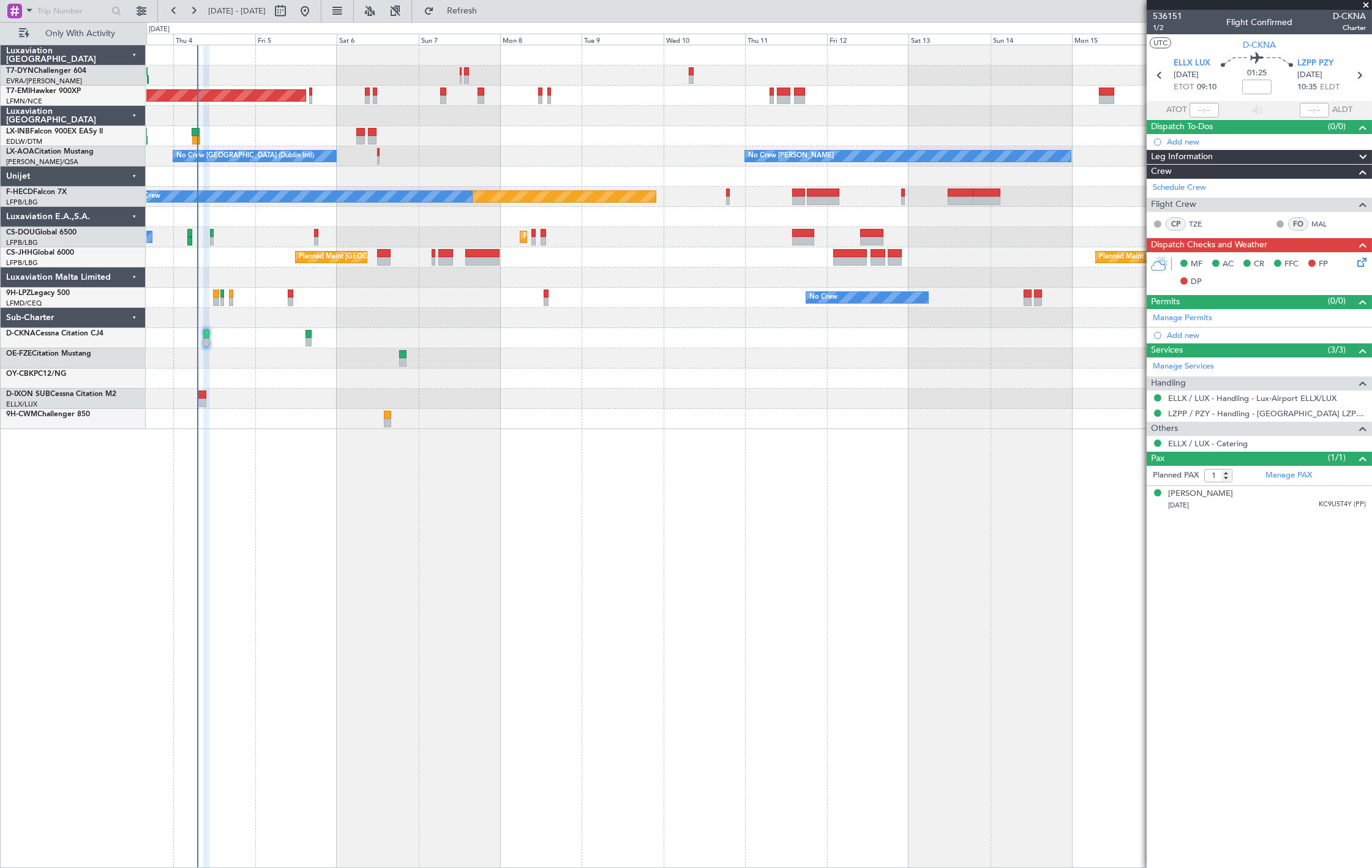
click at [727, 256] on div "Planned Maint Paris (Le Bourget) Planned Maint Paris (Le Bourget) Planned Maint…" at bounding box center [759, 257] width 1225 height 20
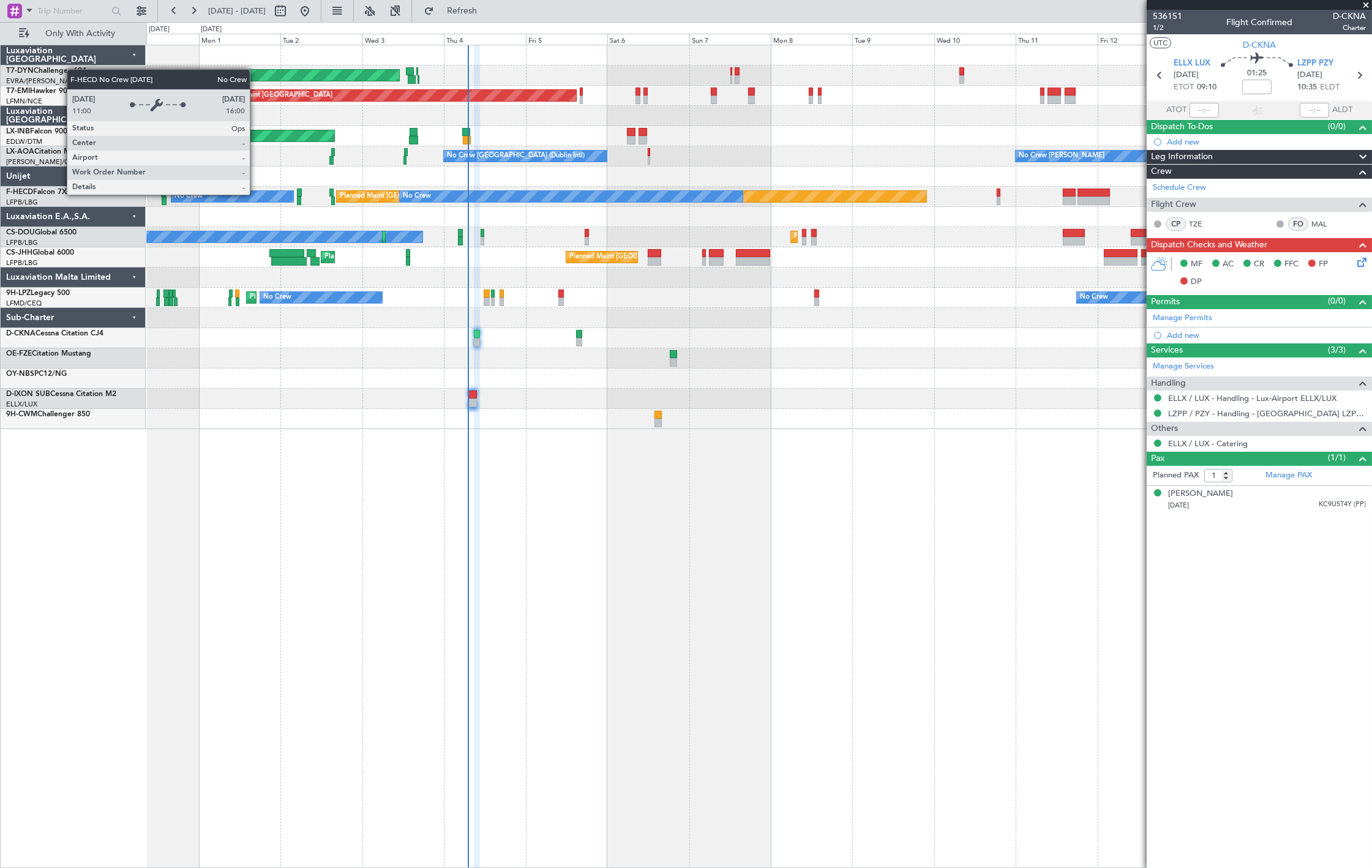
click at [527, 199] on div "No Crew" at bounding box center [571, 196] width 343 height 11
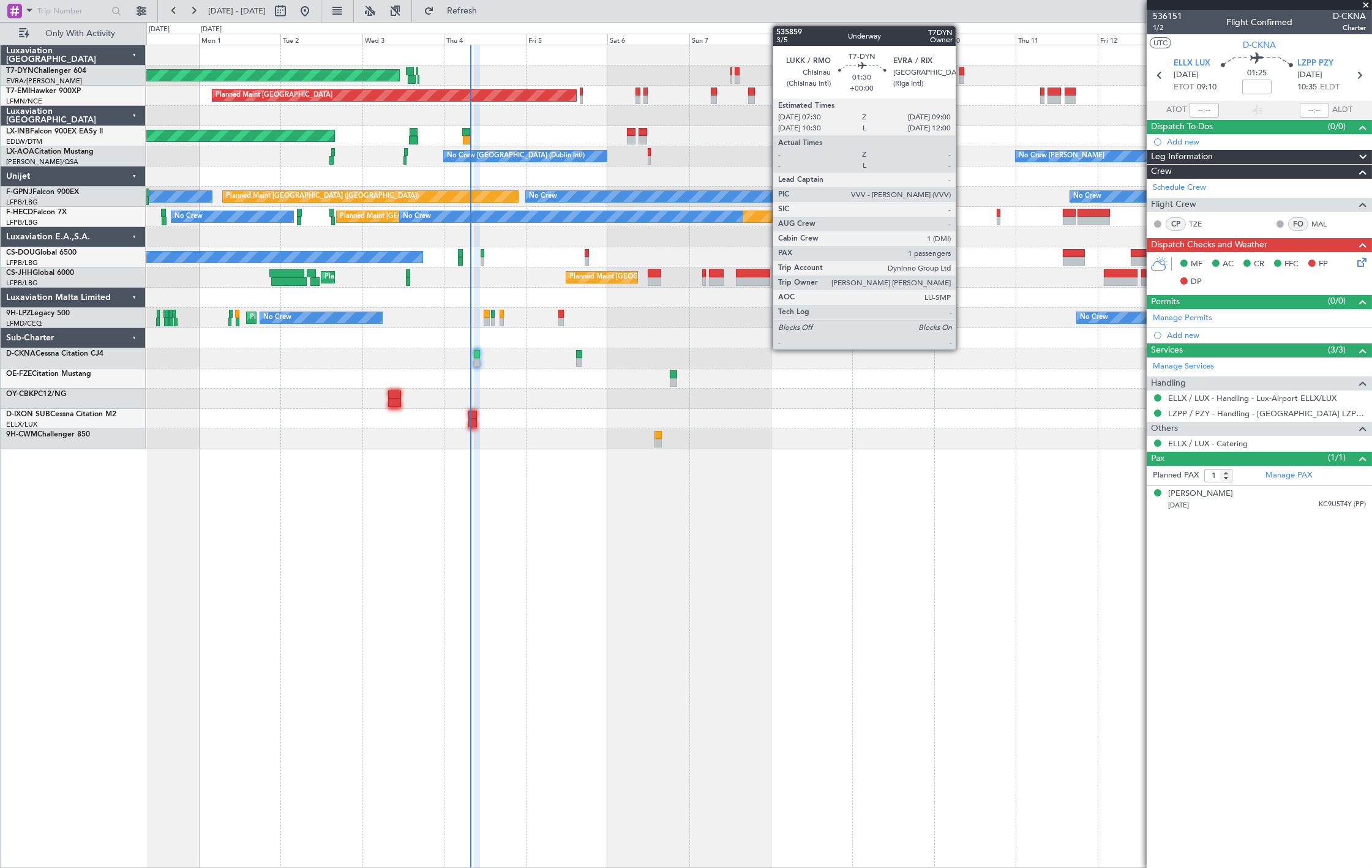
click at [962, 72] on div at bounding box center [962, 71] width 5 height 8
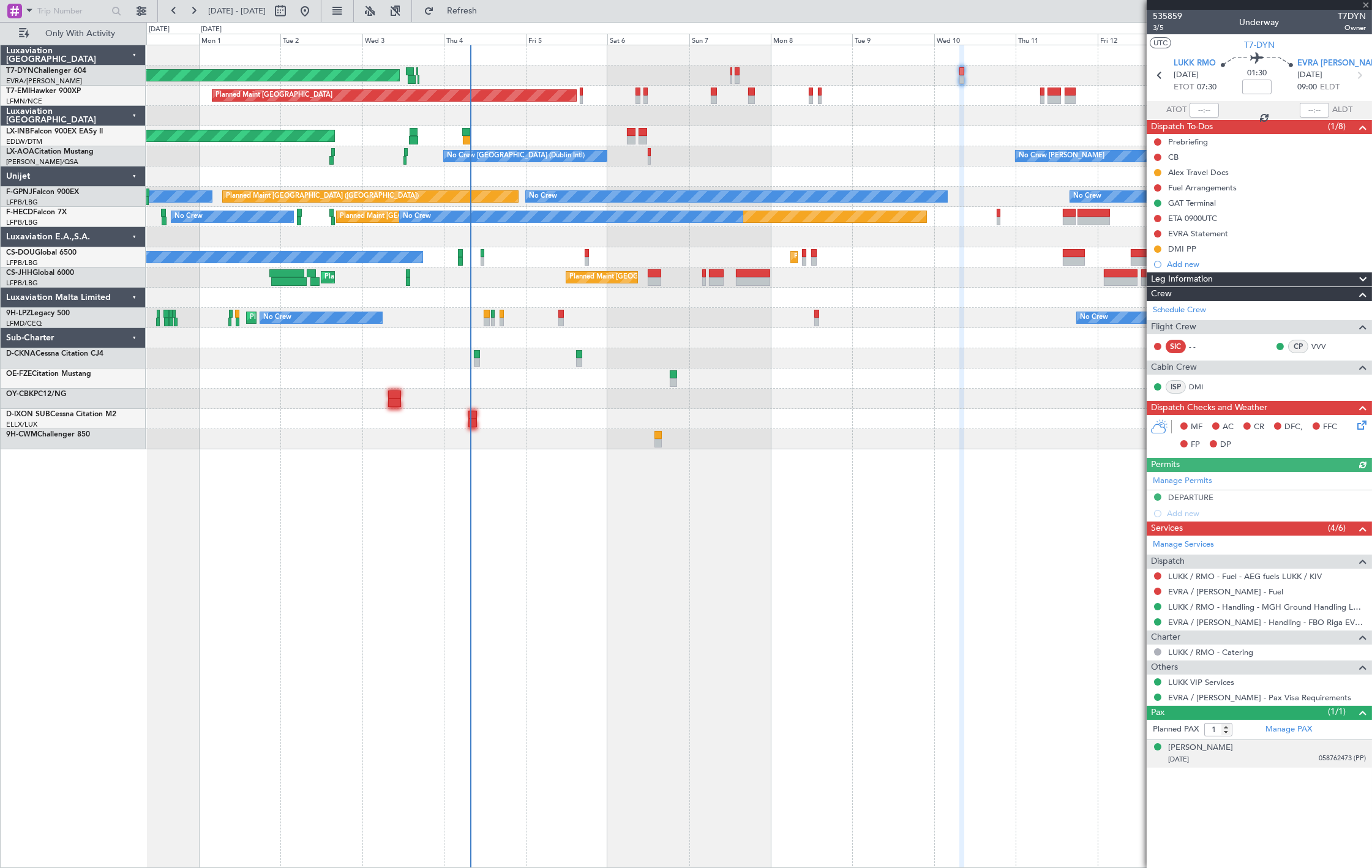
click at [1278, 761] on div "24/02/1975 058762473 (PP)" at bounding box center [1267, 759] width 198 height 12
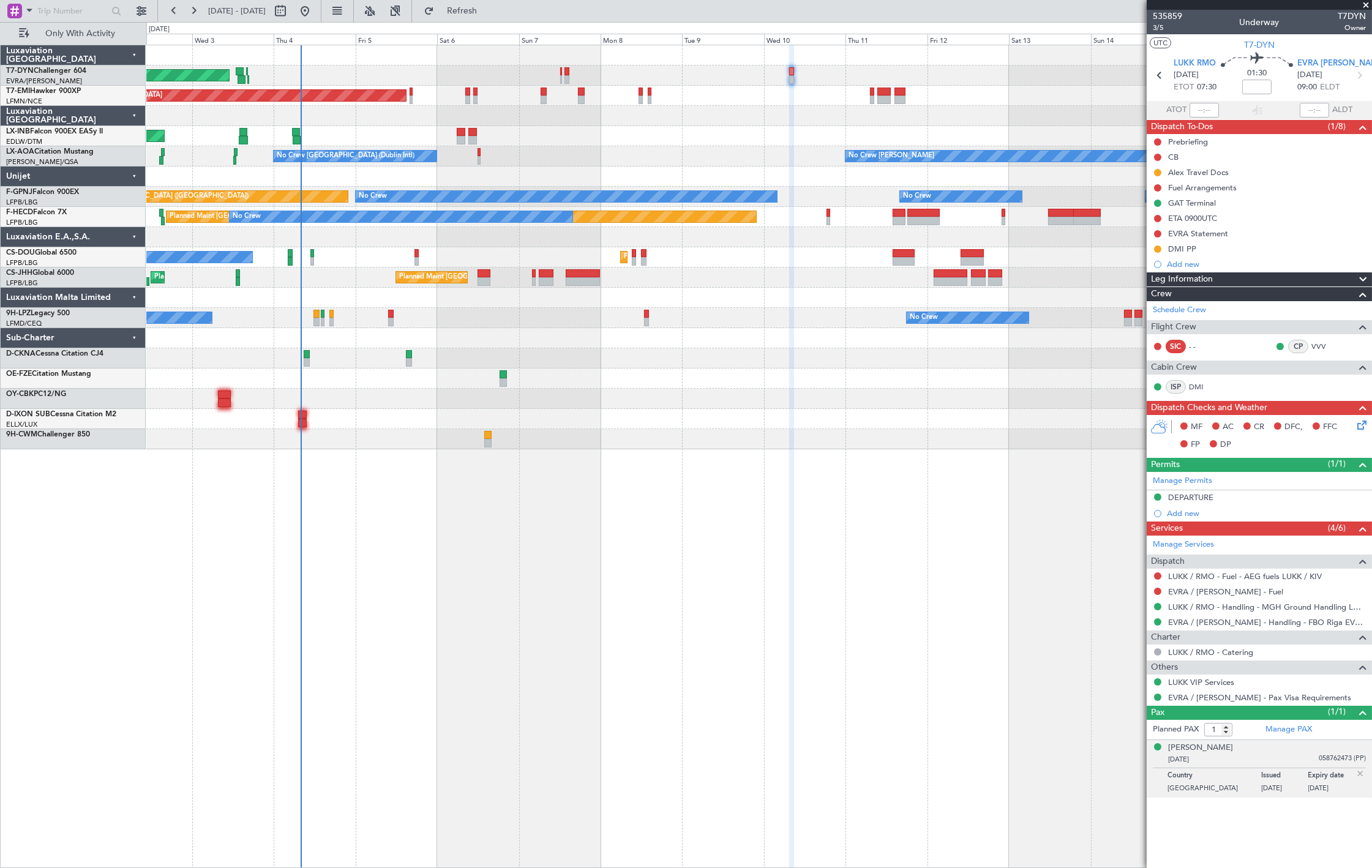
click at [329, 246] on div "AOG Maint Riga (Riga Intl) Planned Maint Zurich Unplanned Maint Dubai (Al Makto…" at bounding box center [759, 247] width 1225 height 404
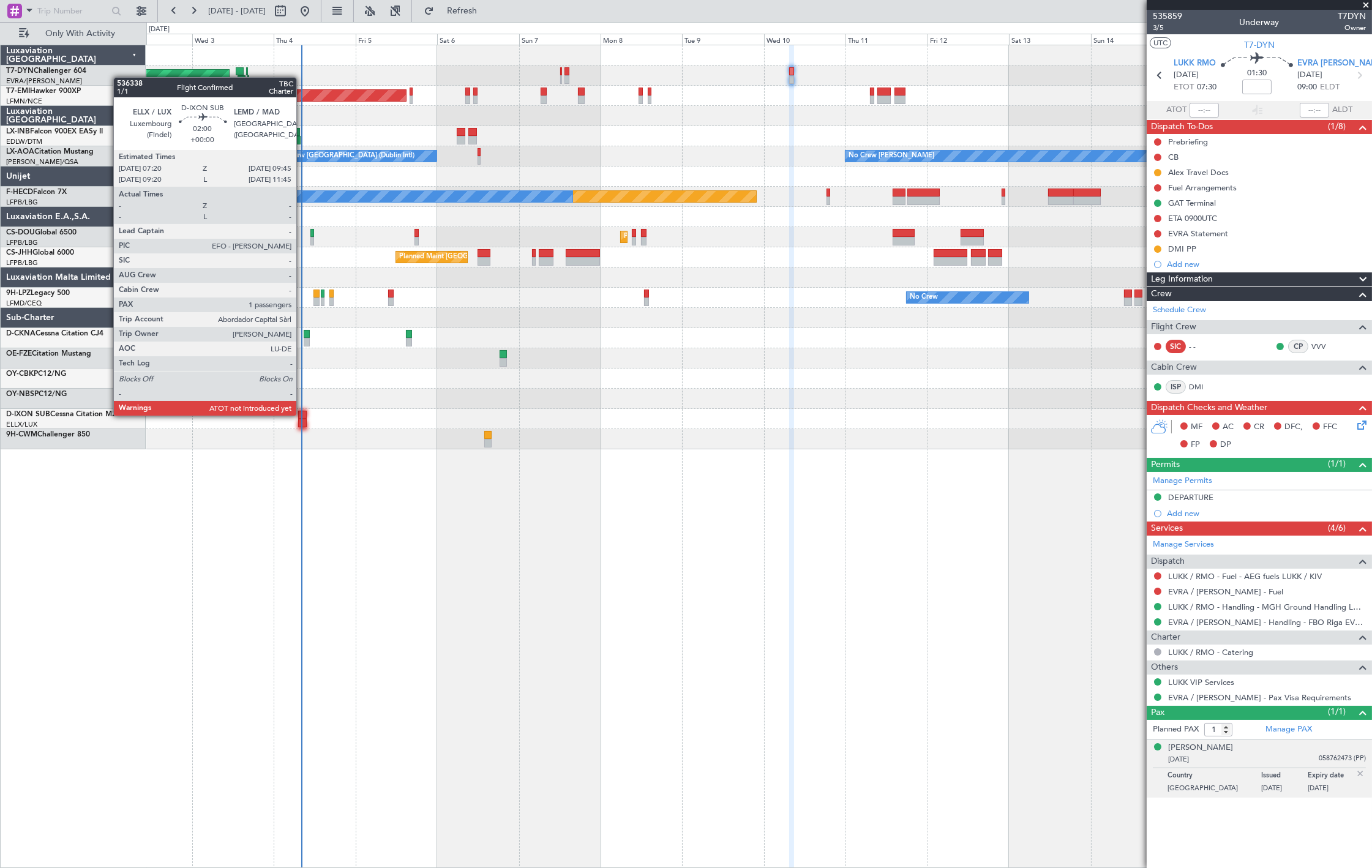
click at [301, 414] on div at bounding box center [302, 415] width 8 height 8
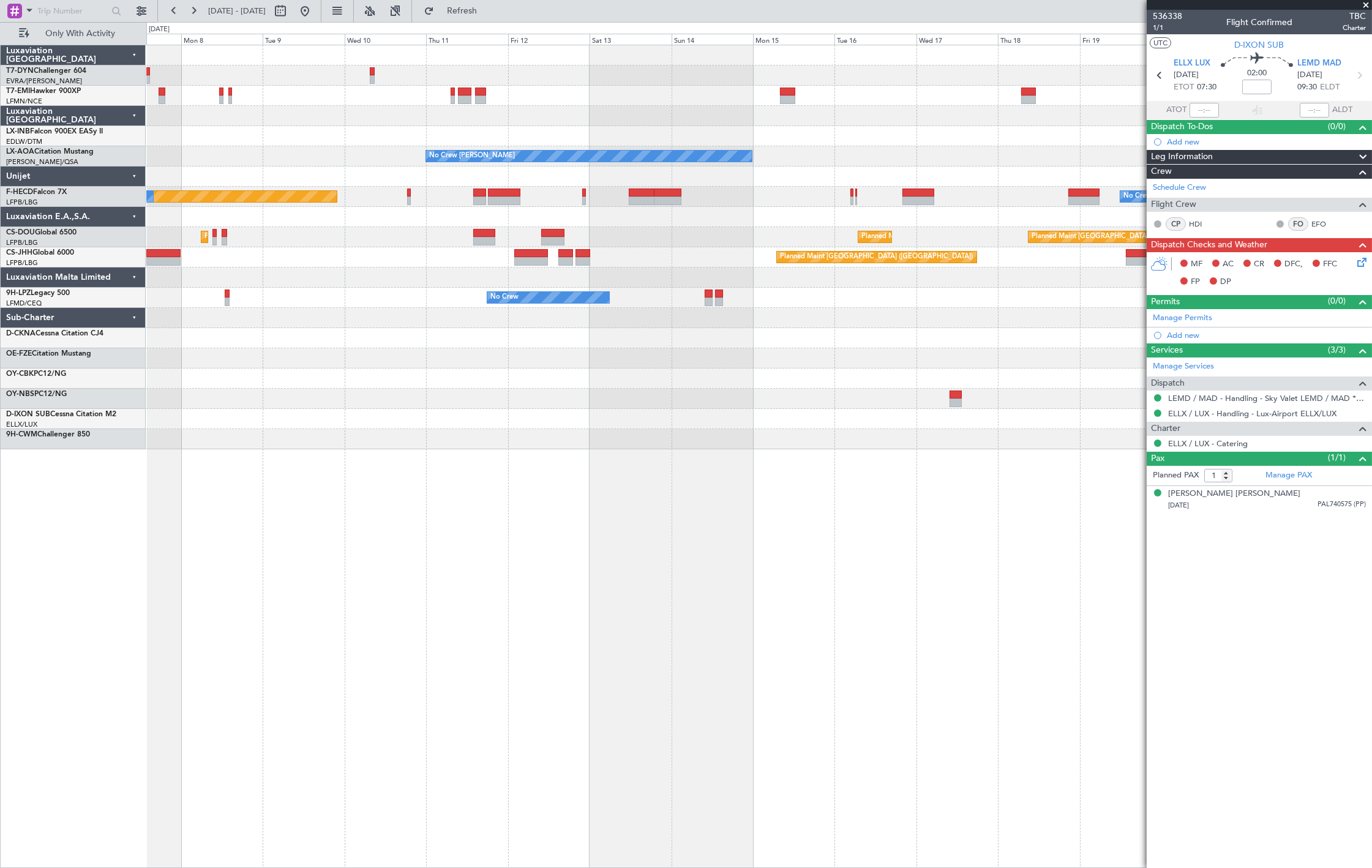
click at [503, 219] on div "Planned Maint Zurich No Crew Chester No Crew Dublin (Dublin Intl) No Crew Sabad…" at bounding box center [759, 247] width 1225 height 404
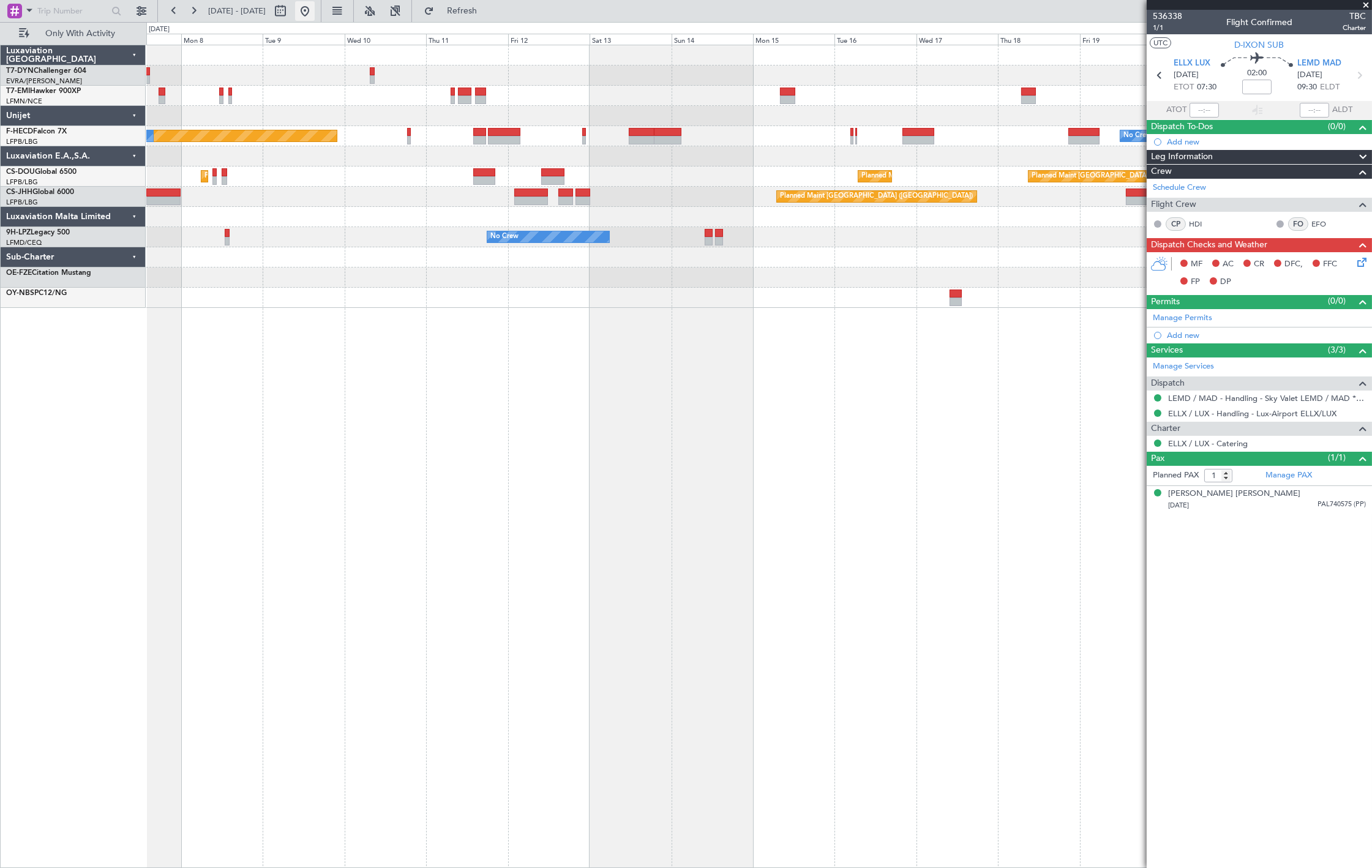
click at [315, 14] on button at bounding box center [305, 11] width 20 height 20
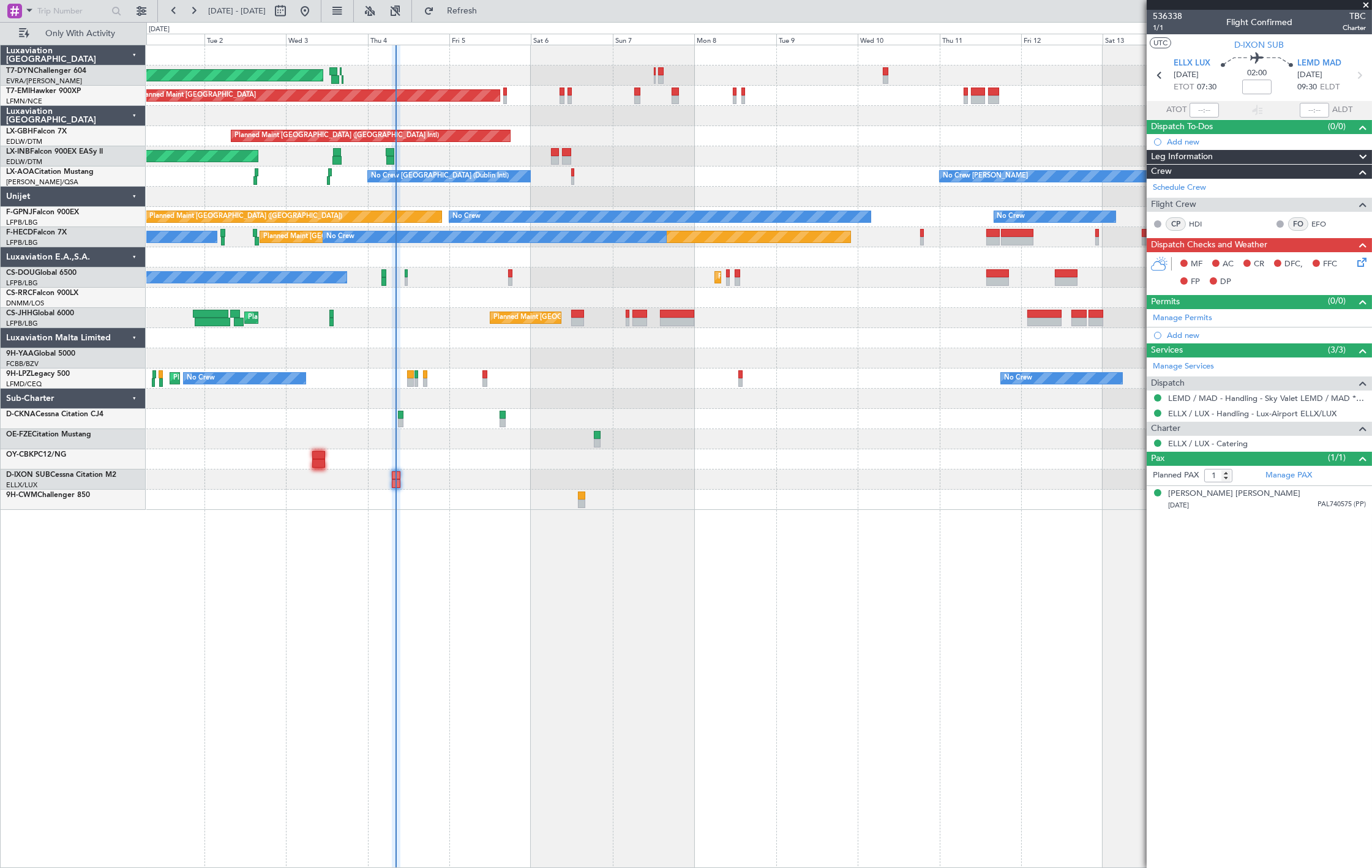
click at [129, 392] on div "AOG Maint Riga (Riga Intl) Planned Maint Zurich Planned Maint Dubai (Dubai Intl…" at bounding box center [686, 445] width 1372 height 846
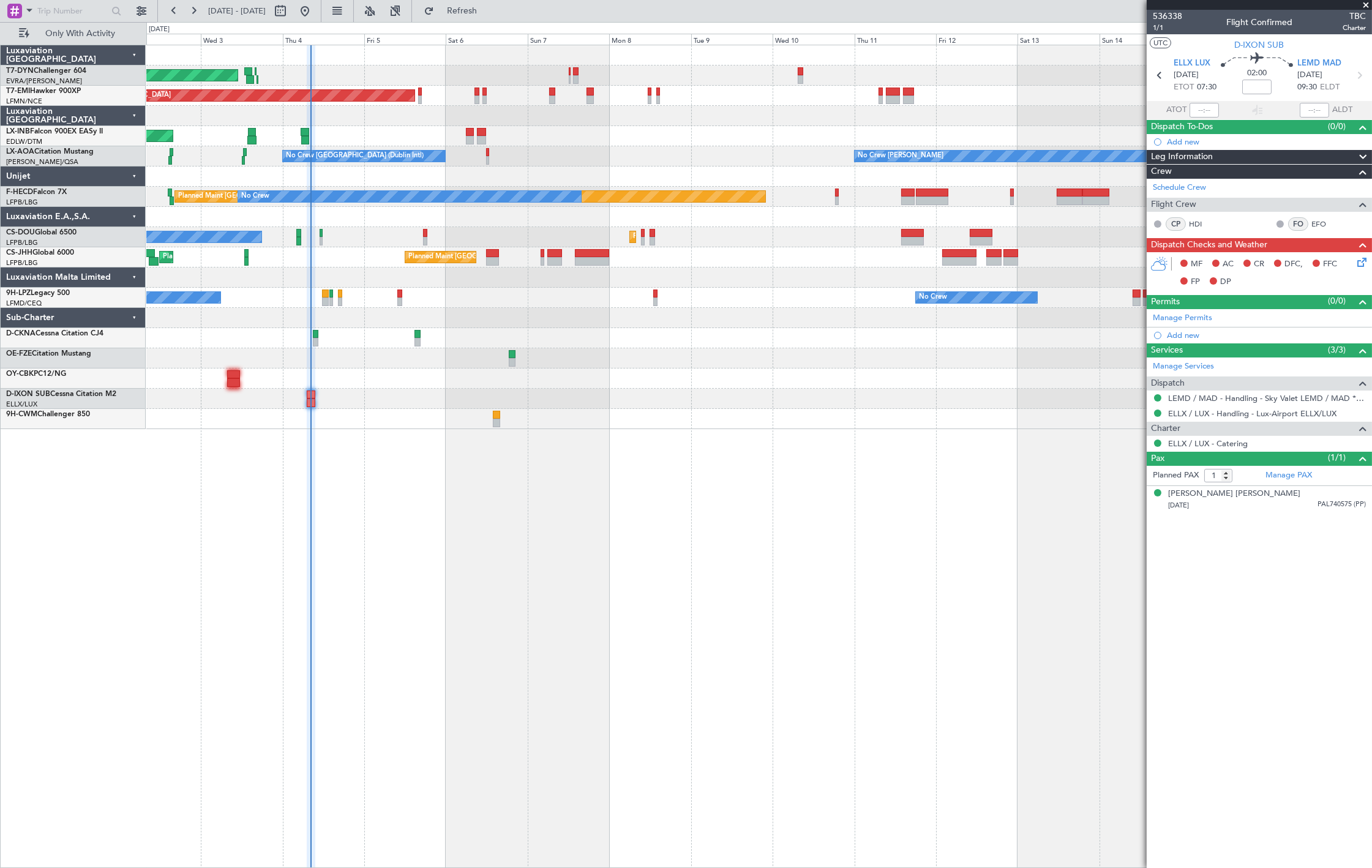
click at [251, 338] on div at bounding box center [759, 338] width 1225 height 20
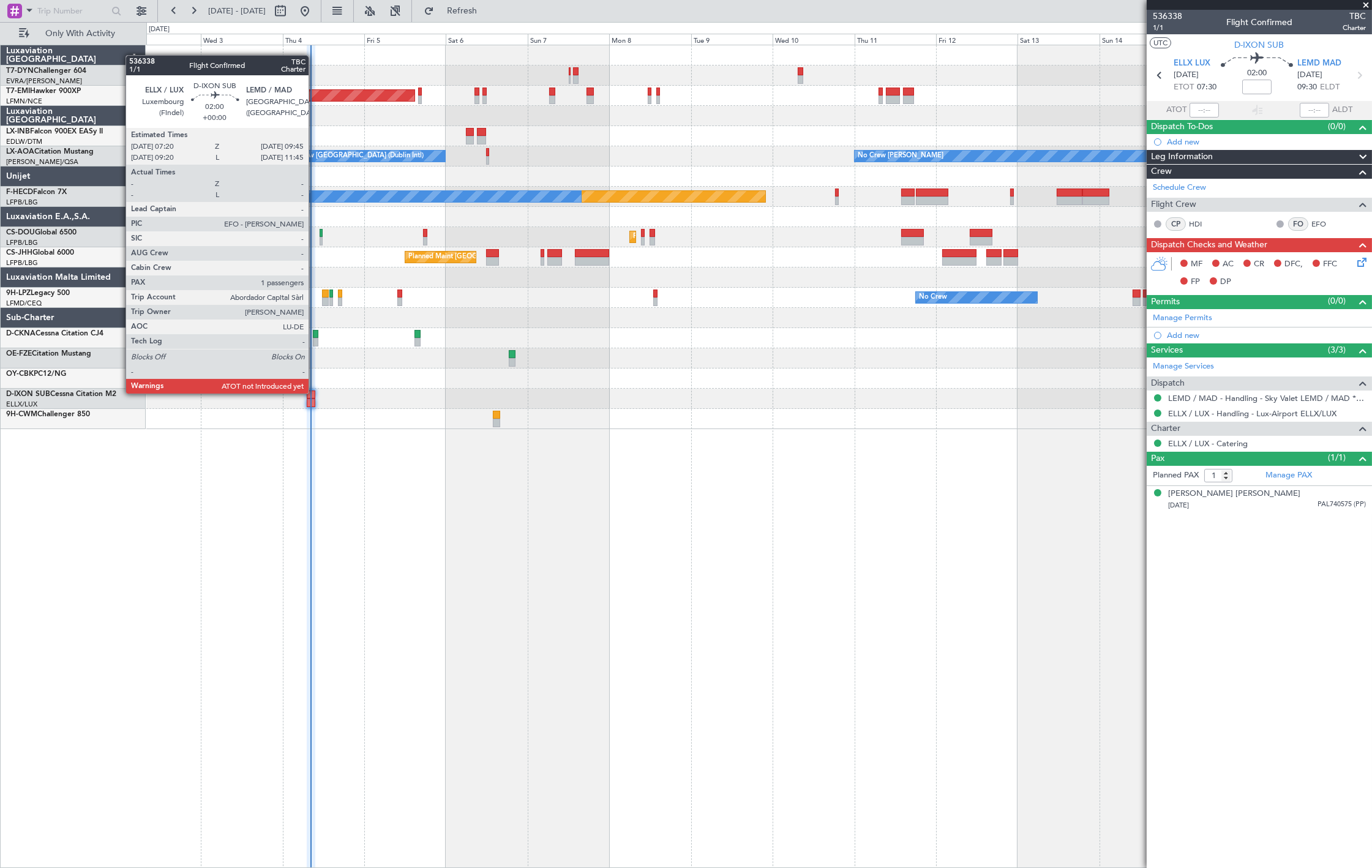
click at [314, 391] on div at bounding box center [310, 394] width 8 height 8
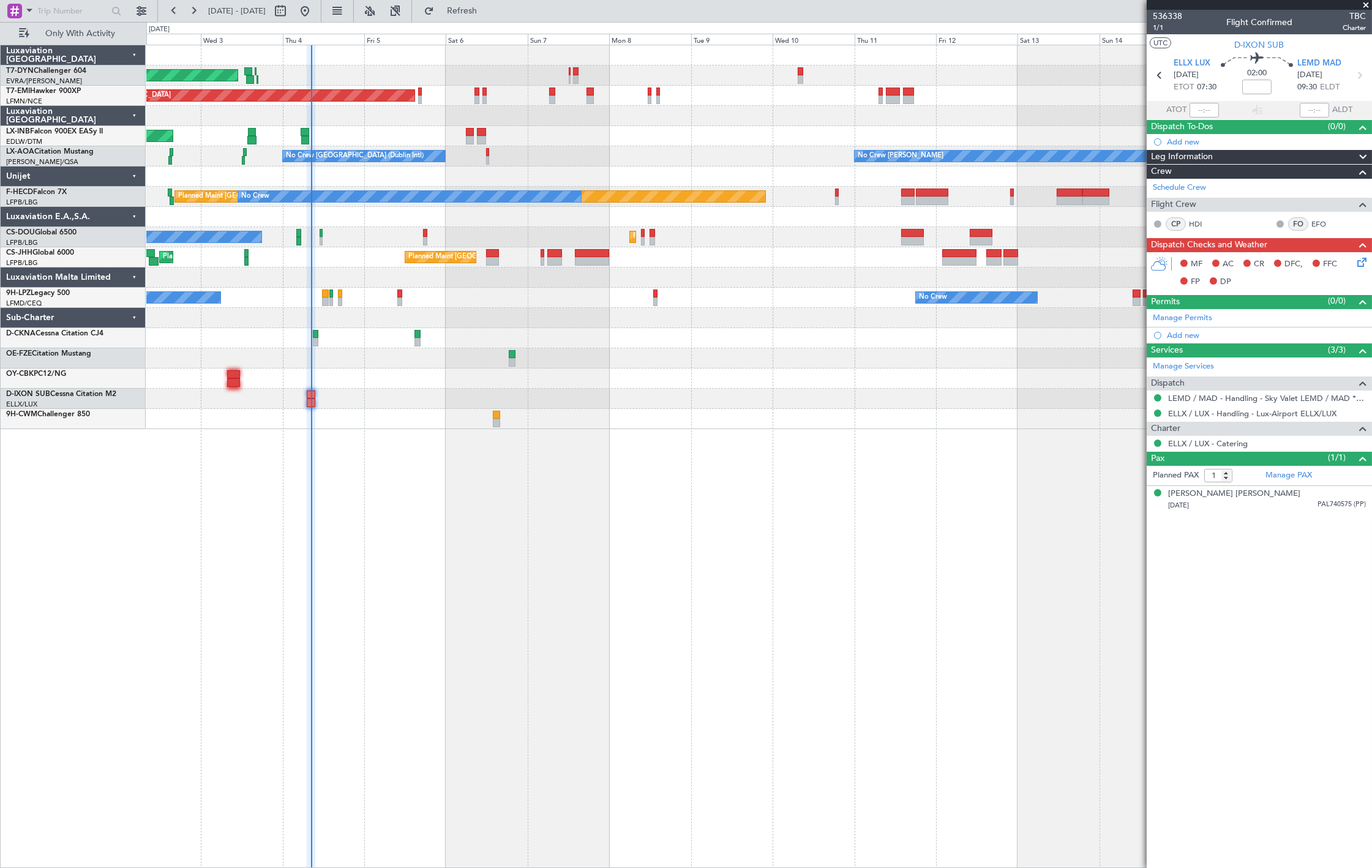
click at [753, 234] on div "AOG Maint Riga (Riga Intl) Planned Maint Zurich Unplanned Maint Dubai (Al Makto…" at bounding box center [759, 236] width 1225 height 383
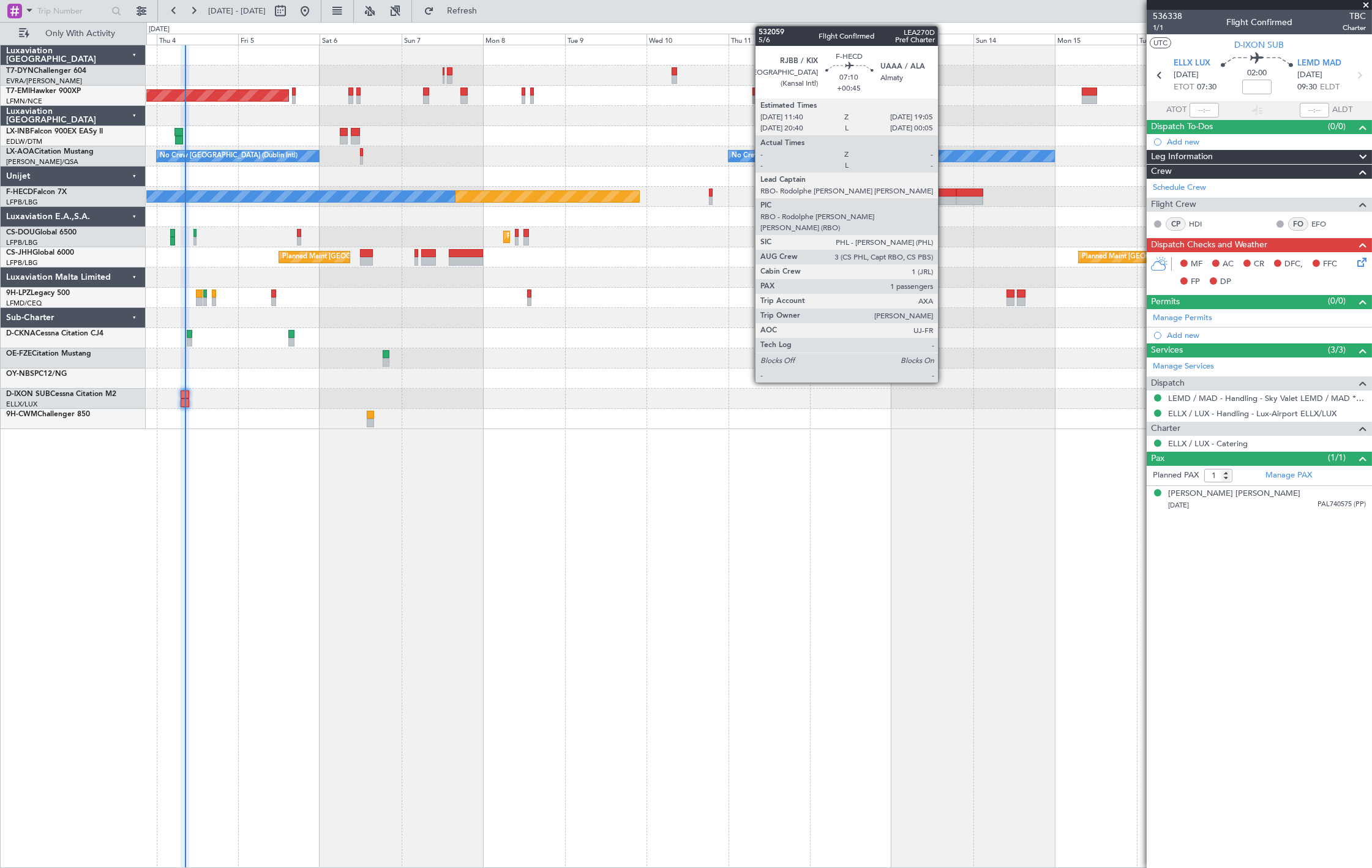
click at [944, 195] on div at bounding box center [943, 193] width 25 height 8
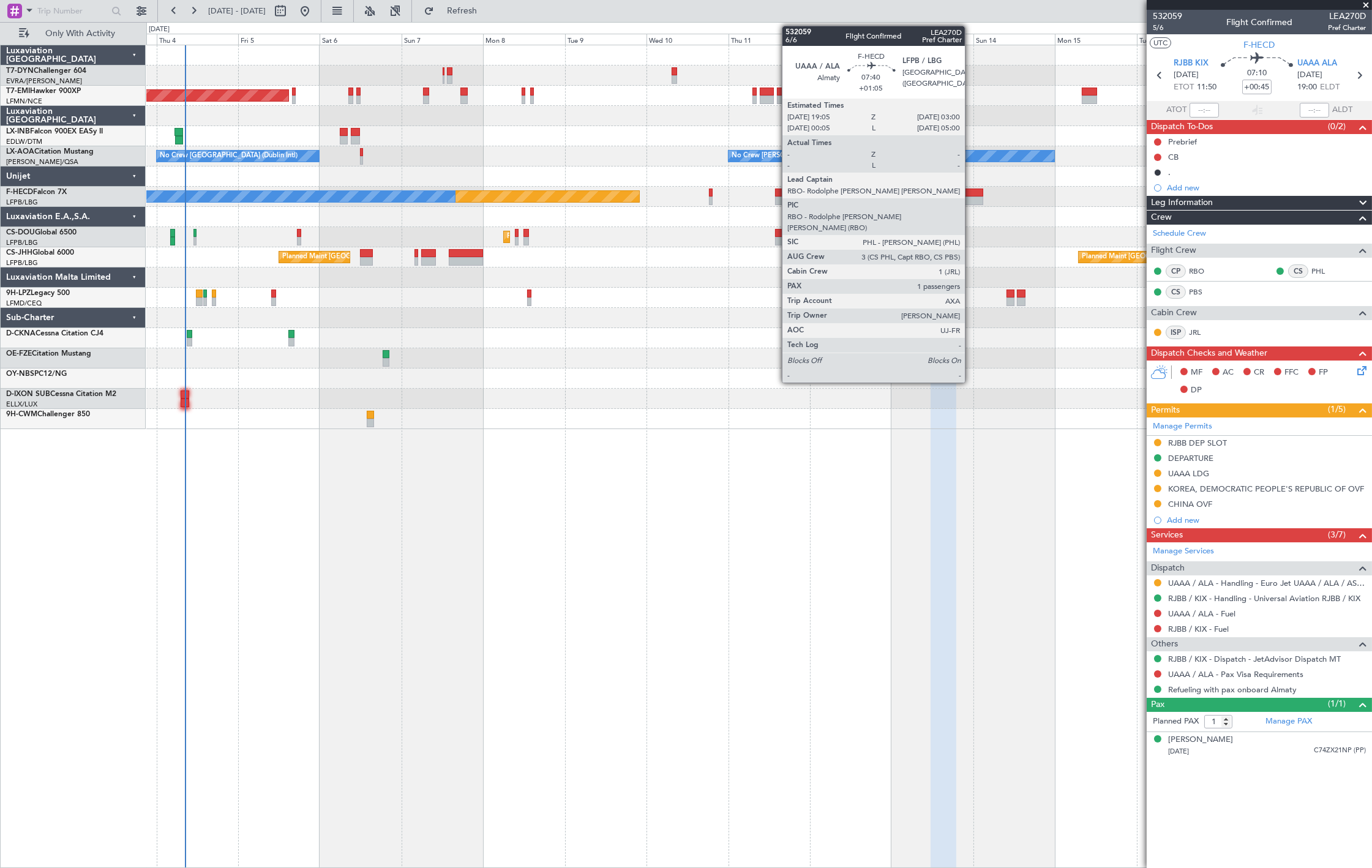
click at [971, 199] on div at bounding box center [970, 201] width 27 height 8
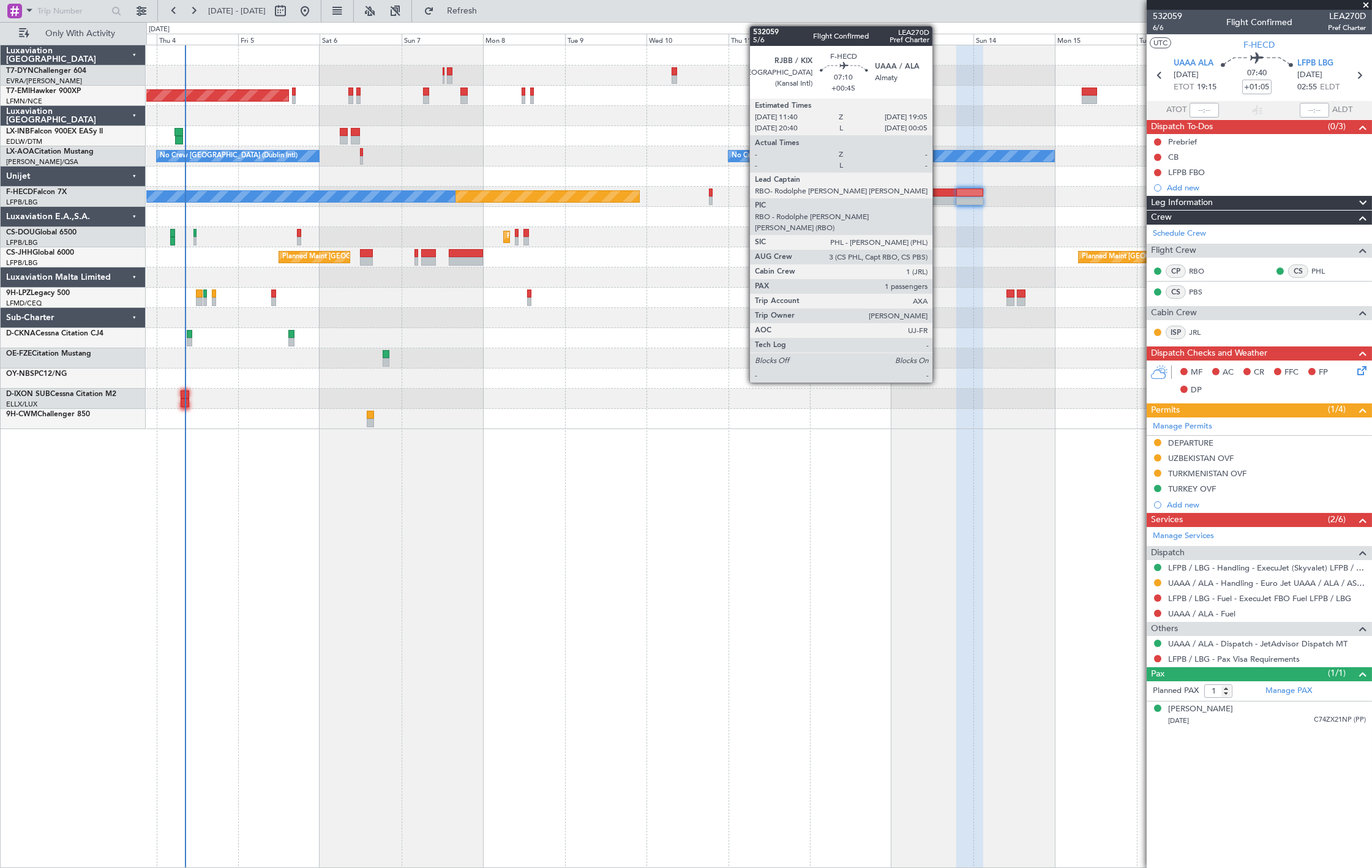
click at [938, 203] on div at bounding box center [943, 201] width 25 height 8
type input "+00:45"
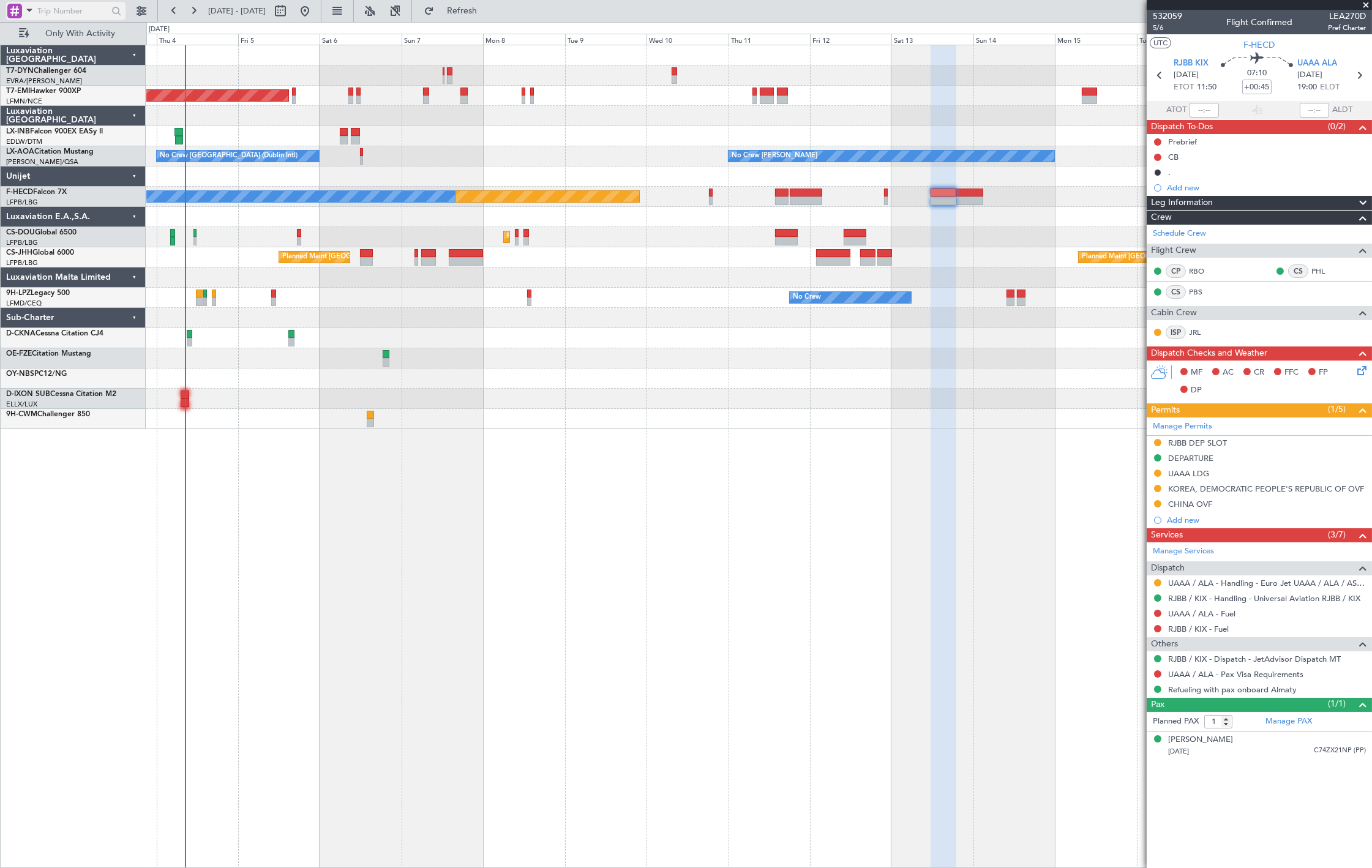
click at [33, 8] on span at bounding box center [29, 10] width 14 height 15
click at [59, 10] on div at bounding box center [686, 434] width 1372 height 868
click at [59, 11] on input "text" at bounding box center [73, 11] width 71 height 18
paste input "536370"
type input "536370"
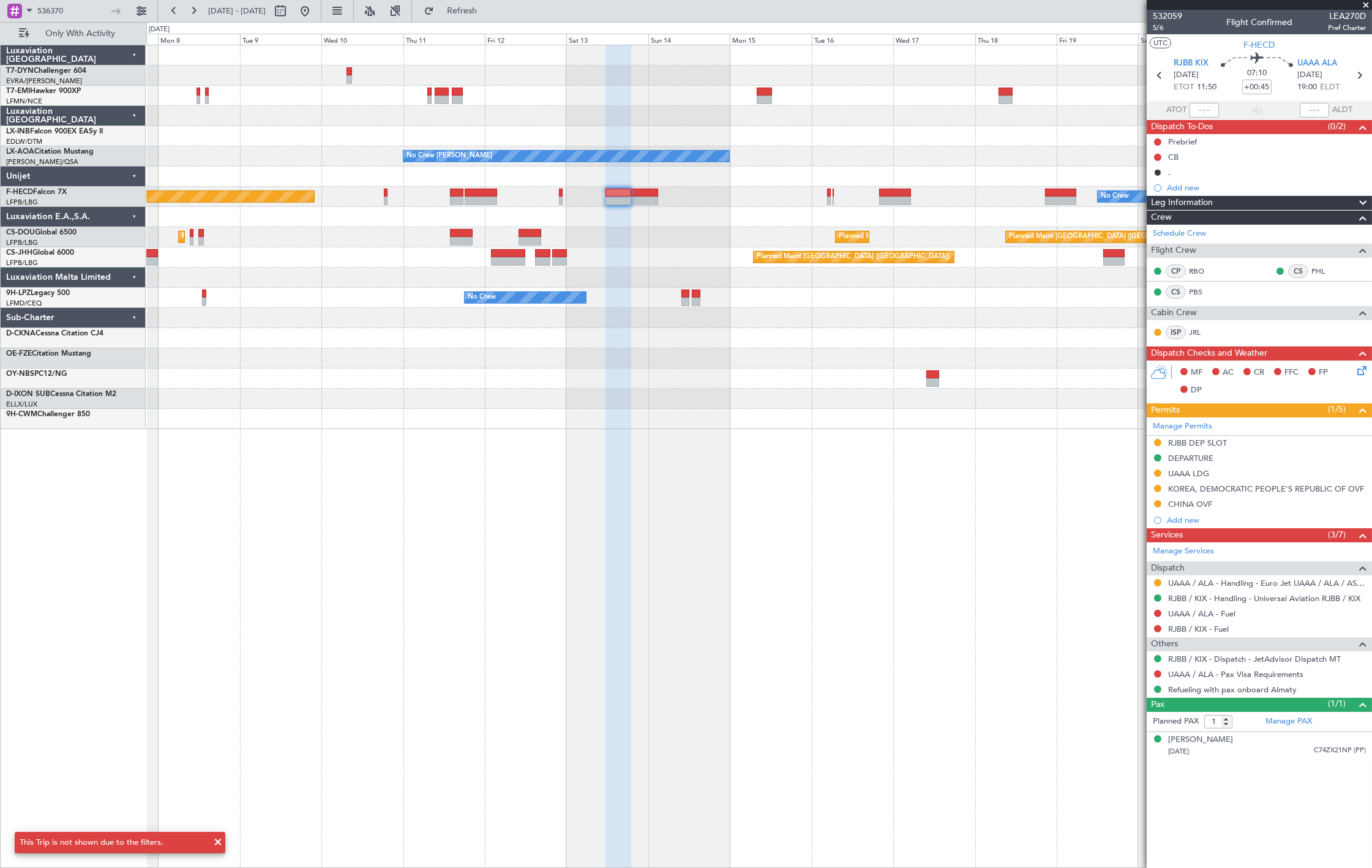
click at [401, 319] on div "Planned Maint Zurich No Crew Chester No Crew Sabadell No Crew Dublin (Dublin In…" at bounding box center [759, 236] width 1225 height 383
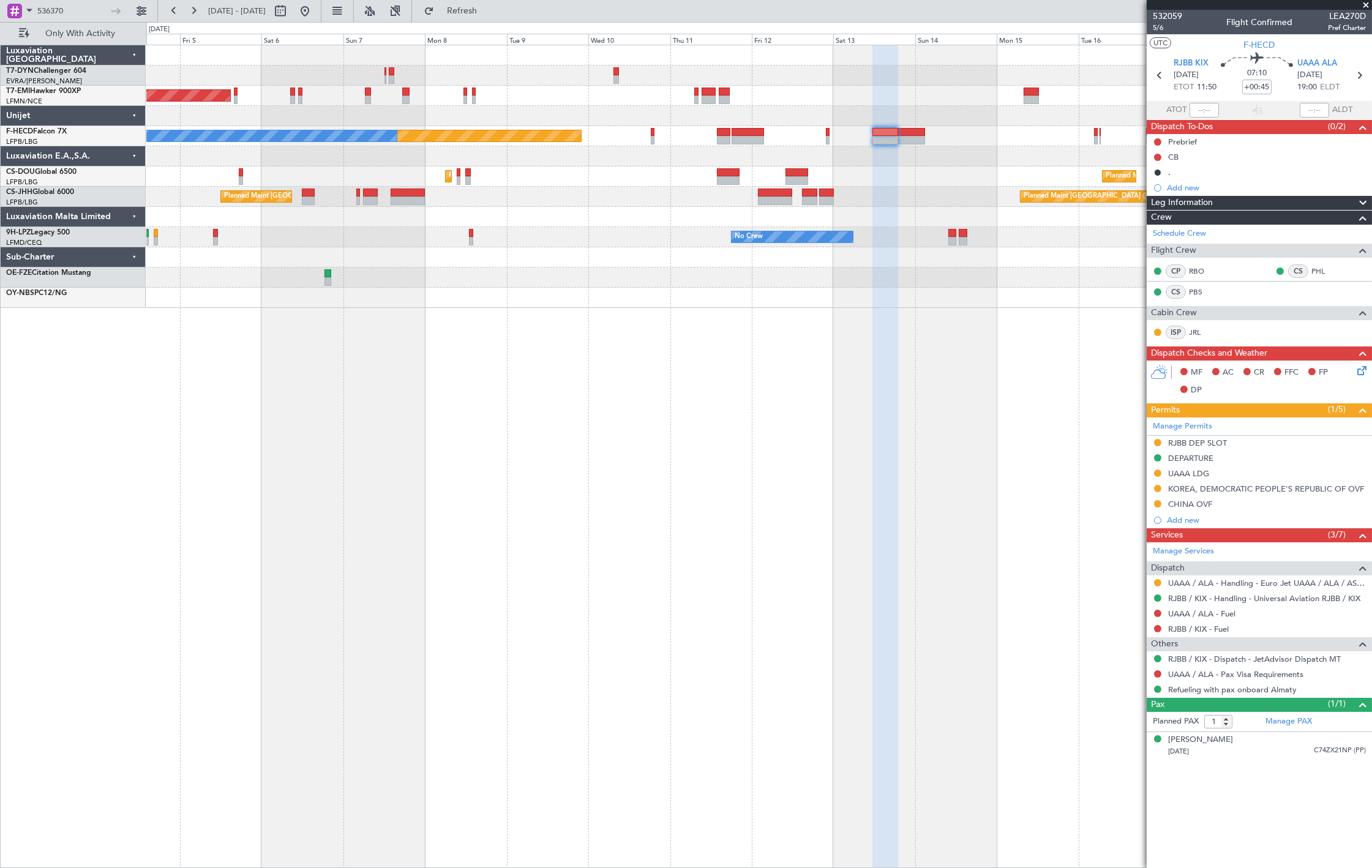
click at [690, 287] on div "AOG Maint Riga (Riga Intl) Planned Maint Zurich Planned Maint Paris (Le Bourget…" at bounding box center [759, 176] width 1225 height 263
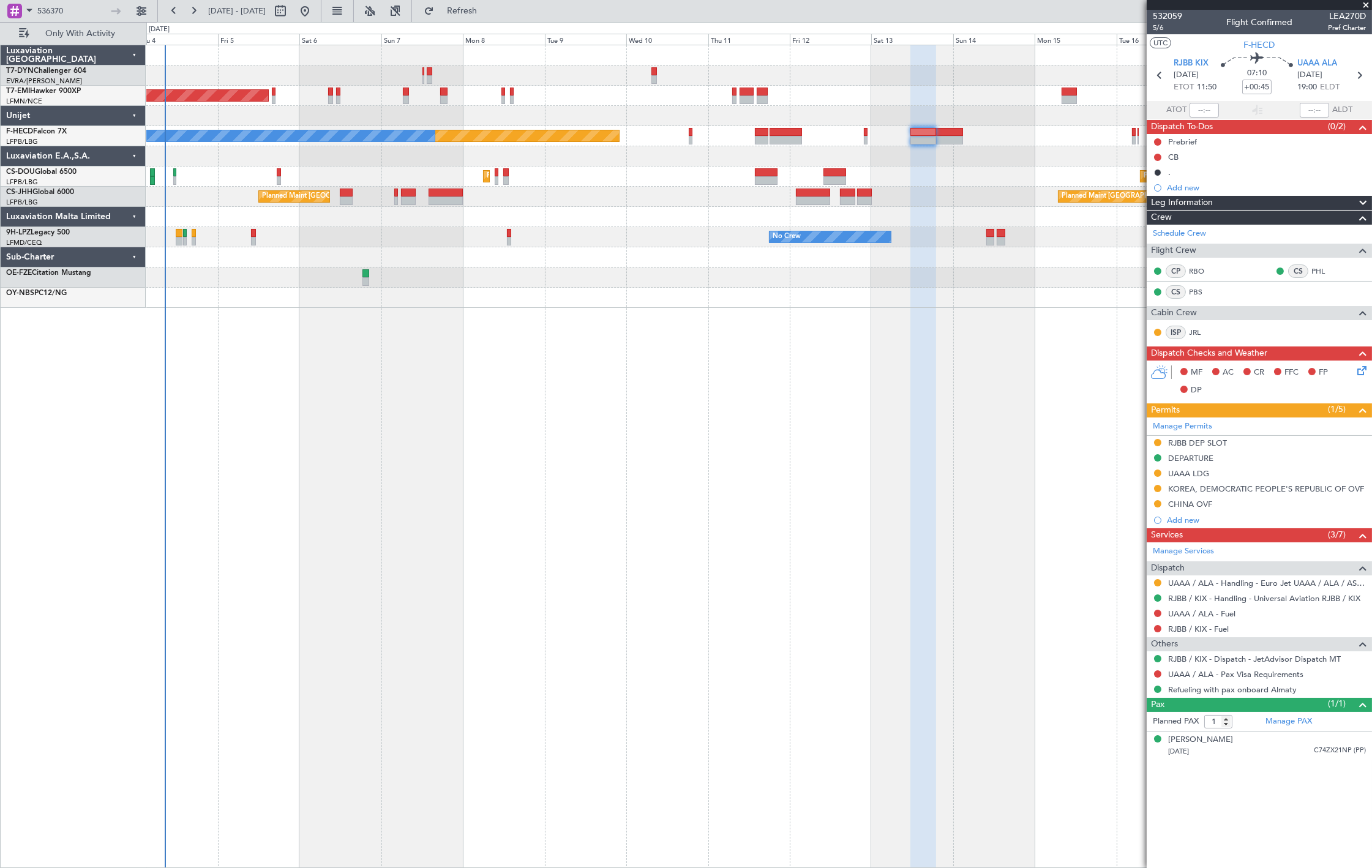
click at [467, 312] on div "AOG Maint Riga (Riga Intl) Planned Maint Zurich Planned Maint Paris (Le Bourget…" at bounding box center [759, 456] width 1226 height 823
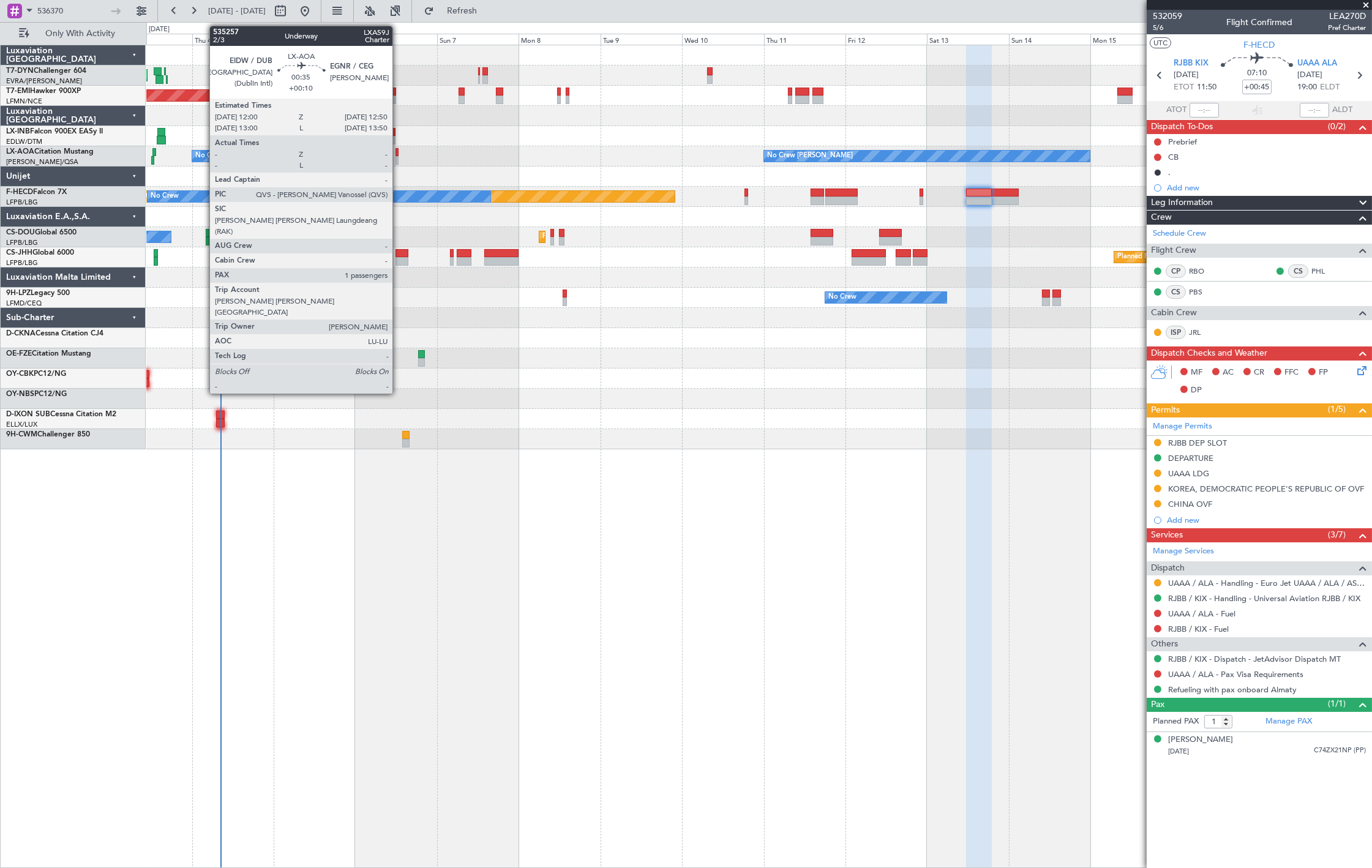
click at [399, 157] on div at bounding box center [397, 160] width 3 height 8
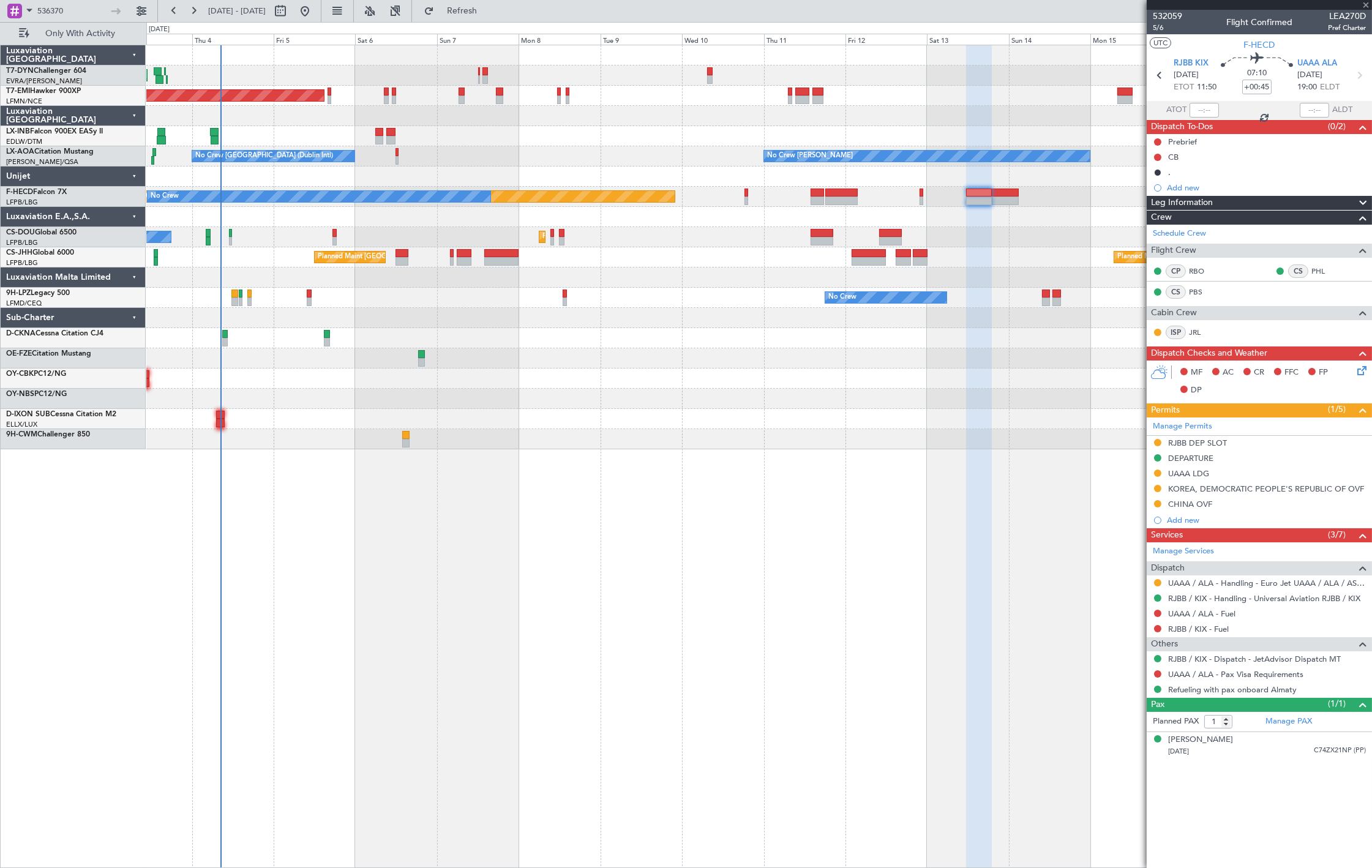
type input "+00:10"
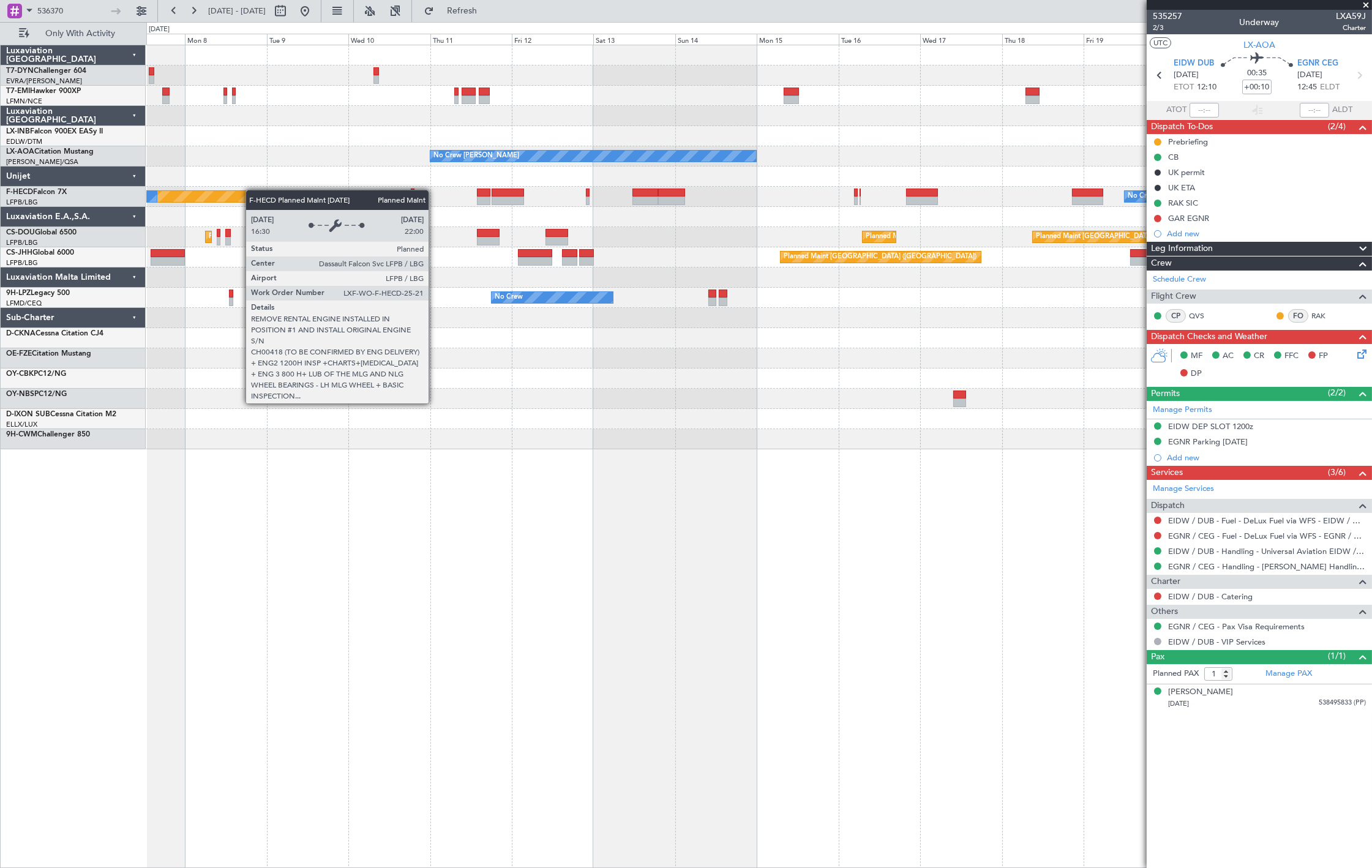
click at [242, 191] on div "Planned Maint Zurich No Crew Chester No Crew Dublin (Dublin Intl) No Crew Sabad…" at bounding box center [759, 247] width 1225 height 404
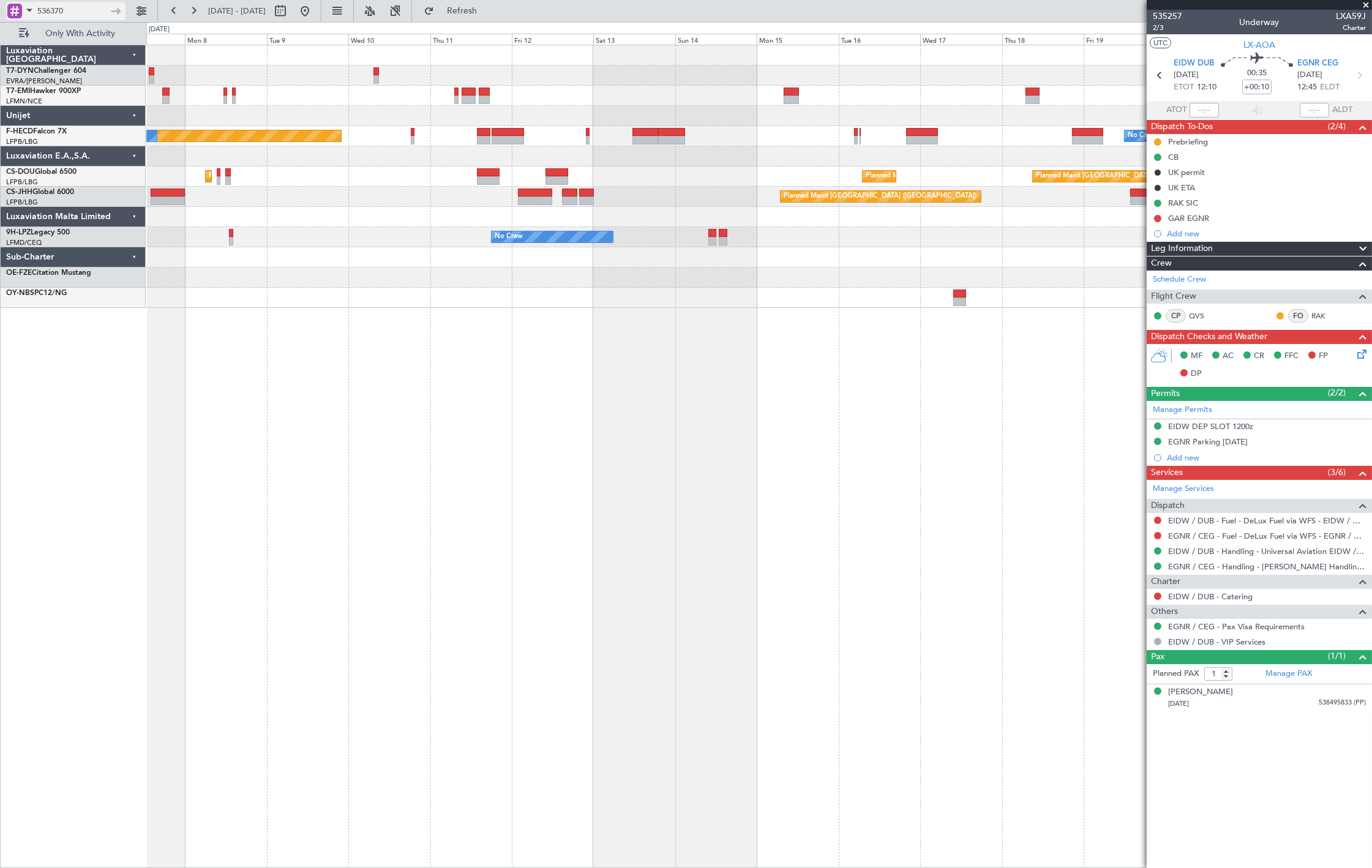
click at [88, 11] on input "536370" at bounding box center [73, 11] width 71 height 18
click at [146, 13] on button at bounding box center [141, 11] width 20 height 20
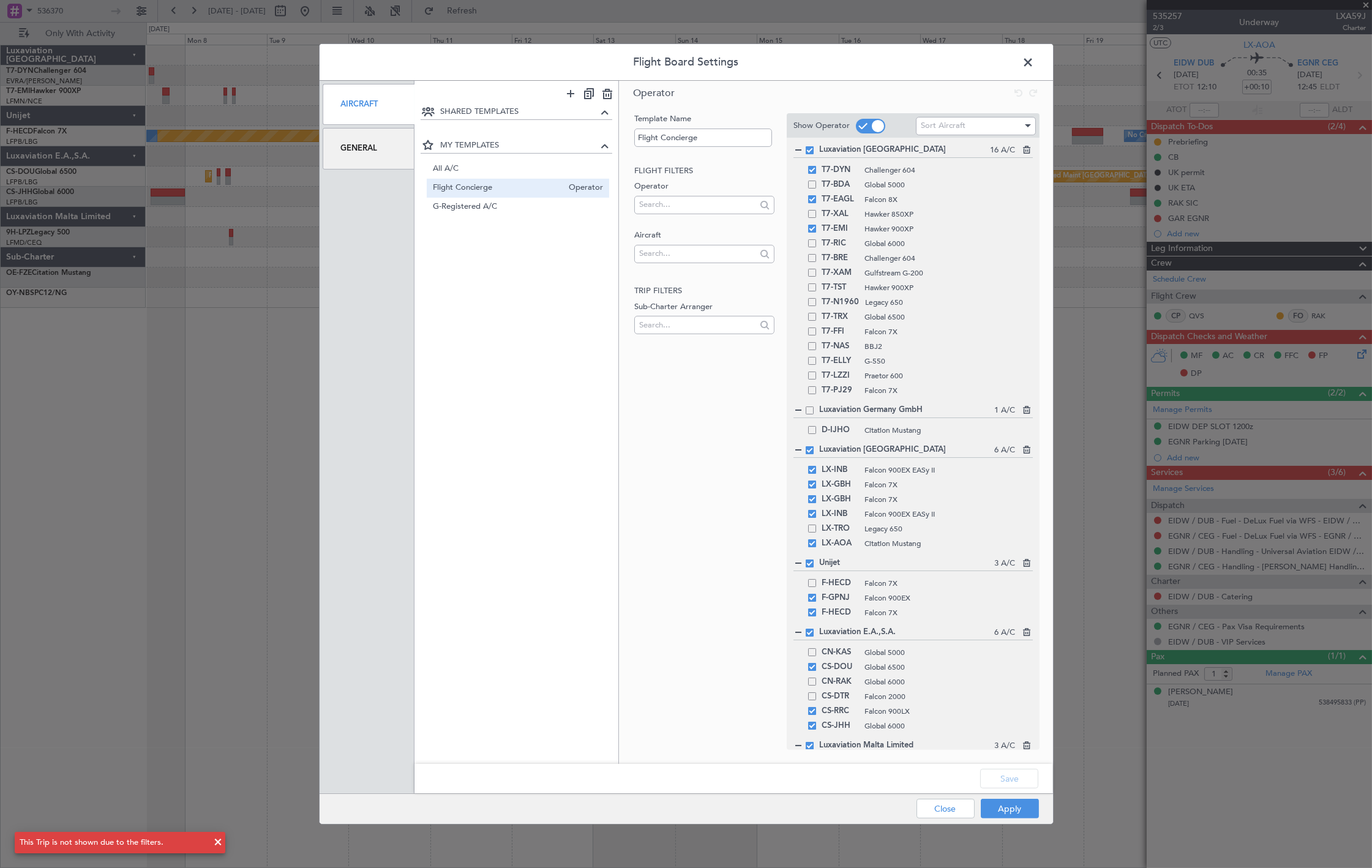
click at [390, 107] on div "Aircraft" at bounding box center [368, 104] width 92 height 41
click at [364, 150] on div "General" at bounding box center [368, 148] width 92 height 41
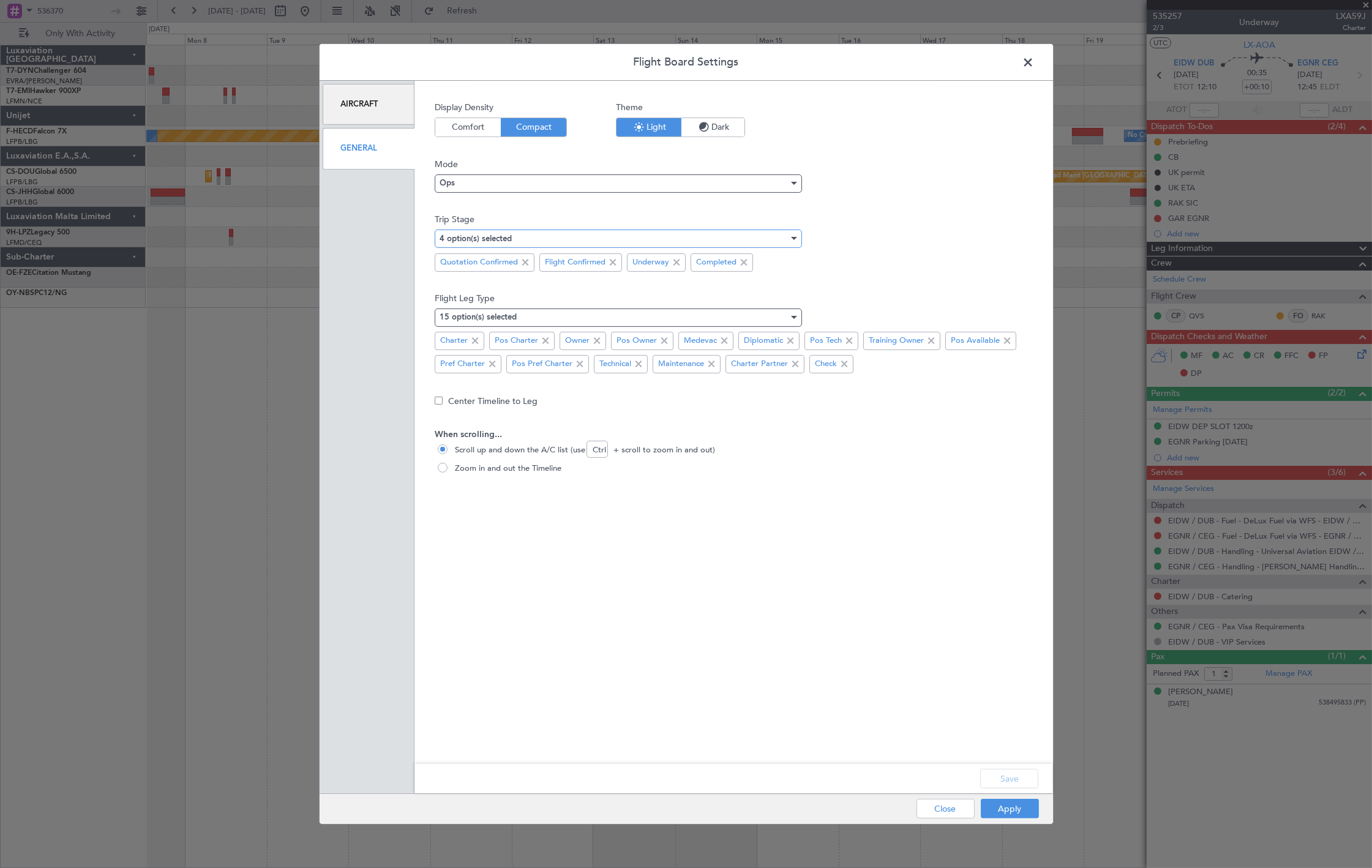
click at [461, 237] on mat-select-trigger "4 option(s) selected" at bounding box center [476, 239] width 73 height 8
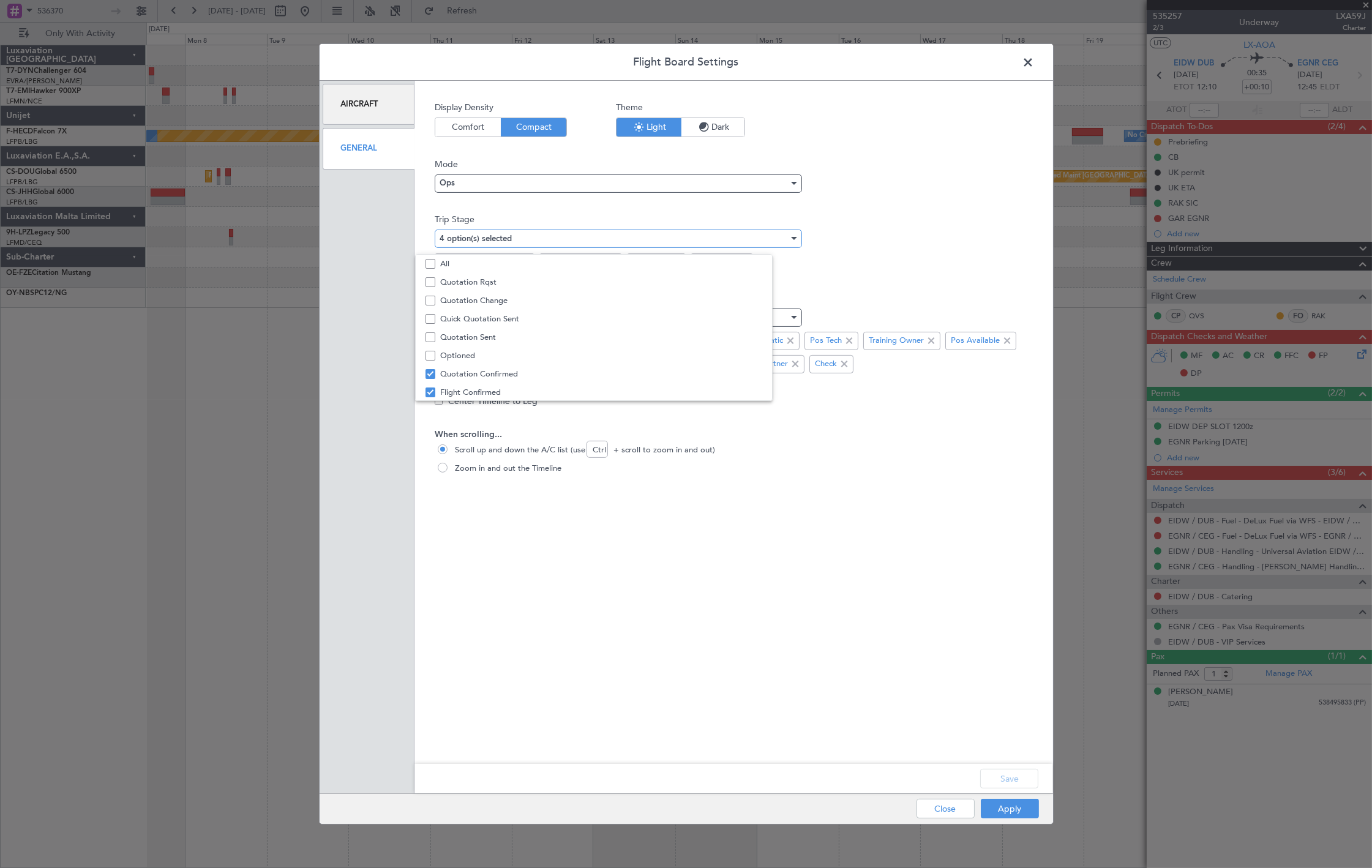
scroll to position [38, 0]
click at [431, 315] on mat-pseudo-checkbox at bounding box center [430, 317] width 10 height 10
click at [731, 574] on div at bounding box center [686, 434] width 1372 height 868
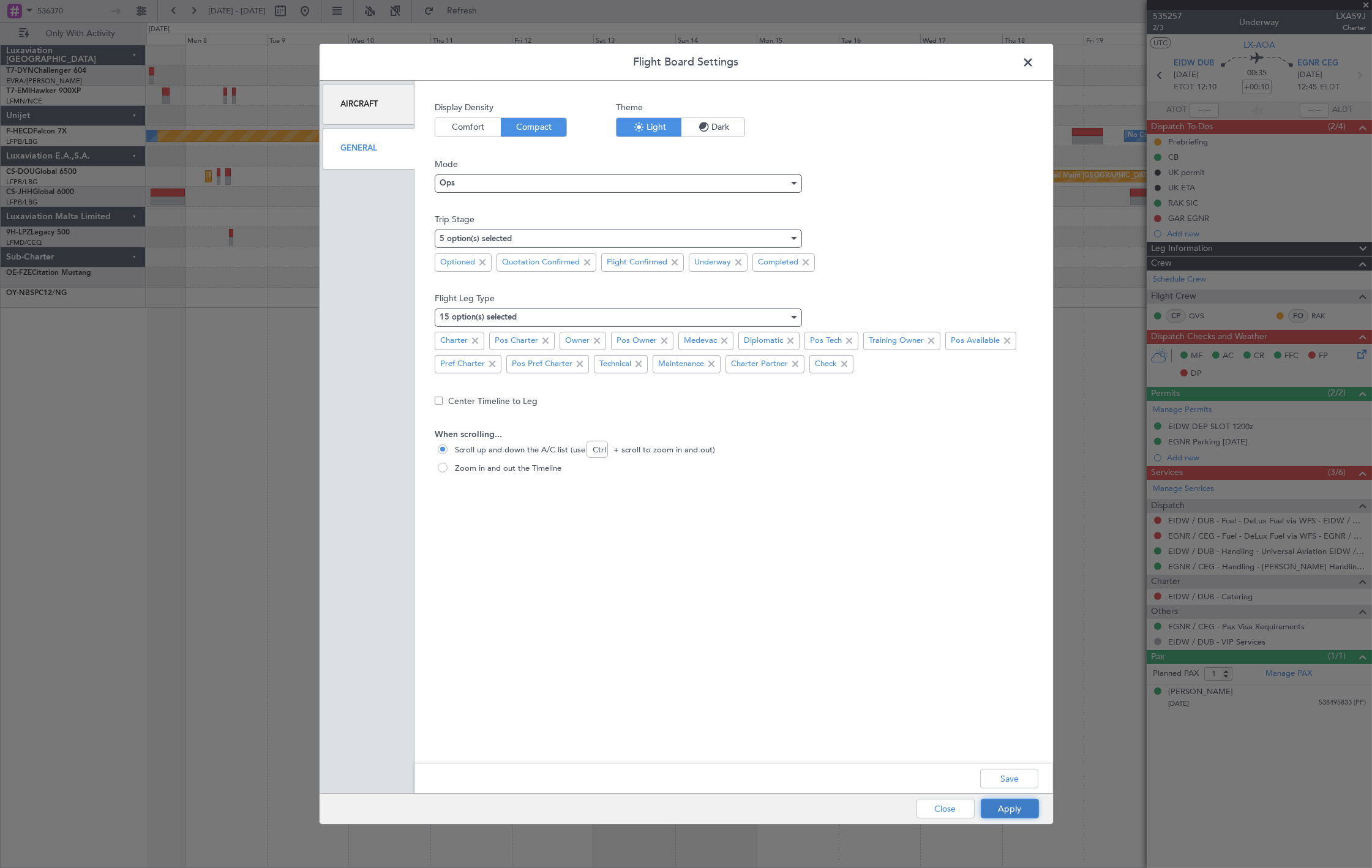
click at [990, 806] on button "Apply" at bounding box center [1009, 809] width 58 height 20
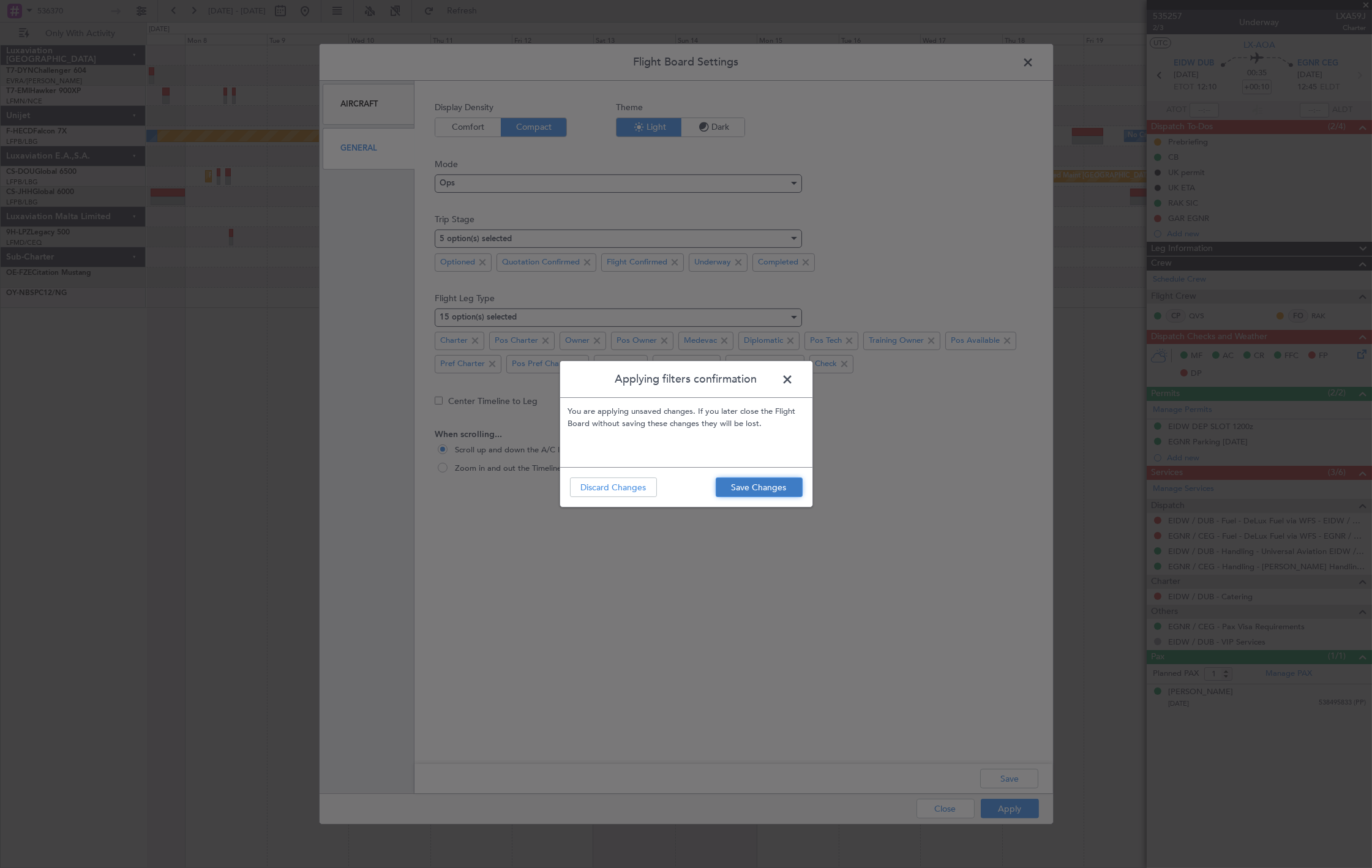
click at [757, 484] on button "Save Changes" at bounding box center [759, 487] width 87 height 20
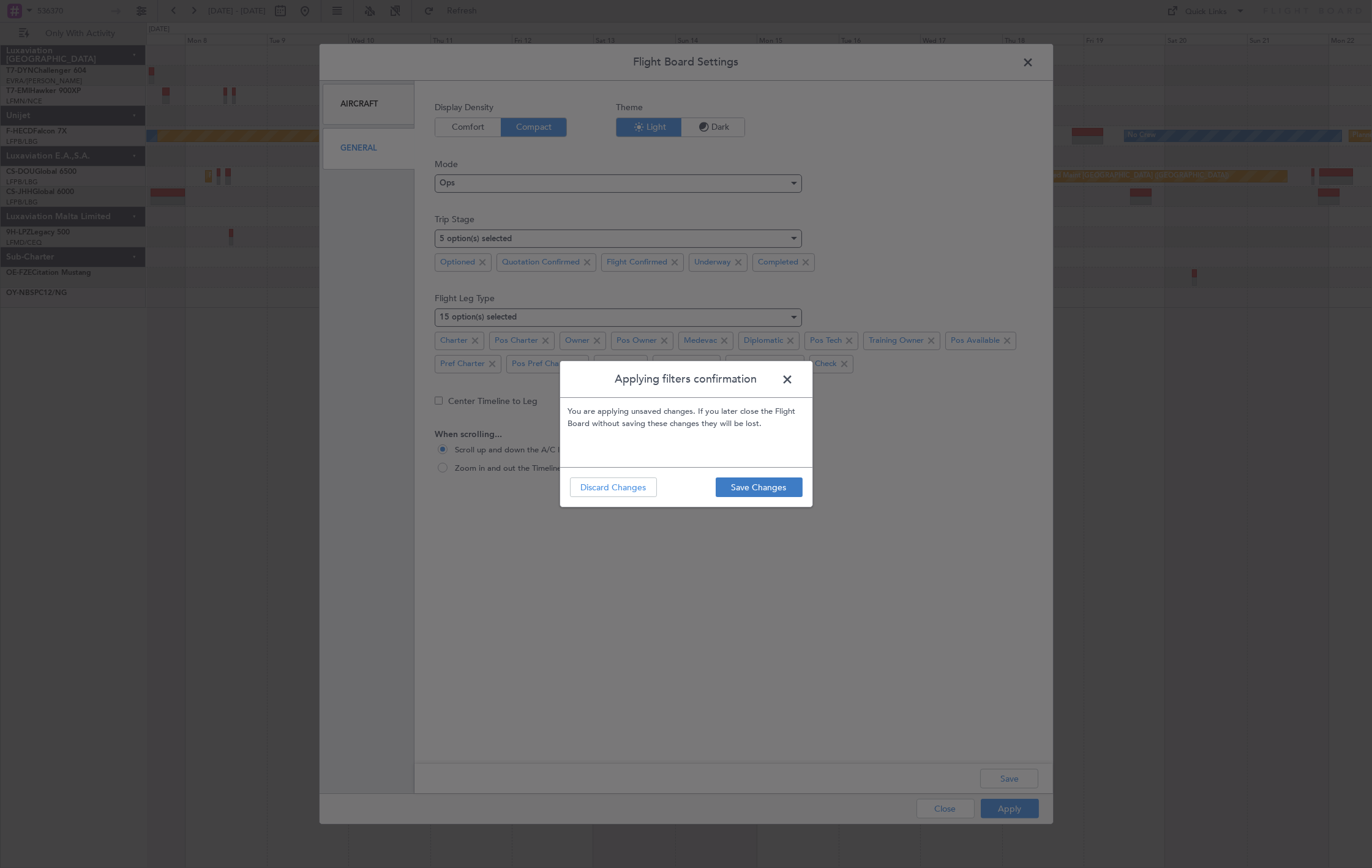
type input "0"
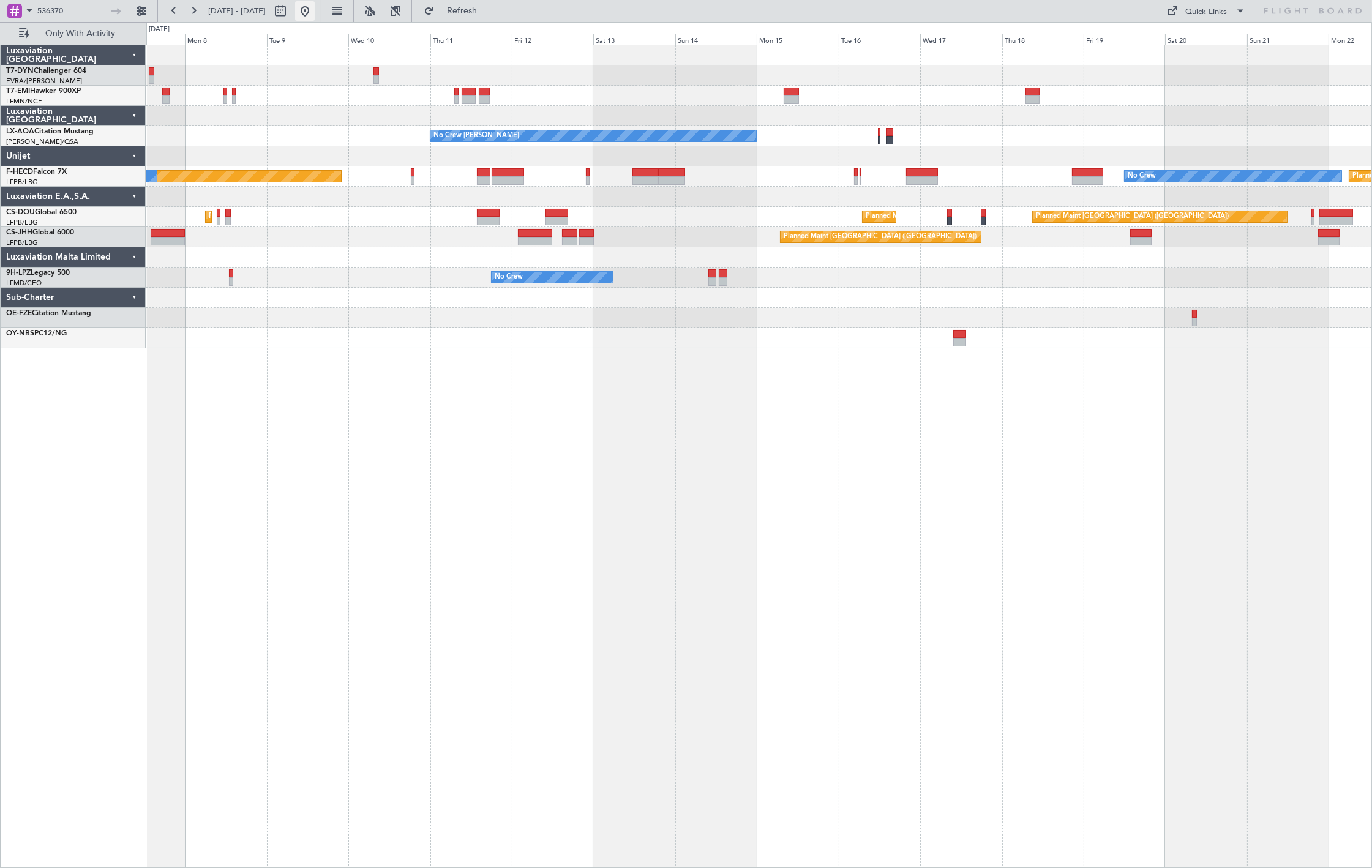
click at [315, 13] on button at bounding box center [305, 11] width 20 height 20
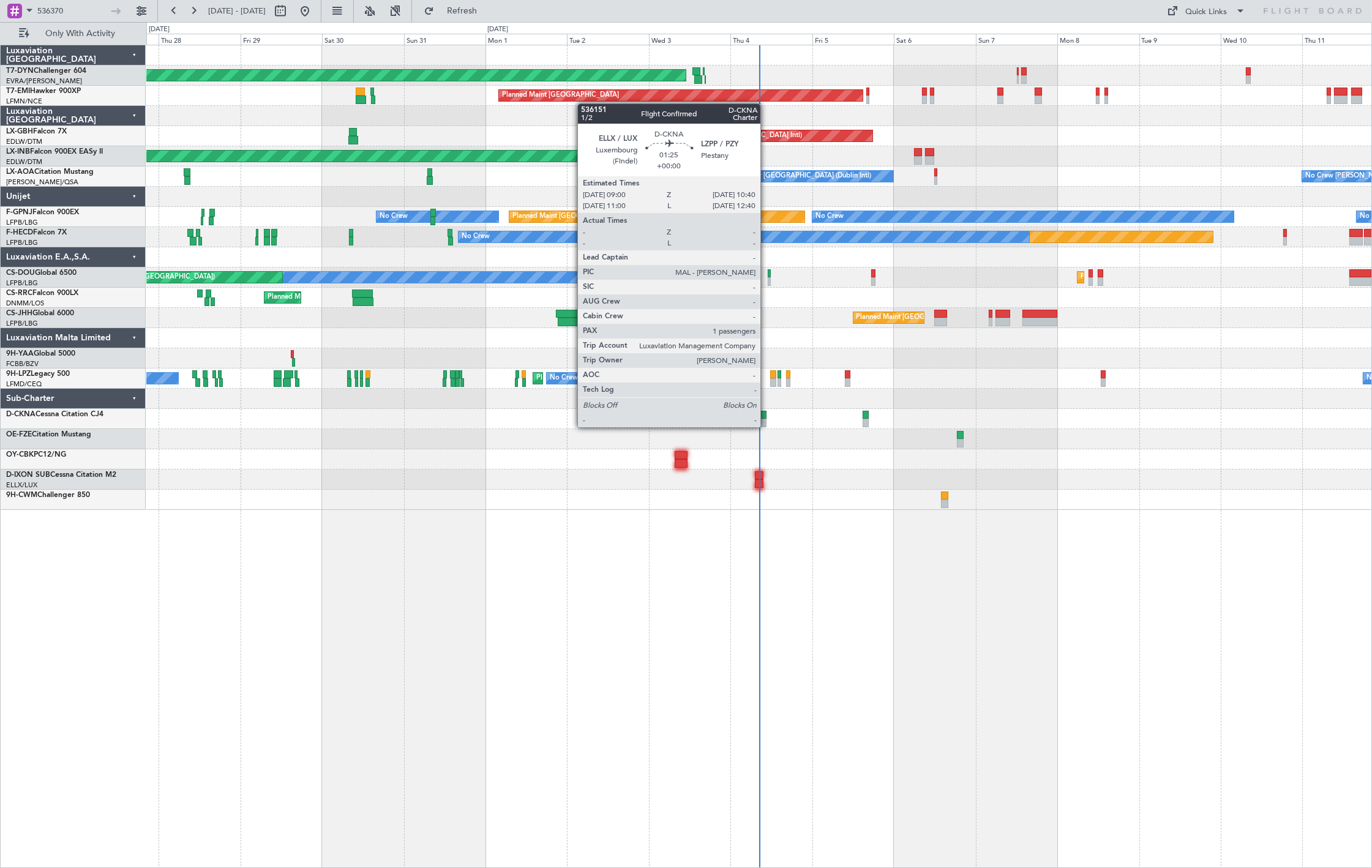
click at [766, 426] on div at bounding box center [763, 423] width 6 height 8
click at [762, 423] on div at bounding box center [763, 423] width 6 height 8
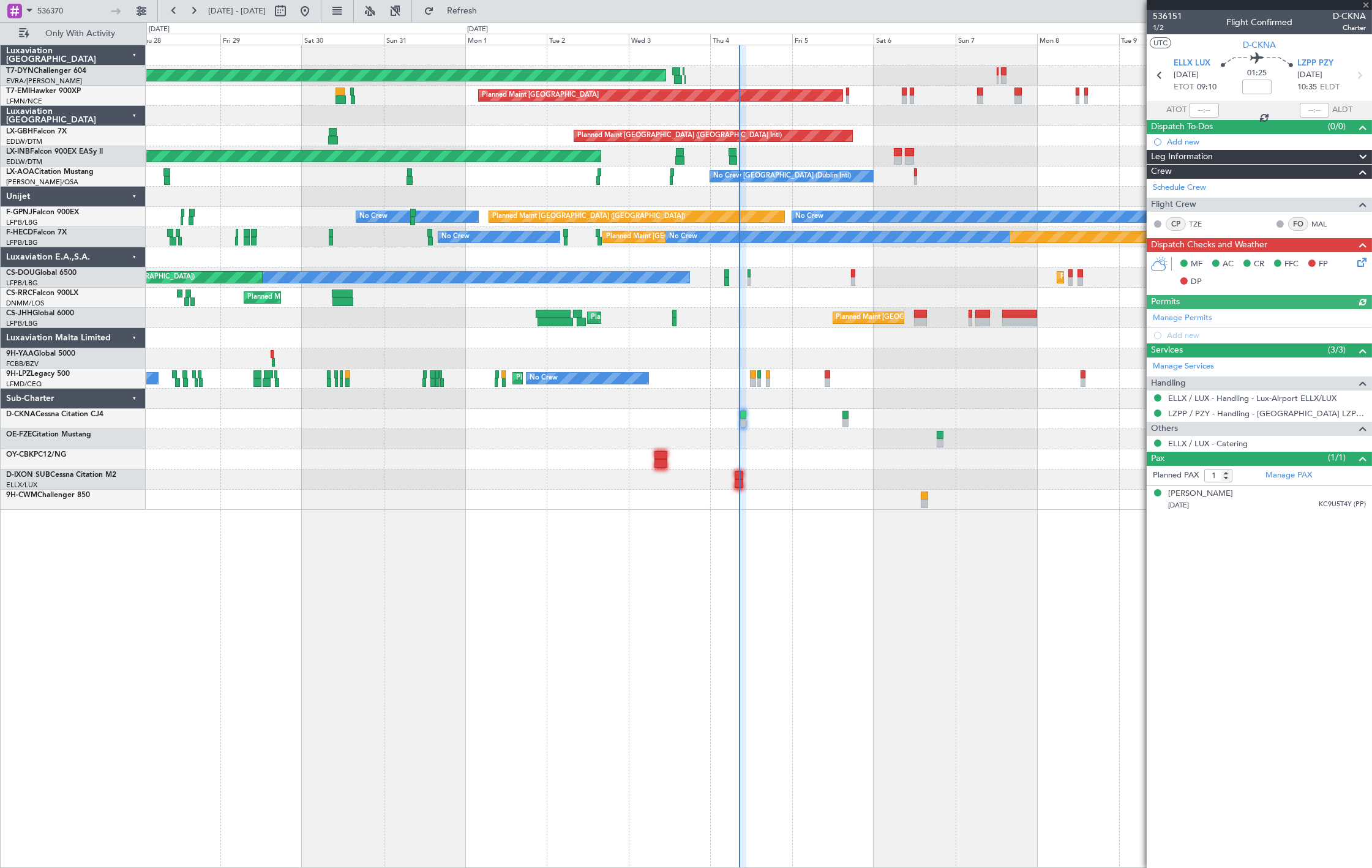
click at [826, 438] on div at bounding box center [759, 439] width 1225 height 20
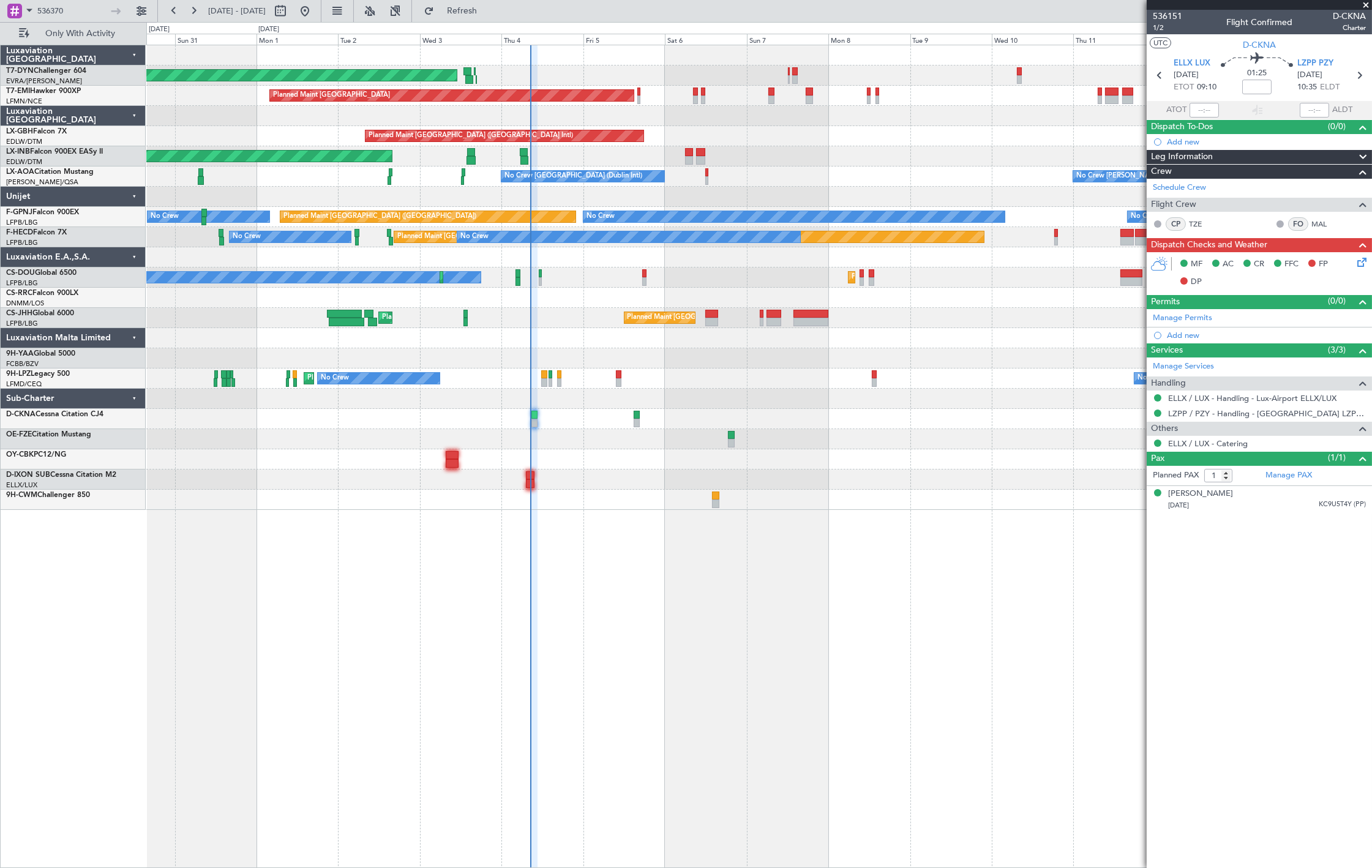
click at [163, 187] on div "AOG Maint Riga (Riga Intl) Planned Maint Zurich Planned Maint Dubai (Dubai Intl…" at bounding box center [759, 277] width 1225 height 464
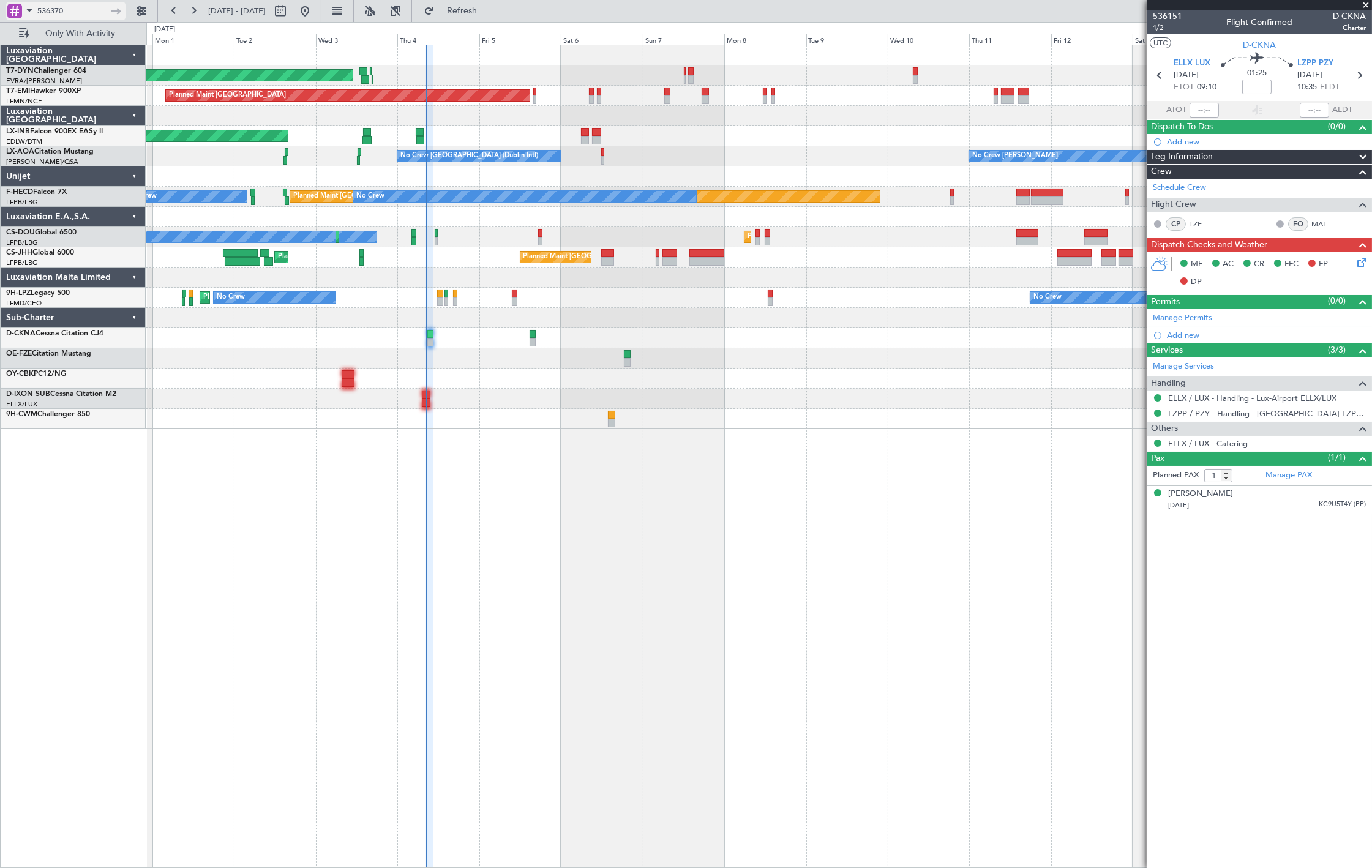
click at [65, 14] on input "536370" at bounding box center [73, 11] width 71 height 18
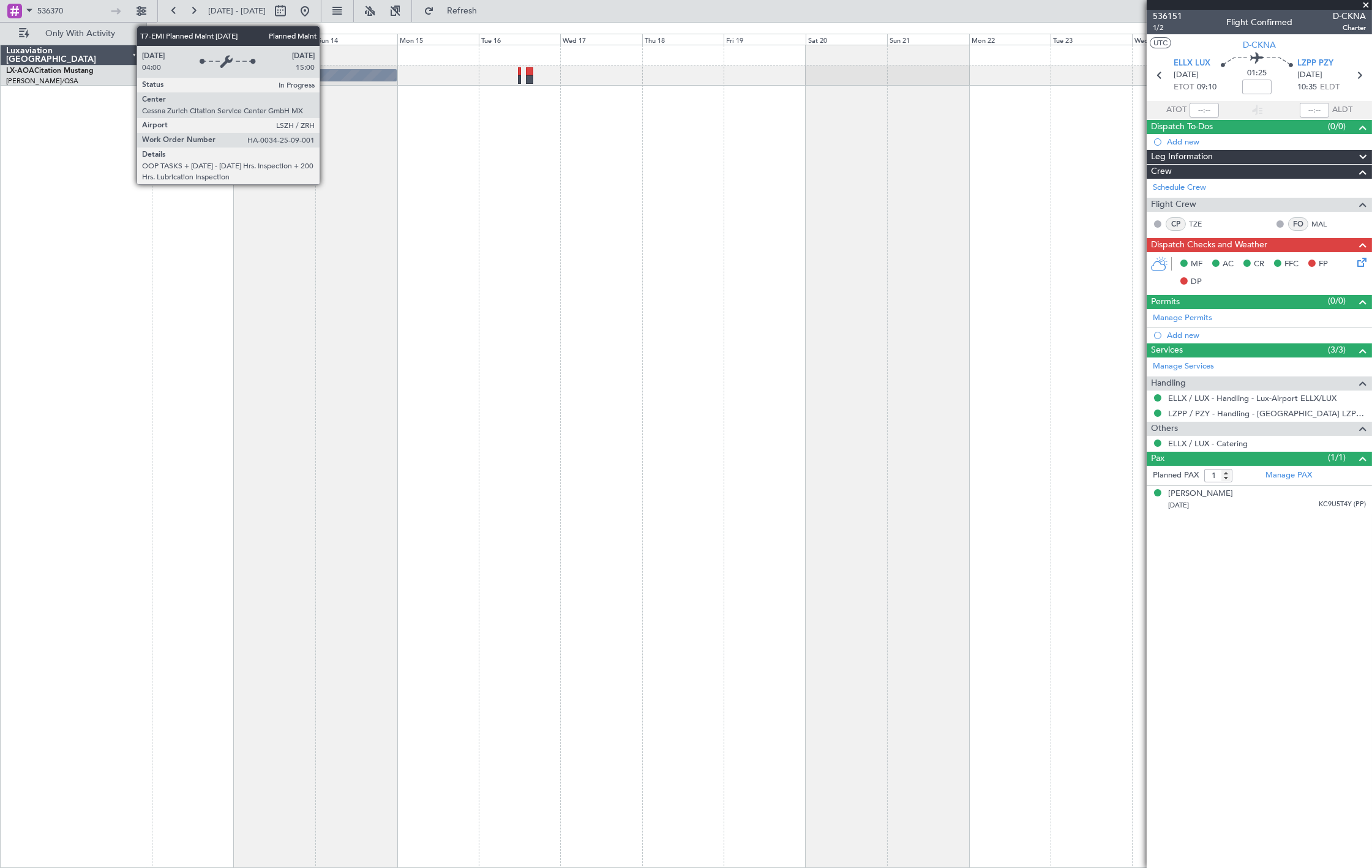
click at [1042, 234] on div "No Crew Sabadell No Crew Chester" at bounding box center [759, 456] width 1226 height 823
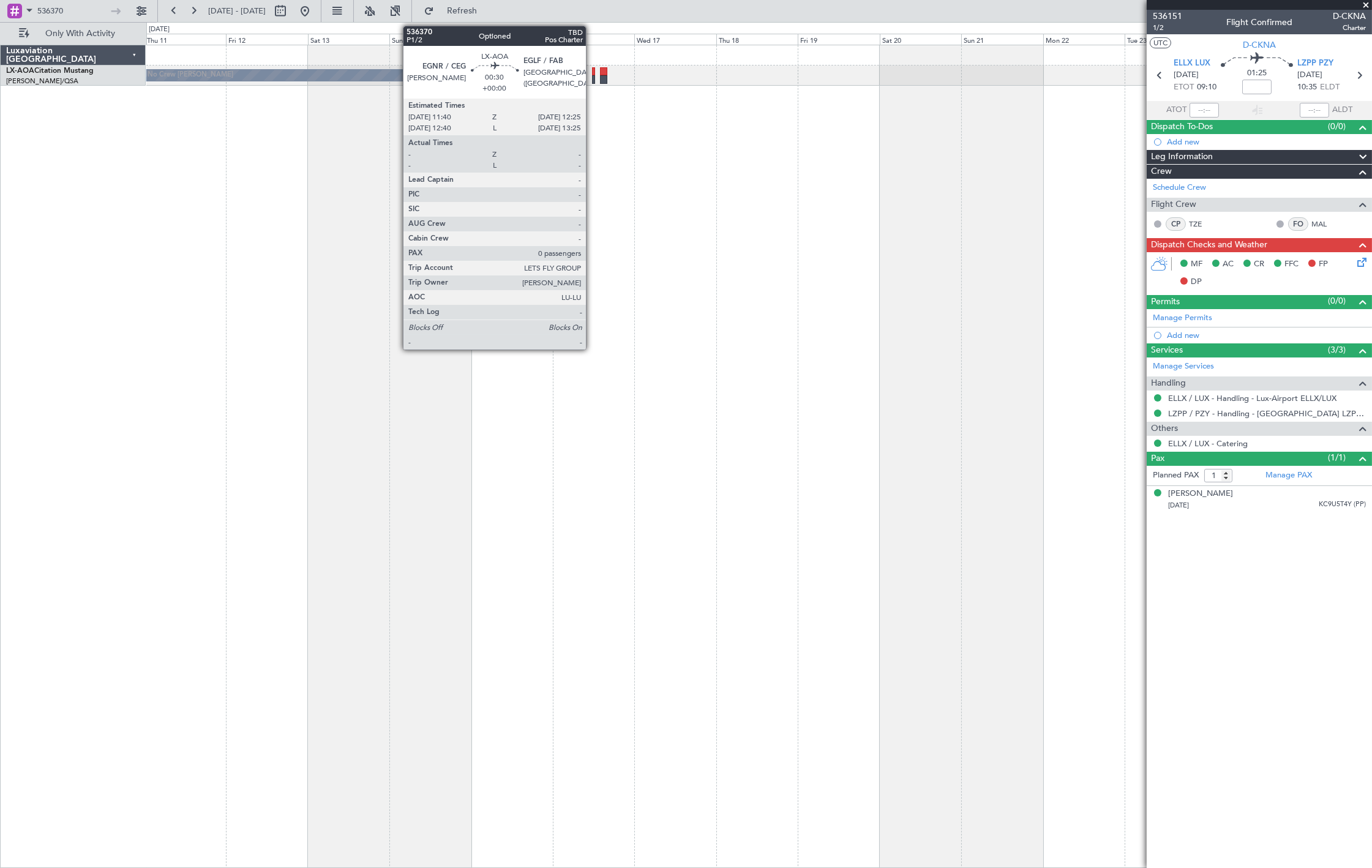
click at [592, 80] on div at bounding box center [593, 79] width 3 height 8
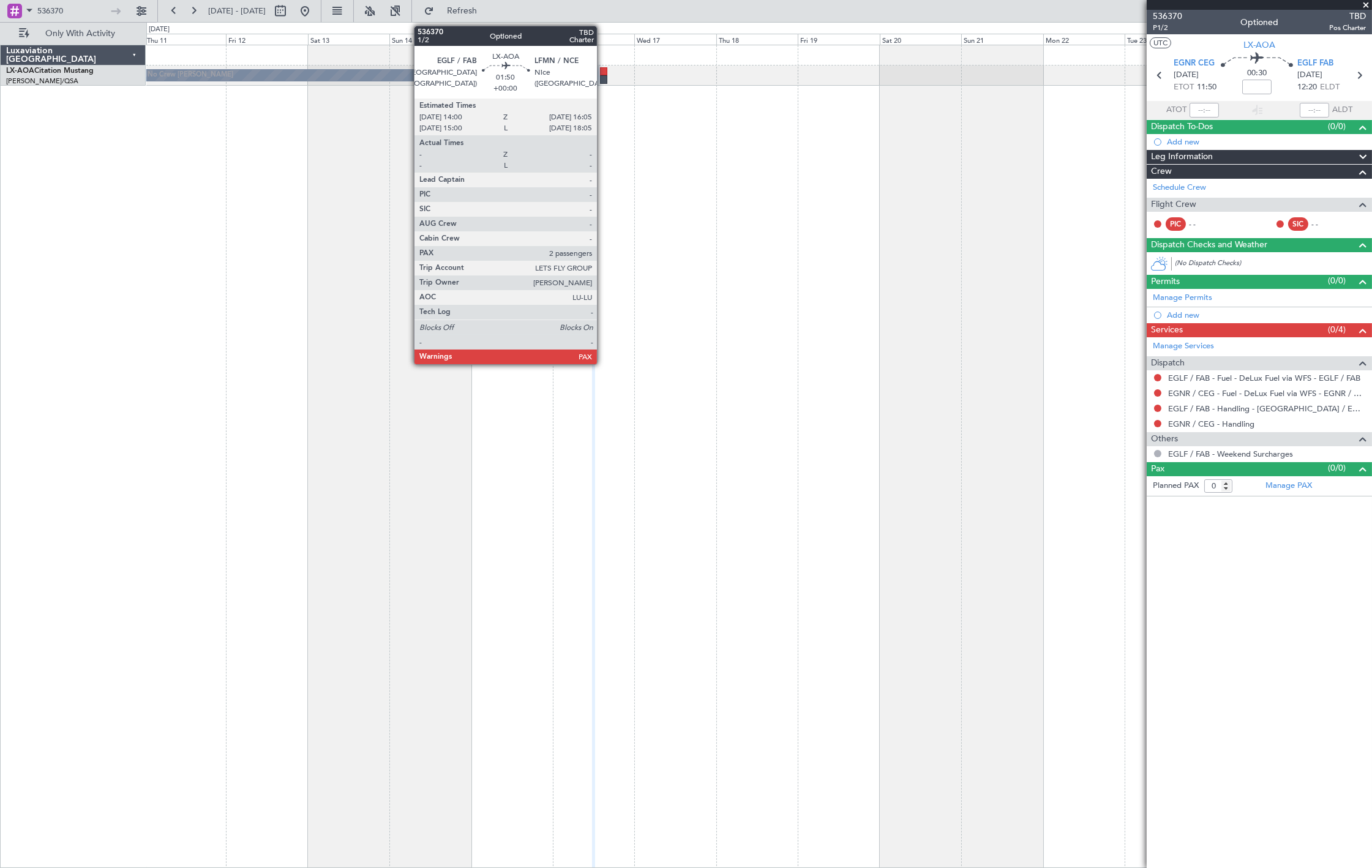
click at [603, 73] on div at bounding box center [603, 71] width 7 height 8
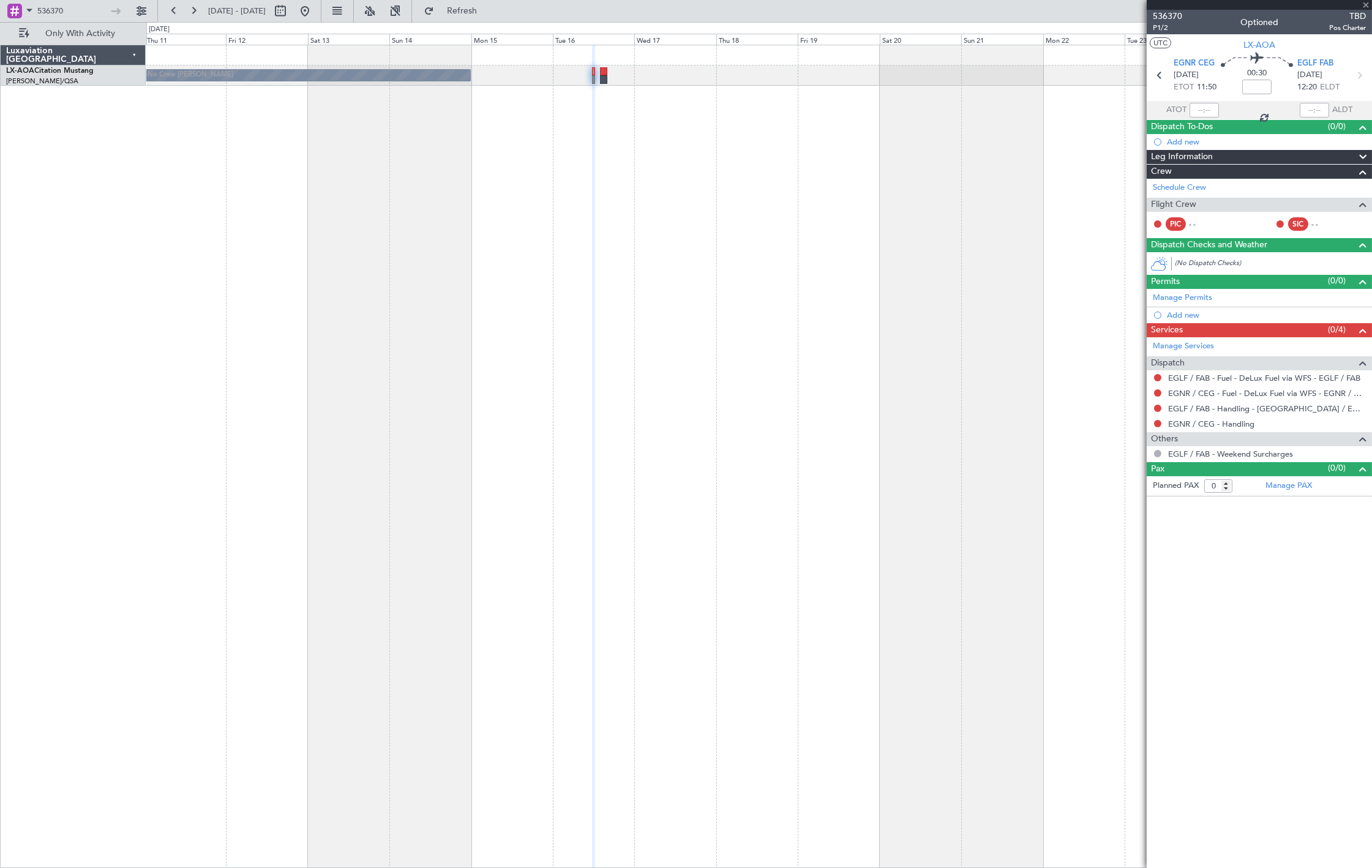
type input "2"
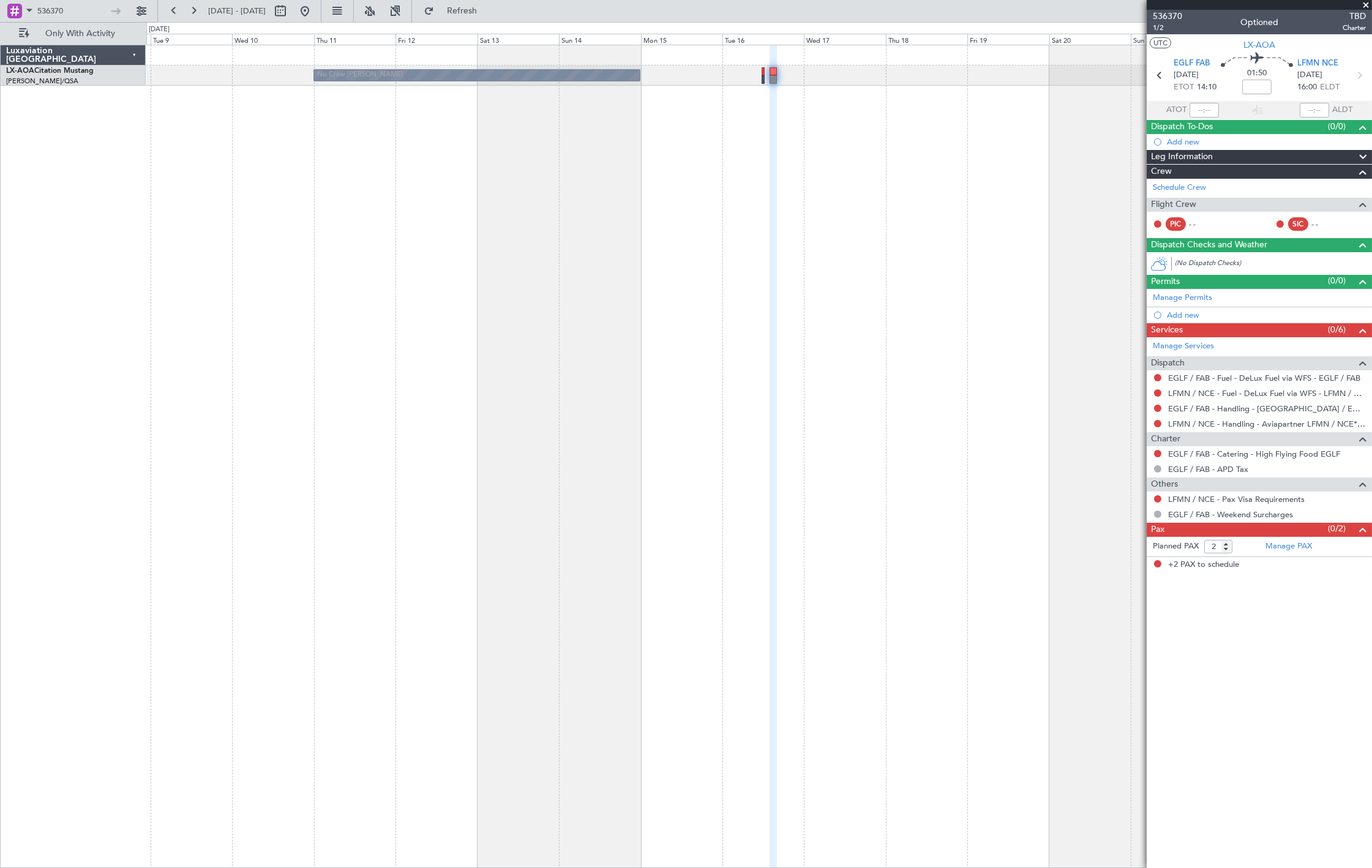
click at [721, 157] on div "No Crew [PERSON_NAME] No Crew Sabadell No Crew [GEOGRAPHIC_DATA] (Dublin Intl)" at bounding box center [759, 456] width 1226 height 823
click at [54, 7] on input "536370" at bounding box center [73, 11] width 71 height 18
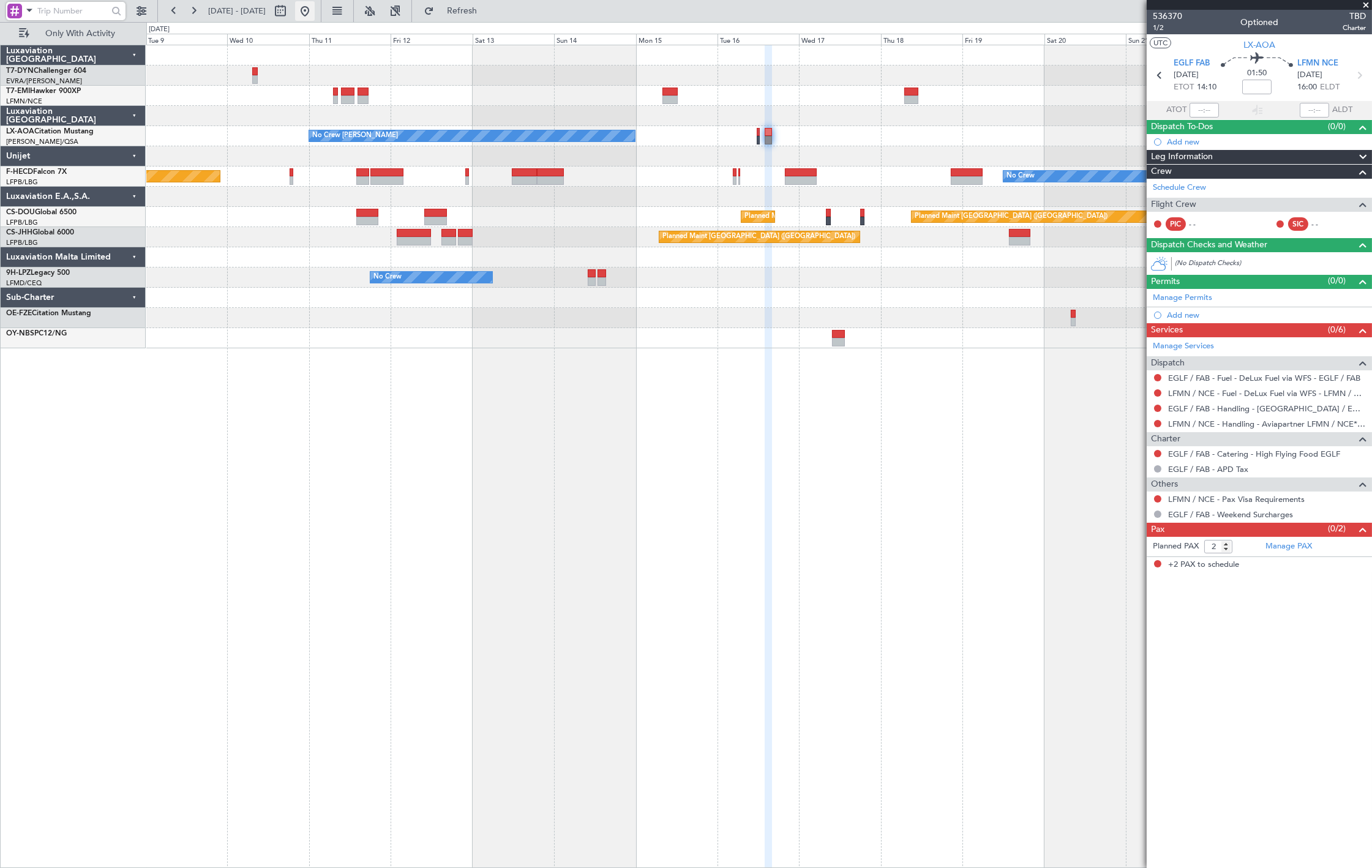
click at [315, 13] on button at bounding box center [305, 11] width 20 height 20
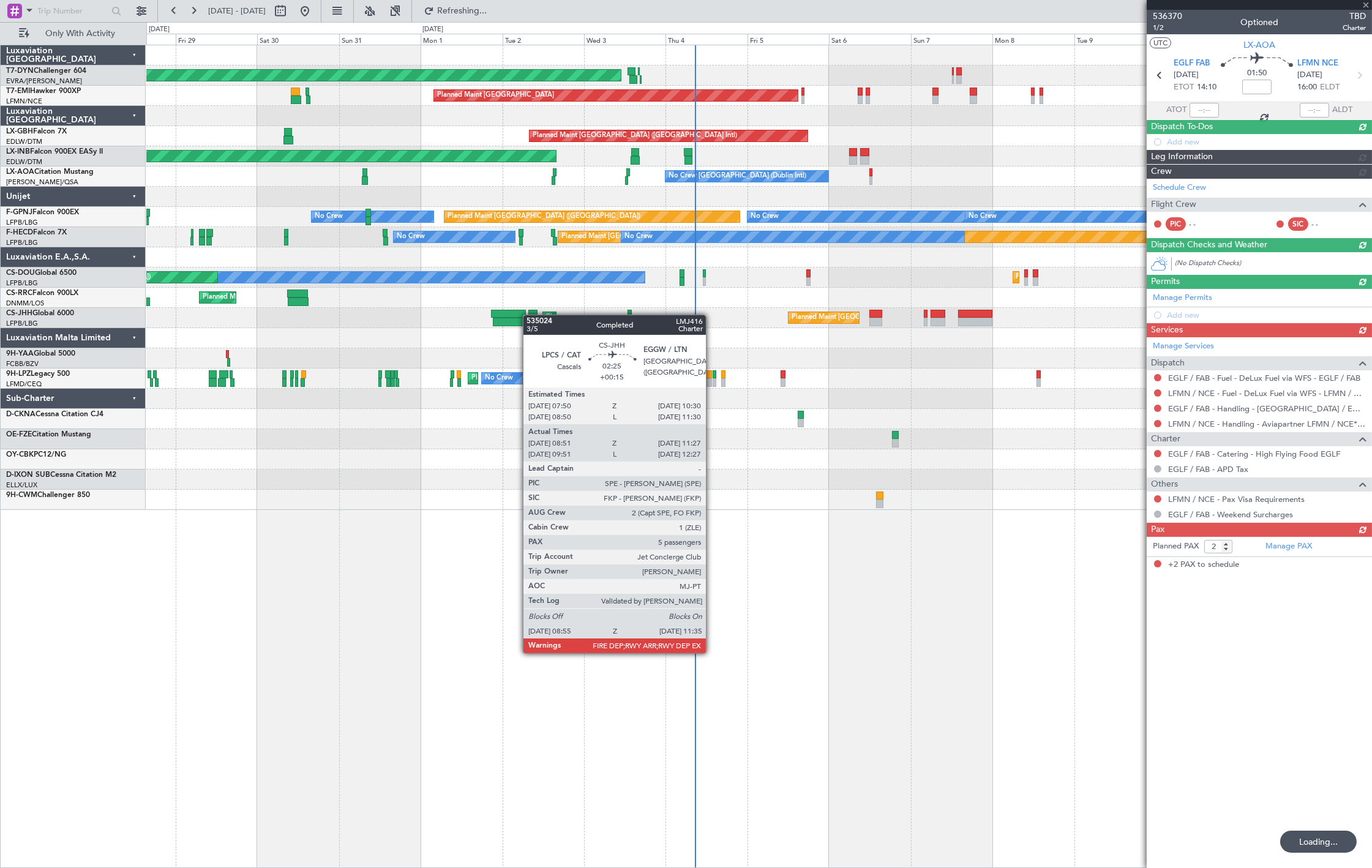
click at [529, 315] on div at bounding box center [533, 313] width 9 height 8
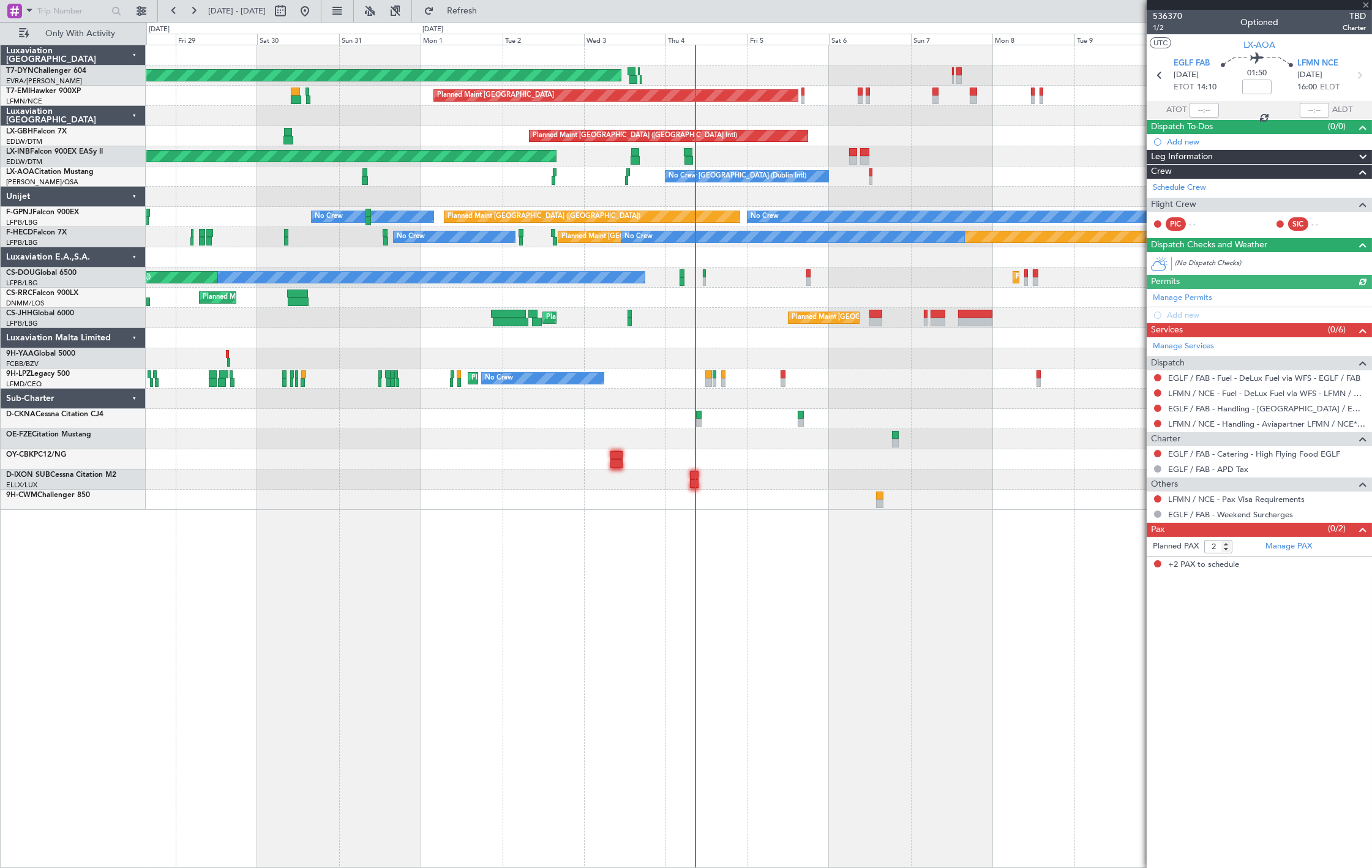
type input "+00:15"
type input "09:01"
type input "11:22"
type input "5"
